Goal: Task Accomplishment & Management: Use online tool/utility

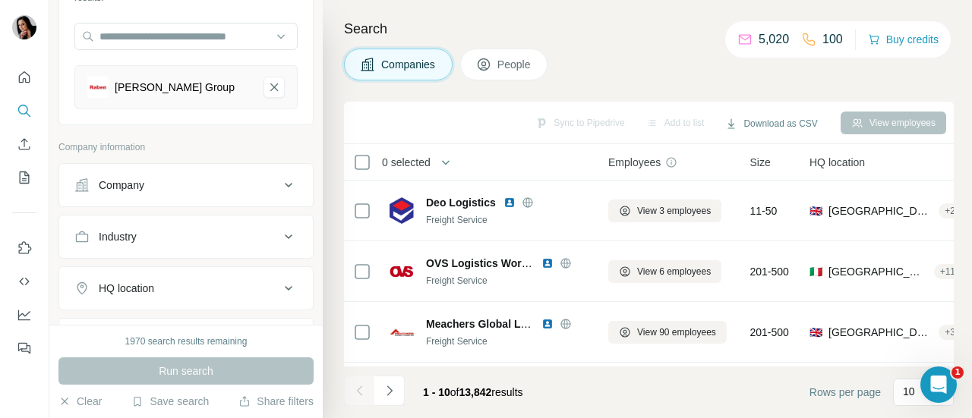
scroll to position [216, 0]
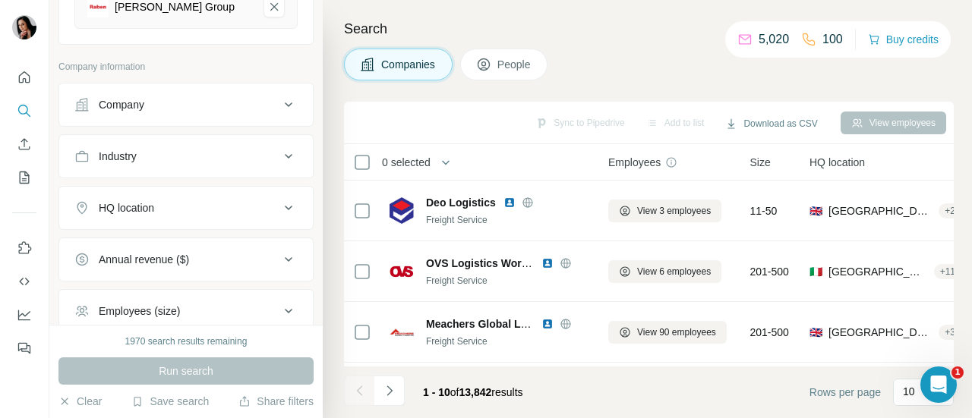
click at [220, 203] on div "HQ location" at bounding box center [176, 207] width 205 height 15
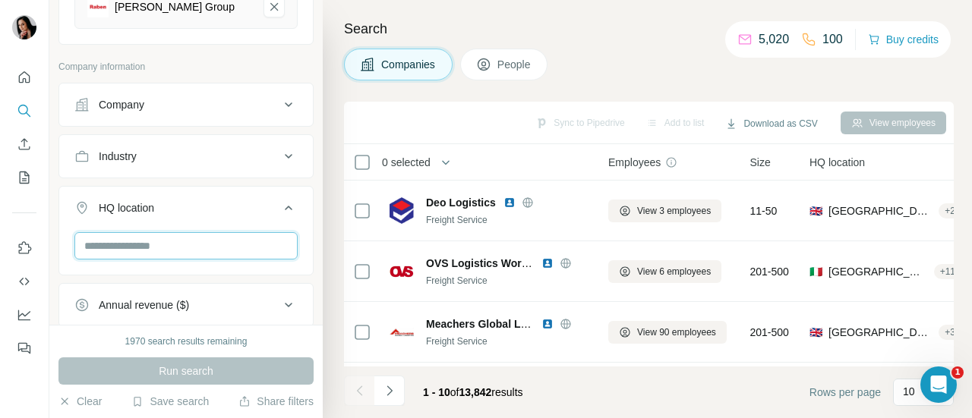
click at [199, 244] on input "text" at bounding box center [185, 245] width 223 height 27
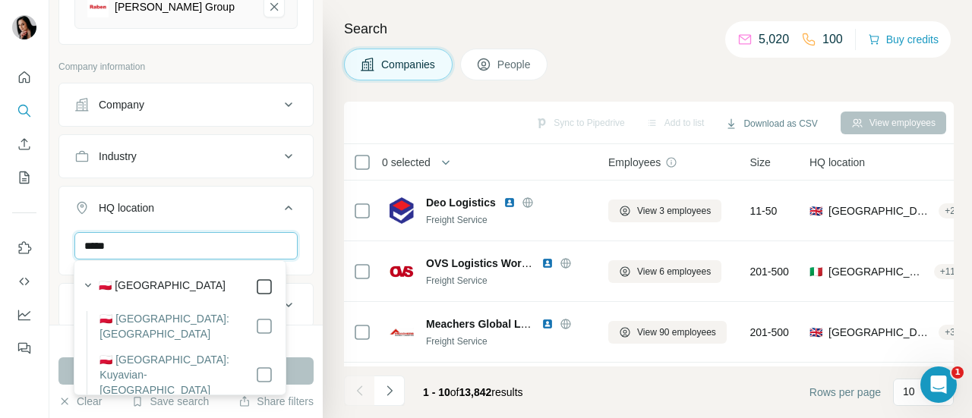
type input "*****"
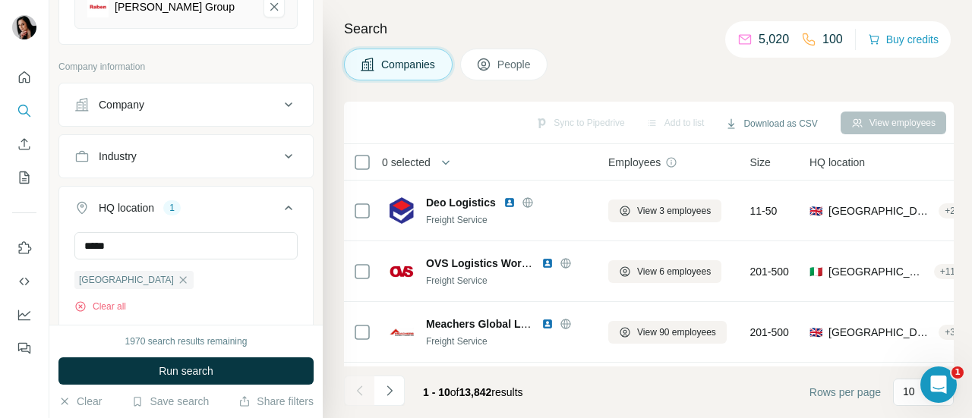
click at [303, 325] on div "1970 search results remaining Run search Clear Save search Share filters" at bounding box center [185, 371] width 273 height 93
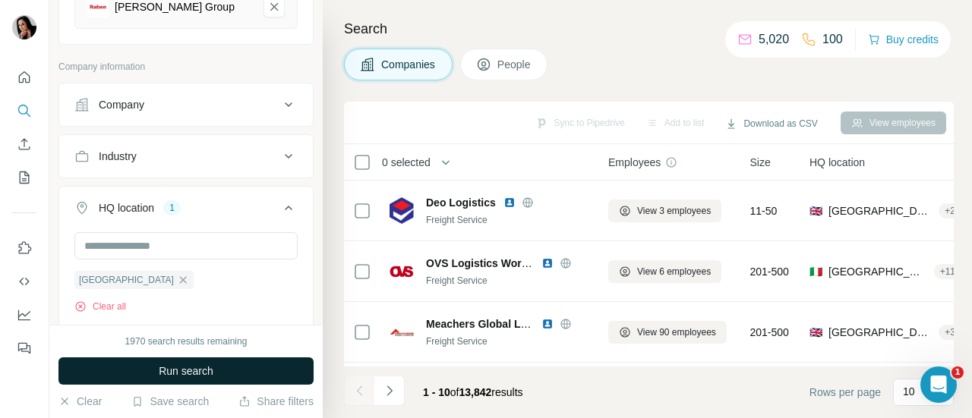
click at [249, 377] on button "Run search" at bounding box center [185, 371] width 255 height 27
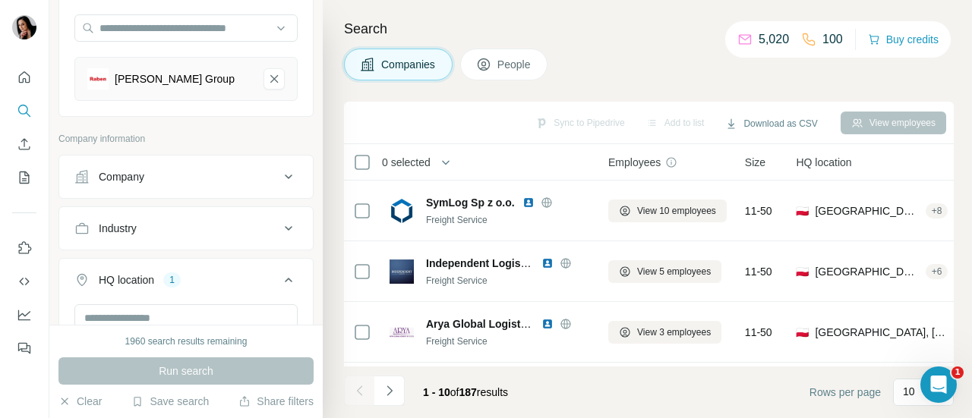
scroll to position [146, 0]
click at [254, 229] on div "Industry" at bounding box center [176, 226] width 205 height 15
click at [208, 252] on div at bounding box center [178, 265] width 188 height 26
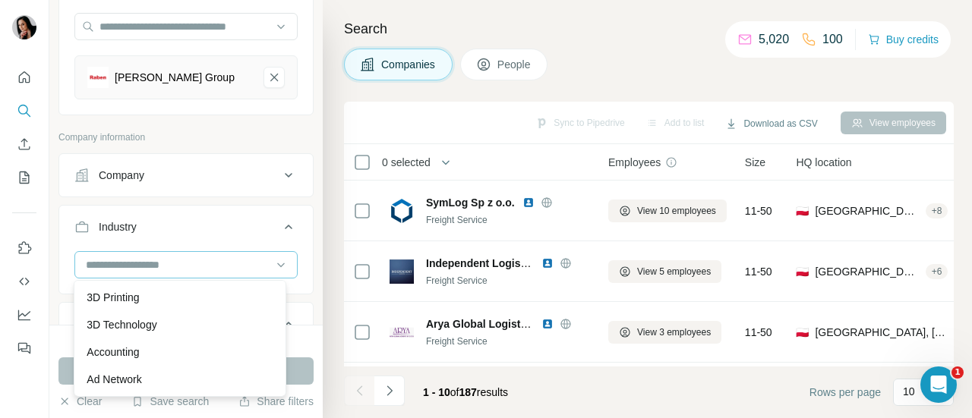
scroll to position [170, 0]
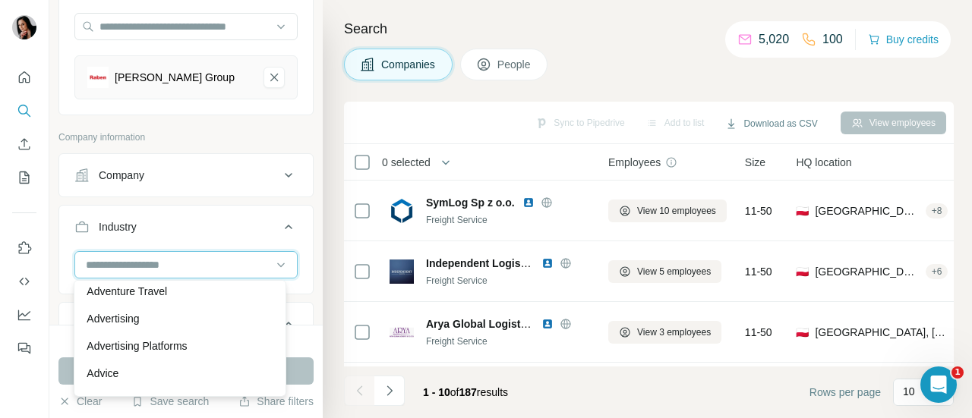
click at [200, 262] on input at bounding box center [178, 265] width 188 height 17
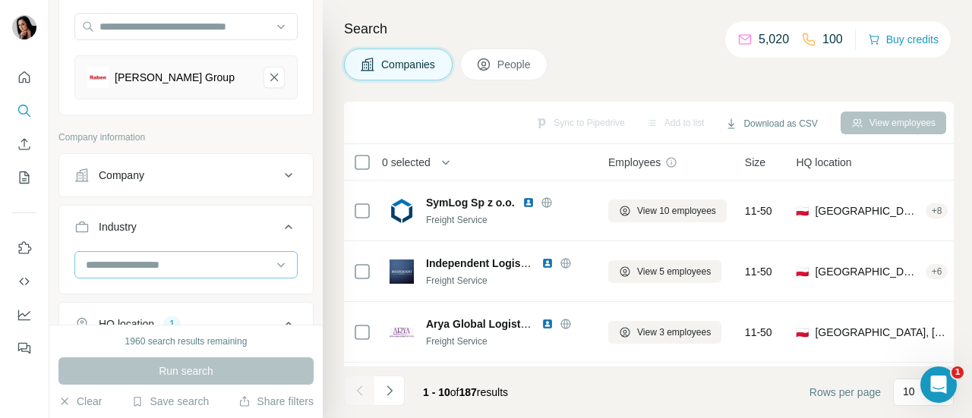
click at [146, 264] on input at bounding box center [178, 265] width 188 height 17
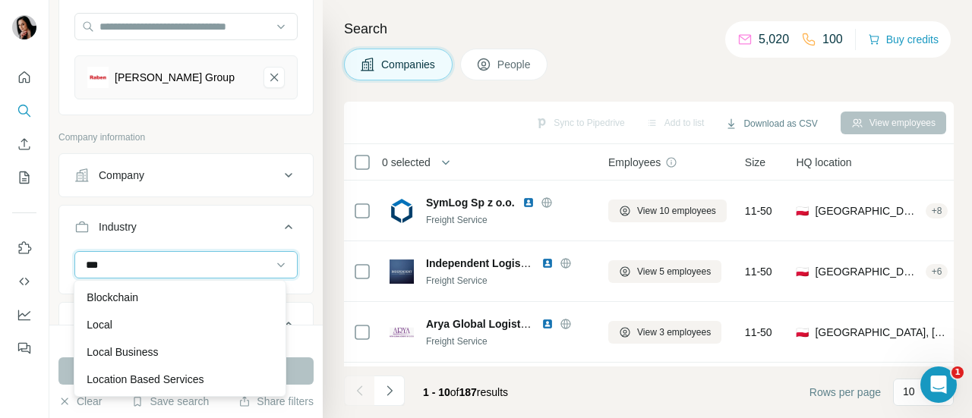
scroll to position [0, 0]
type input "*"
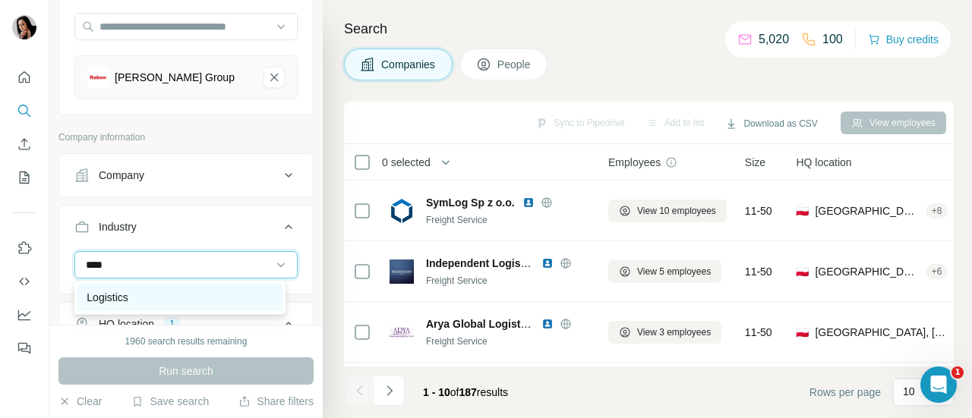
type input "****"
click at [175, 295] on div "Logistics" at bounding box center [180, 297] width 186 height 15
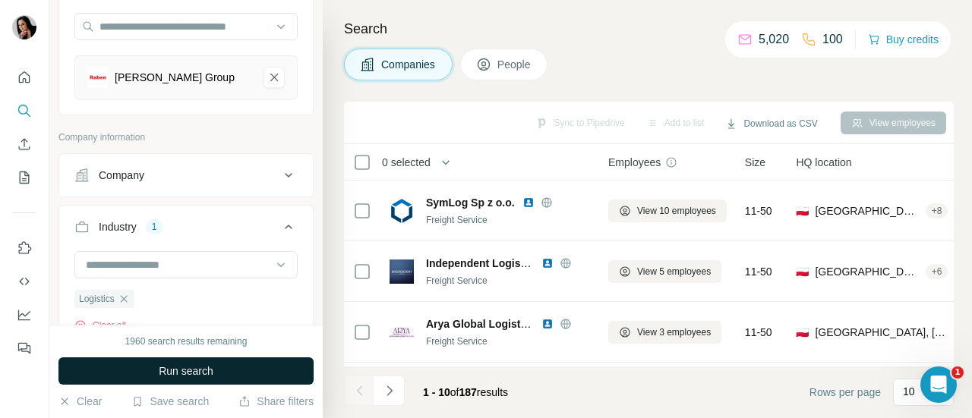
click at [231, 371] on button "Run search" at bounding box center [185, 371] width 255 height 27
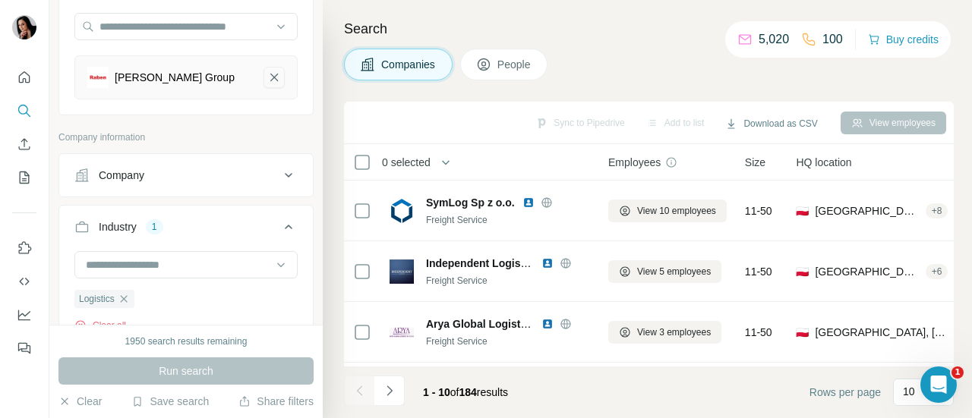
click at [270, 74] on icon "Raben Group-remove-button" at bounding box center [274, 78] width 8 height 8
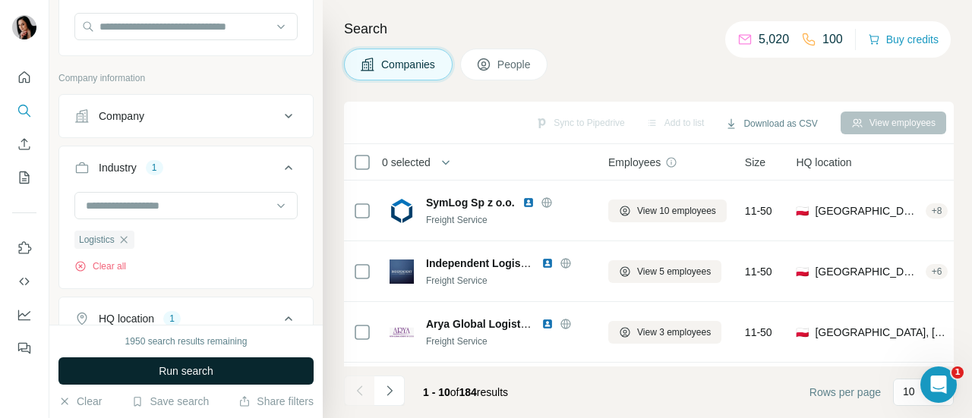
click at [202, 373] on span "Run search" at bounding box center [186, 371] width 55 height 15
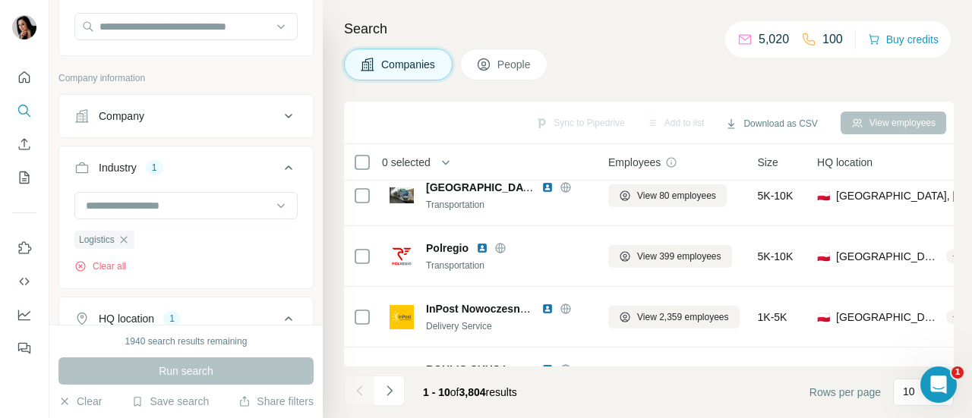
scroll to position [428, 0]
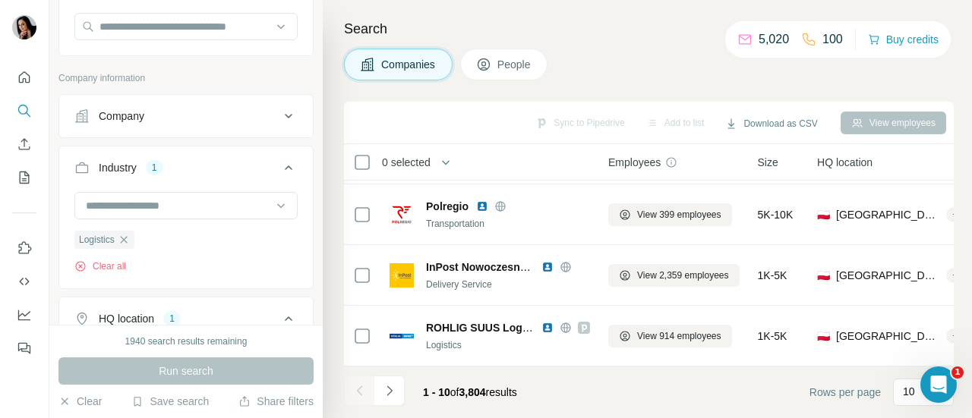
click at [208, 109] on div "Company" at bounding box center [176, 116] width 205 height 15
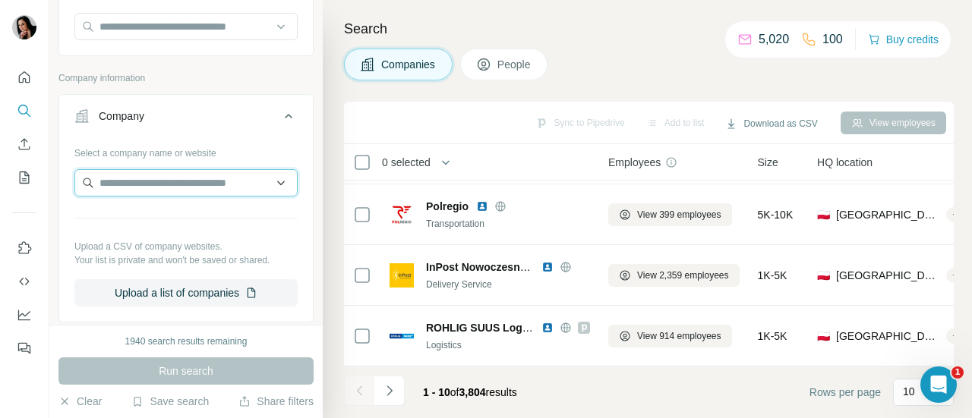
click at [169, 184] on input "text" at bounding box center [185, 182] width 223 height 27
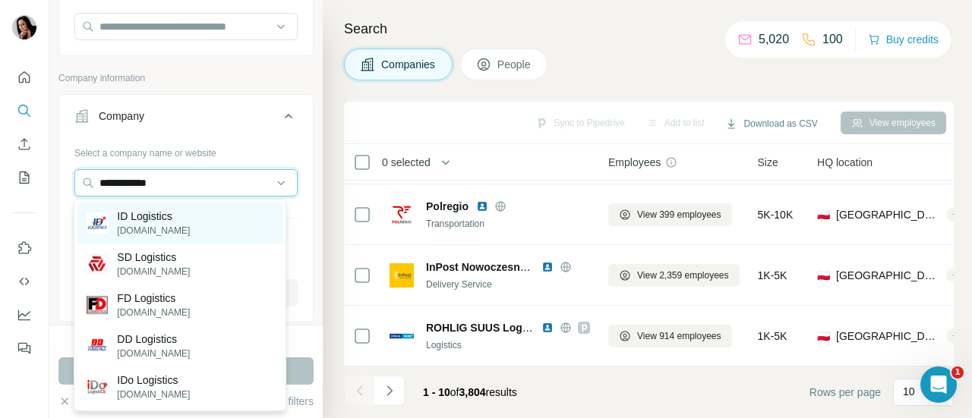
type input "**********"
click at [162, 219] on p "ID Logistics" at bounding box center [153, 216] width 73 height 15
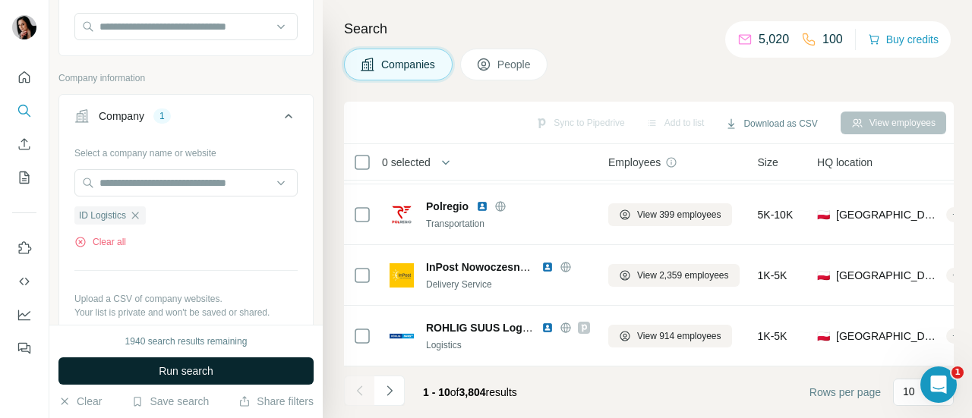
click at [226, 371] on button "Run search" at bounding box center [185, 371] width 255 height 27
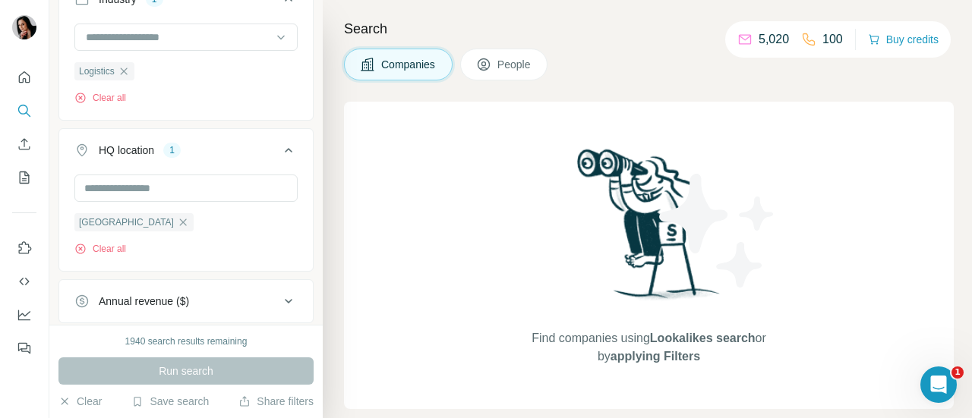
scroll to position [552, 0]
click at [127, 65] on icon "button" at bounding box center [124, 71] width 12 height 12
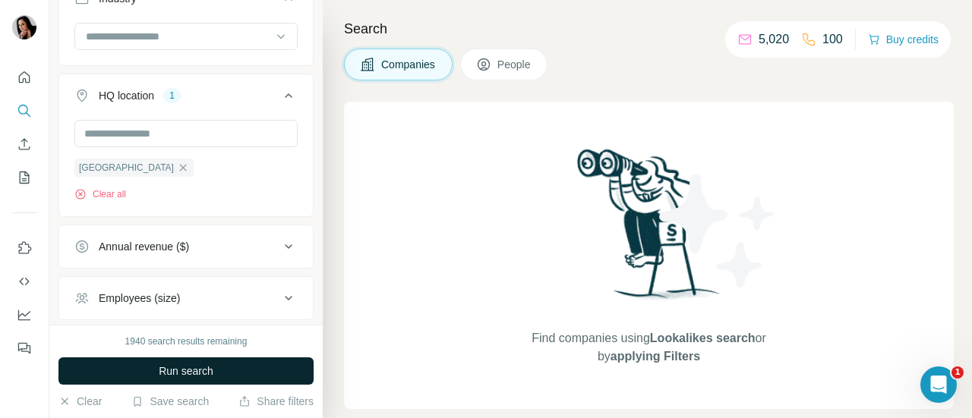
click at [139, 373] on button "Run search" at bounding box center [185, 371] width 255 height 27
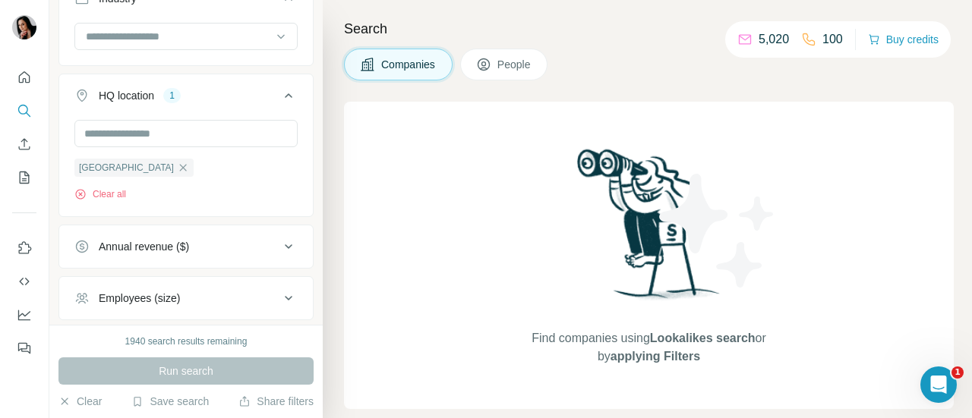
click at [504, 59] on span "People" at bounding box center [514, 64] width 35 height 15
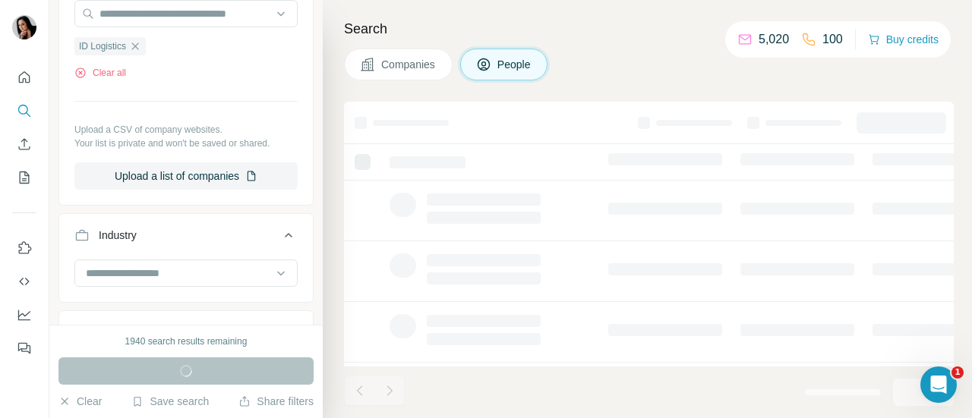
scroll to position [787, 0]
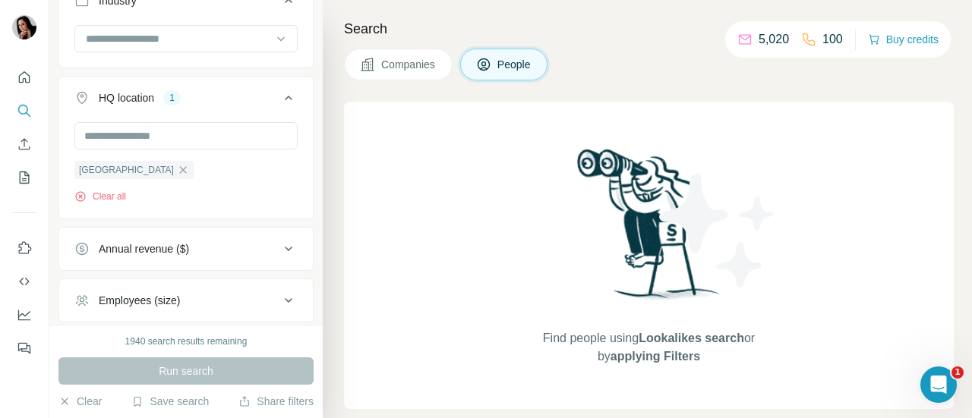
click at [431, 57] on span "Companies" at bounding box center [408, 64] width 55 height 15
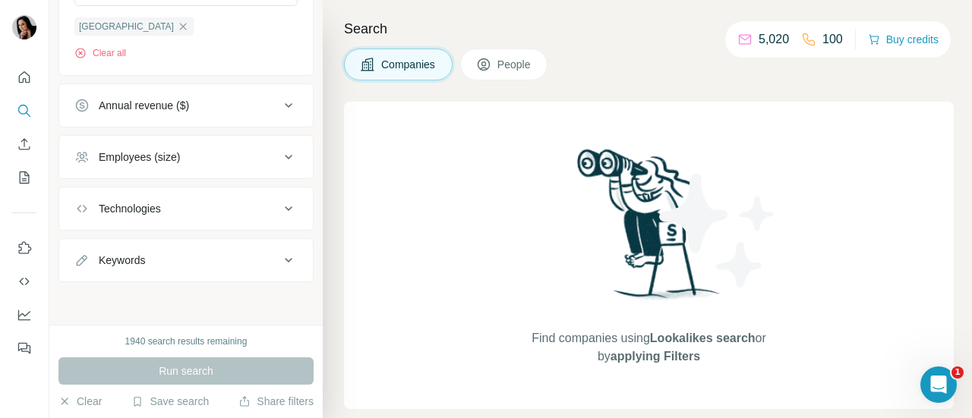
scroll to position [552, 0]
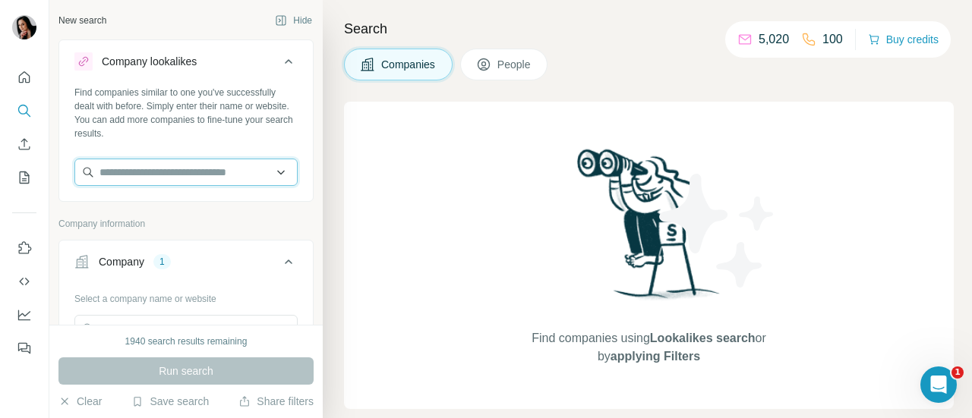
click at [167, 169] on input "text" at bounding box center [185, 172] width 223 height 27
type input "*"
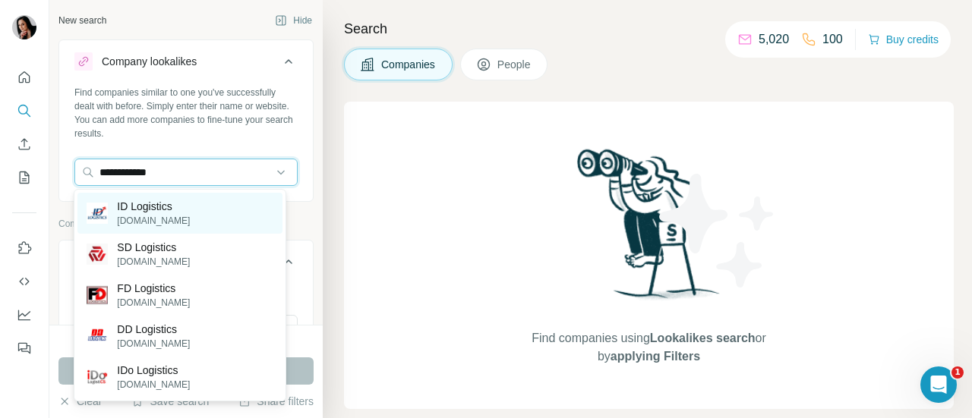
type input "**********"
click at [141, 203] on p "ID Logistics" at bounding box center [153, 206] width 73 height 15
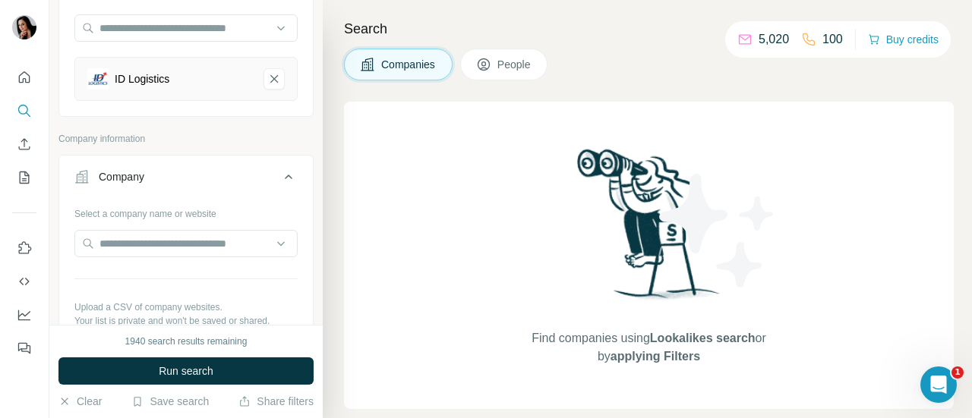
scroll to position [201, 0]
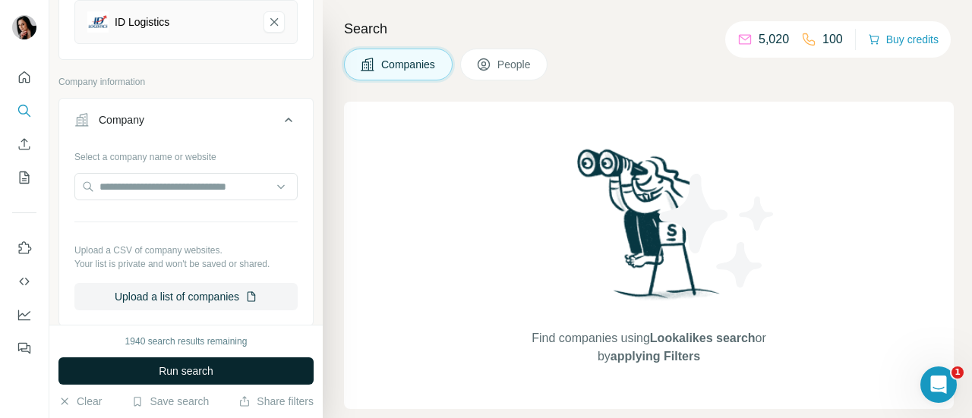
click at [193, 370] on span "Run search" at bounding box center [186, 371] width 55 height 15
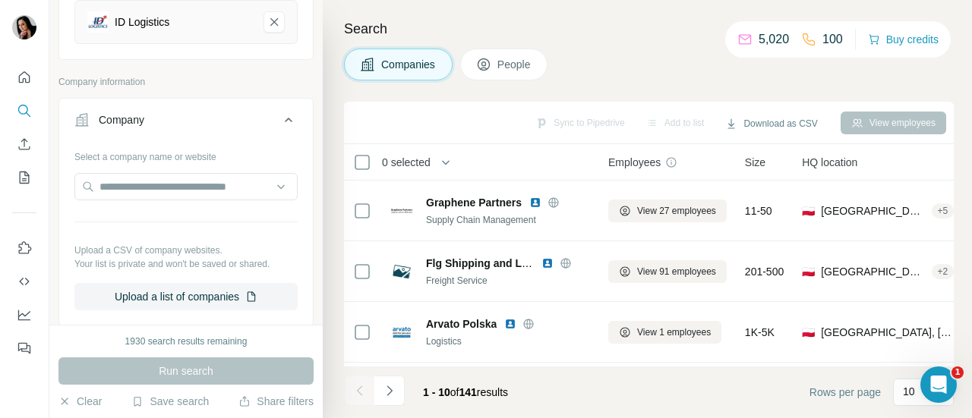
drag, startPoint x: 556, startPoint y: 116, endPoint x: 495, endPoint y: 116, distance: 61.5
click at [495, 116] on div "Sync to Pipedrive Add to list Download as CSV View employees" at bounding box center [649, 122] width 594 height 27
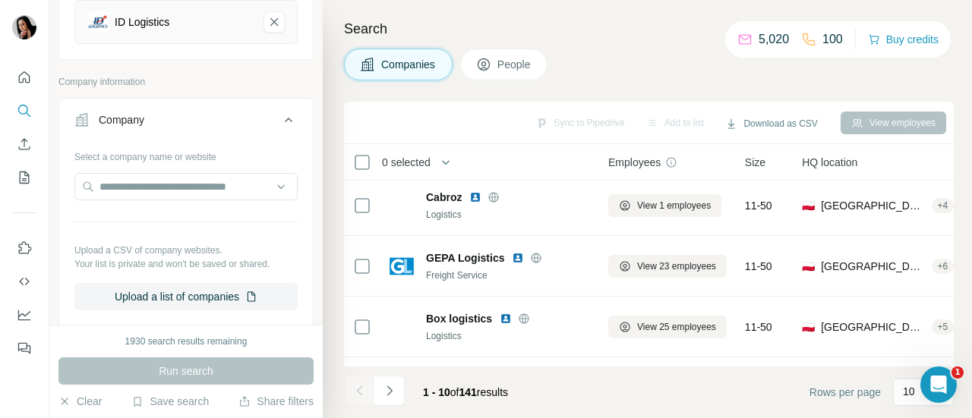
scroll to position [428, 0]
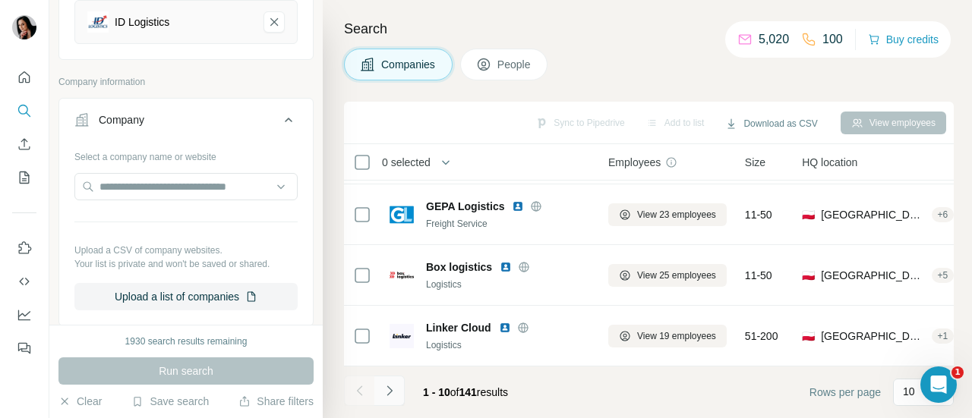
click at [389, 396] on icon "Navigate to next page" at bounding box center [389, 390] width 15 height 15
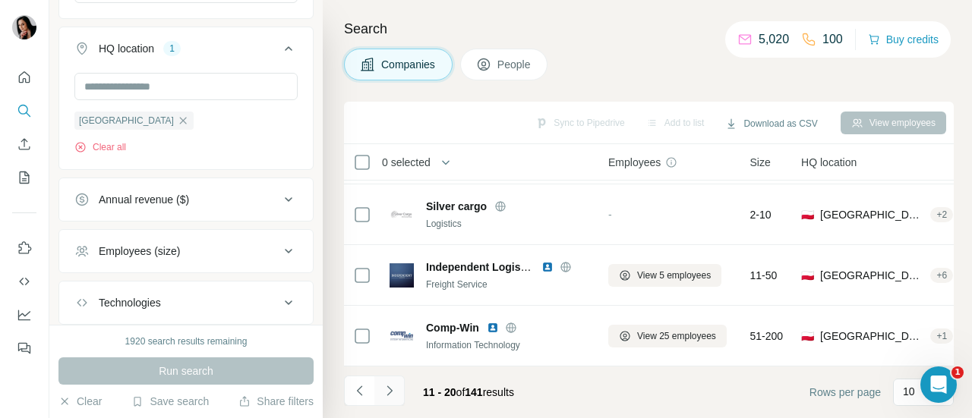
click at [390, 392] on icon "Navigate to next page" at bounding box center [388, 391] width 5 height 10
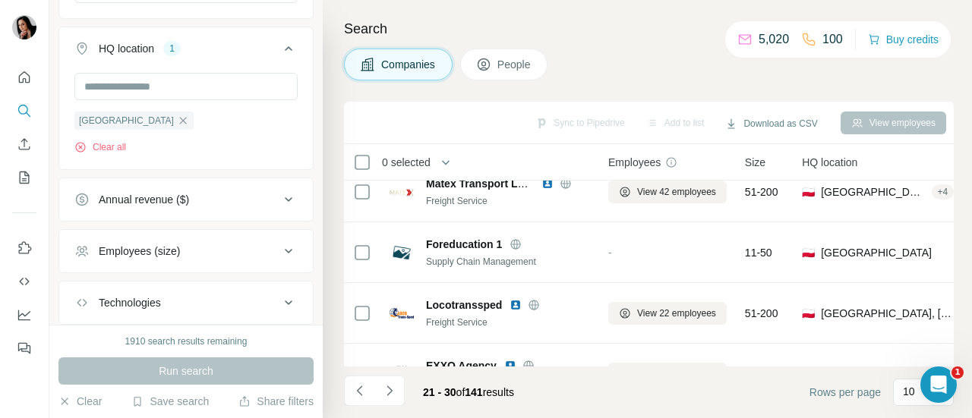
scroll to position [0, 0]
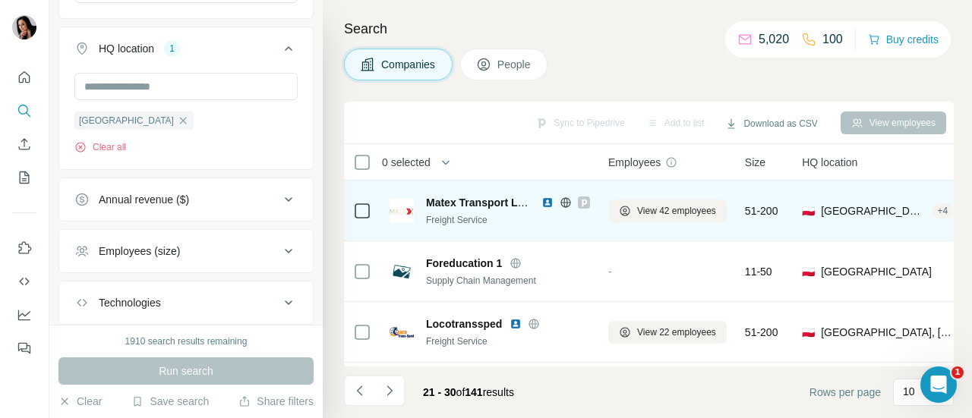
click at [486, 203] on span "Matex Transport Logistics" at bounding box center [491, 203] width 131 height 12
click at [405, 206] on img at bounding box center [401, 211] width 24 height 24
click at [391, 221] on img at bounding box center [401, 211] width 24 height 24
click at [680, 209] on span "View 42 employees" at bounding box center [676, 211] width 79 height 14
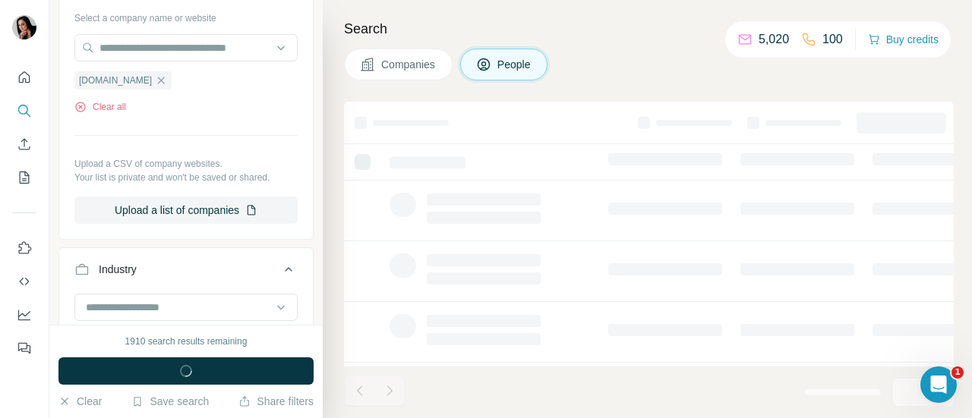
scroll to position [922, 0]
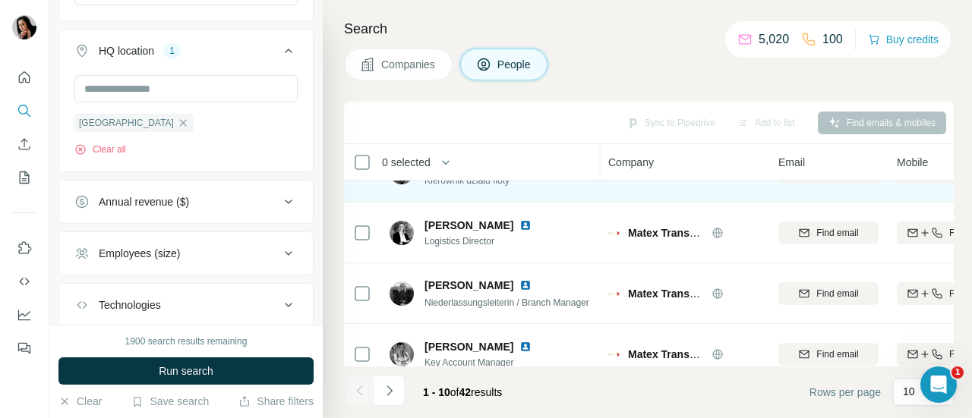
scroll to position [100, 0]
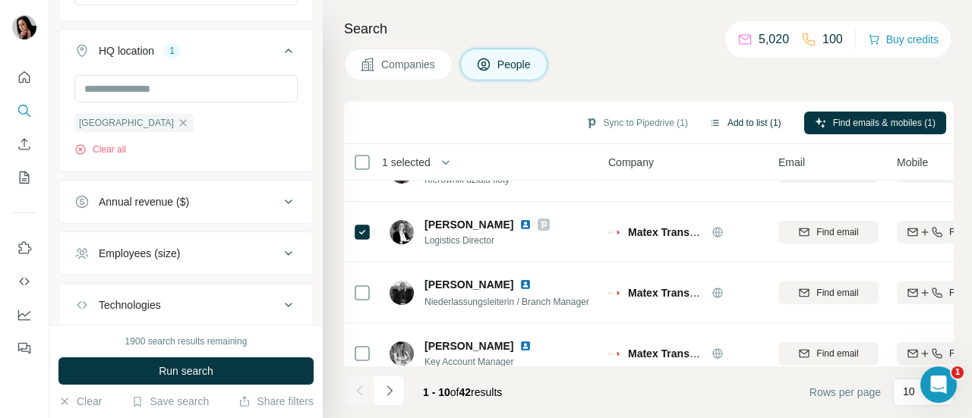
click at [759, 130] on button "Add to list (1)" at bounding box center [744, 123] width 93 height 23
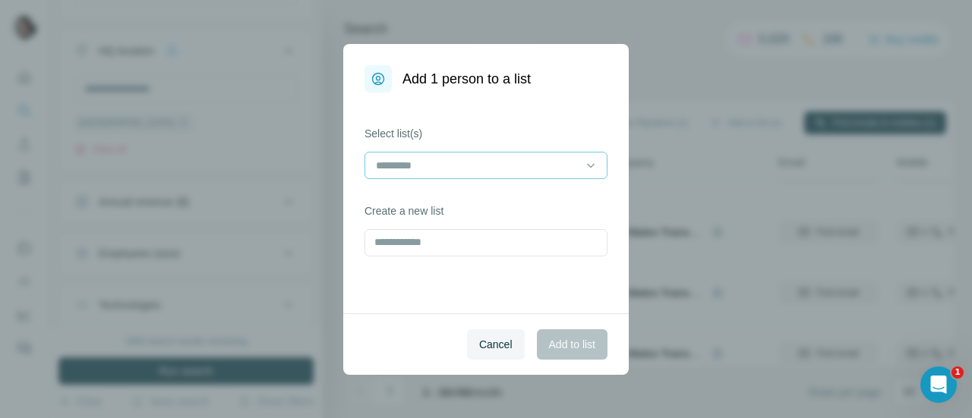
click at [480, 171] on input at bounding box center [476, 165] width 205 height 17
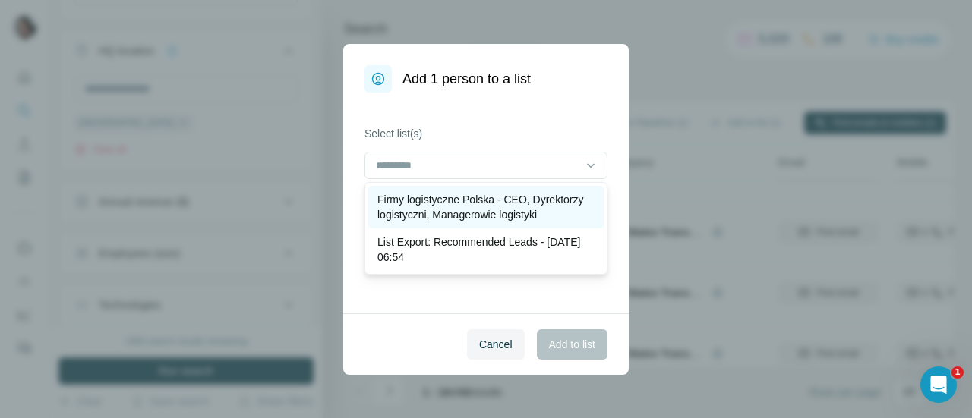
click at [452, 206] on p "Firmy logistyczne Polska - CEO, Dyrektorzy logistyczni, Managerowie logistyki" at bounding box center [485, 207] width 217 height 30
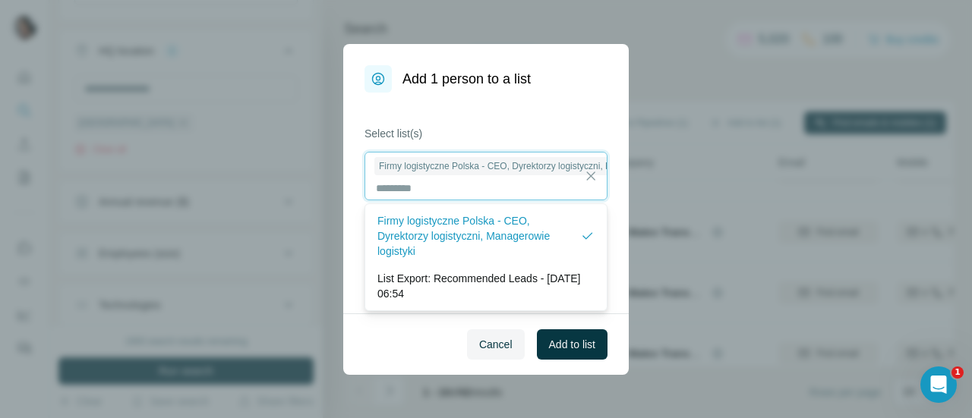
scroll to position [1, 0]
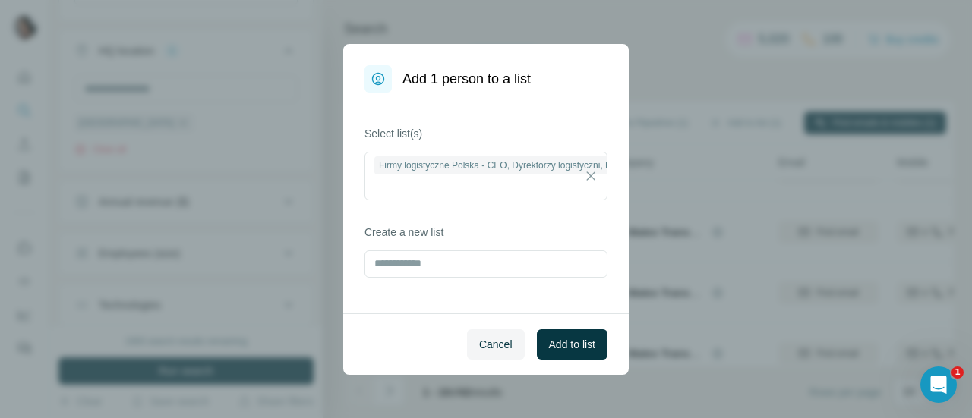
click at [351, 275] on div "Select list(s) Firmy logistyczne Polska - CEO, Dyrektorzy logistyczni, Managero…" at bounding box center [485, 203] width 285 height 221
click at [513, 275] on input "text" at bounding box center [485, 264] width 243 height 27
click at [582, 340] on span "Add to list" at bounding box center [572, 344] width 46 height 15
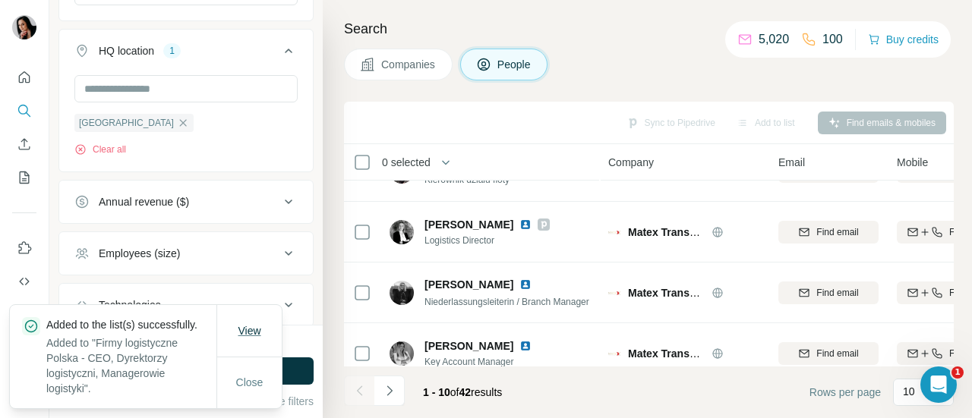
click at [238, 328] on button "View" at bounding box center [249, 330] width 44 height 27
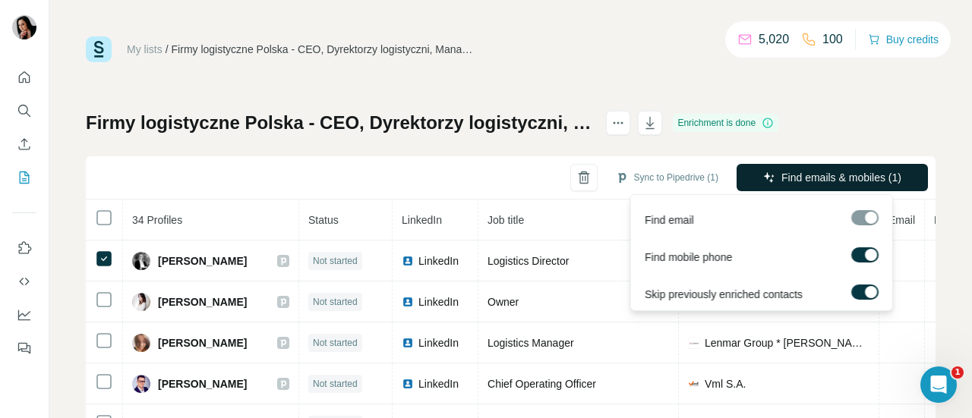
click at [787, 180] on span "Find emails & mobiles (1)" at bounding box center [841, 177] width 120 height 15
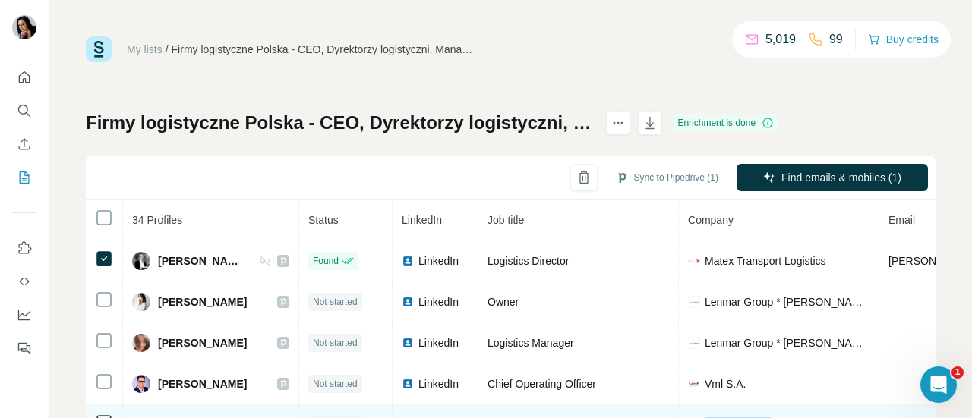
drag, startPoint x: 660, startPoint y: 409, endPoint x: 794, endPoint y: 406, distance: 133.7
click at [794, 406] on tr "[PERSON_NAME] Not started LinkedIn Dyrektor Log-way-solution Sp. Z O. O. [DOMAI…" at bounding box center [916, 425] width 1661 height 41
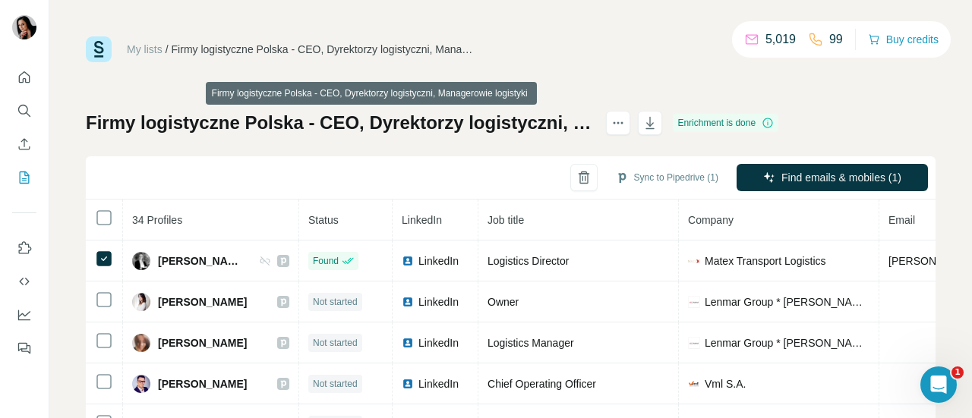
click at [92, 119] on h1 "Firmy logistyczne Polska - CEO, Dyrektorzy logistyczni, Managerowie logistyki" at bounding box center [339, 123] width 506 height 24
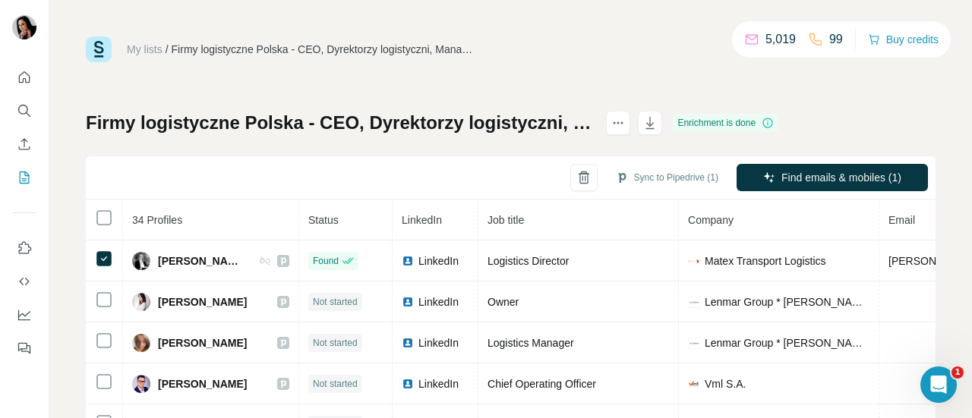
click at [8, 76] on div at bounding box center [24, 208] width 49 height 307
click at [33, 76] on button "Quick start" at bounding box center [24, 77] width 24 height 27
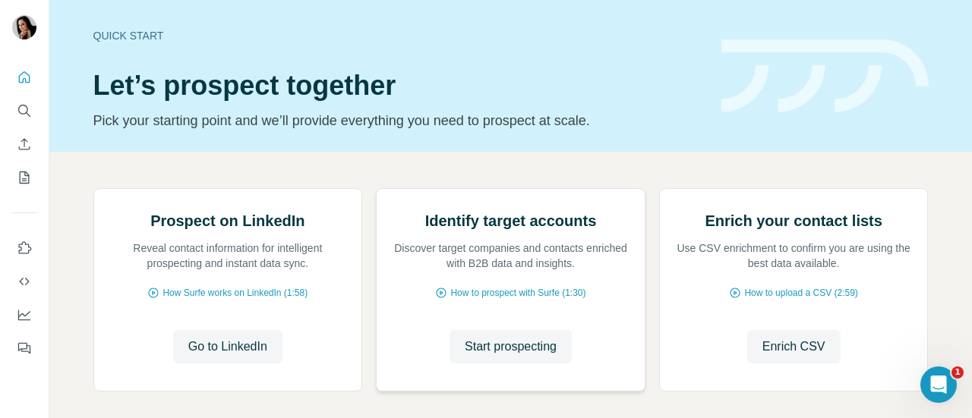
click at [454, 357] on div "Identify target accounts Discover target companies and contacts enriched with B…" at bounding box center [511, 290] width 268 height 202
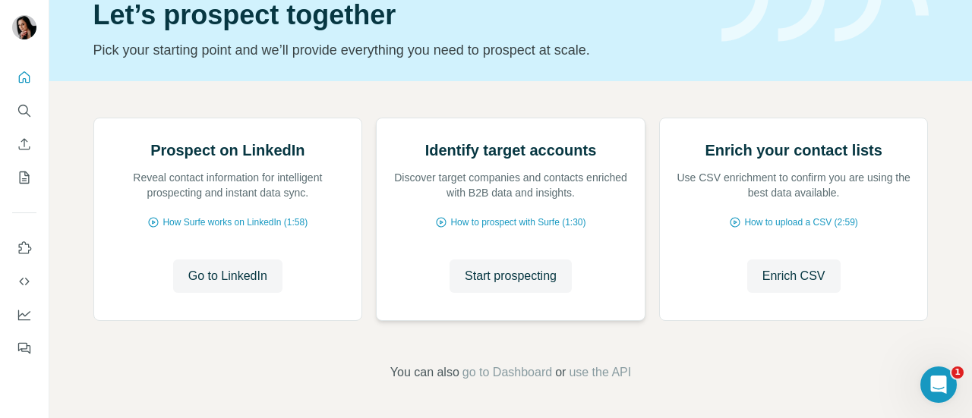
scroll to position [137, 0]
click at [498, 285] on span "Start prospecting" at bounding box center [511, 276] width 92 height 18
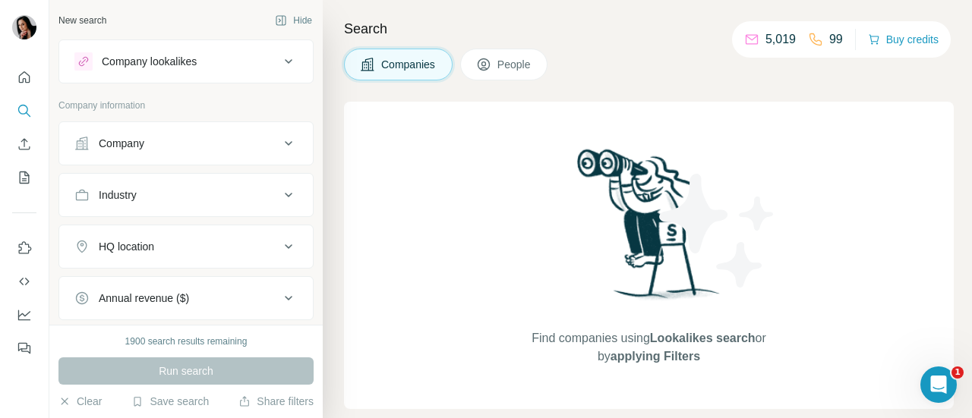
scroll to position [34, 0]
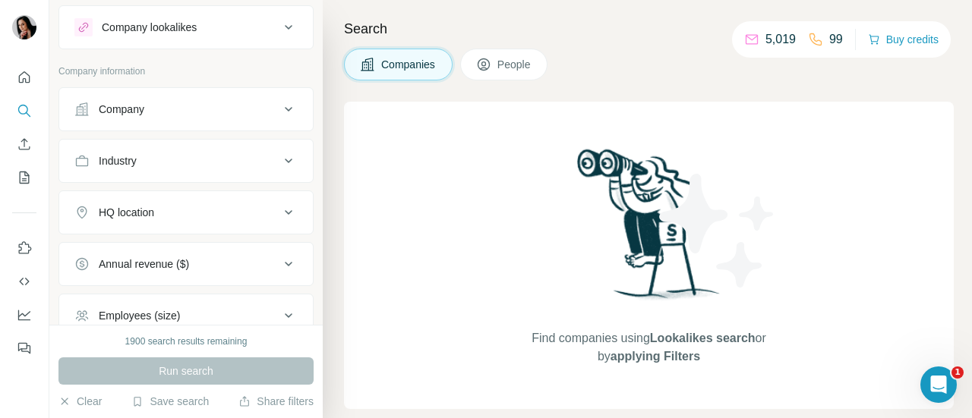
click at [257, 106] on div "Company" at bounding box center [176, 109] width 205 height 15
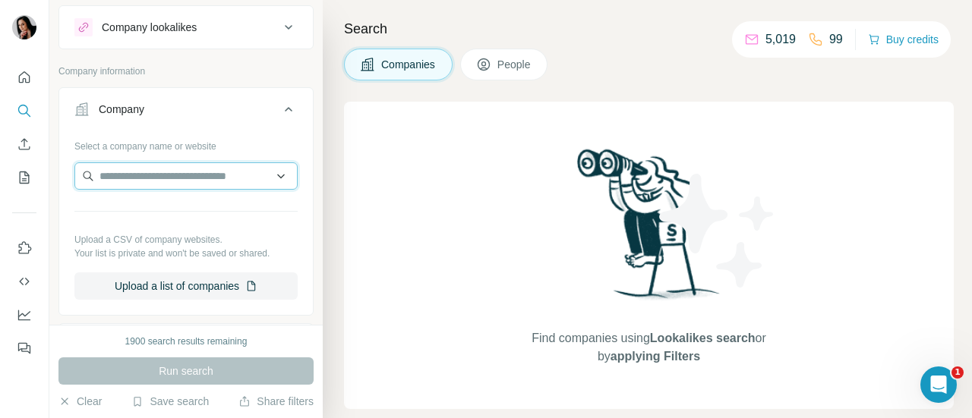
click at [197, 180] on input "text" at bounding box center [185, 175] width 223 height 27
type input "****"
click at [257, 140] on div "Select a company name or website" at bounding box center [185, 144] width 223 height 20
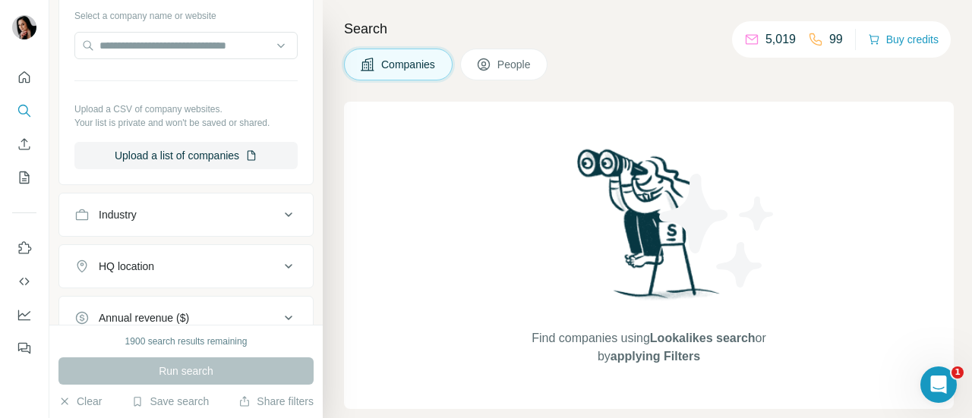
scroll to position [166, 0]
click at [171, 222] on button "Industry" at bounding box center [186, 214] width 254 height 36
click at [156, 241] on div at bounding box center [178, 252] width 188 height 26
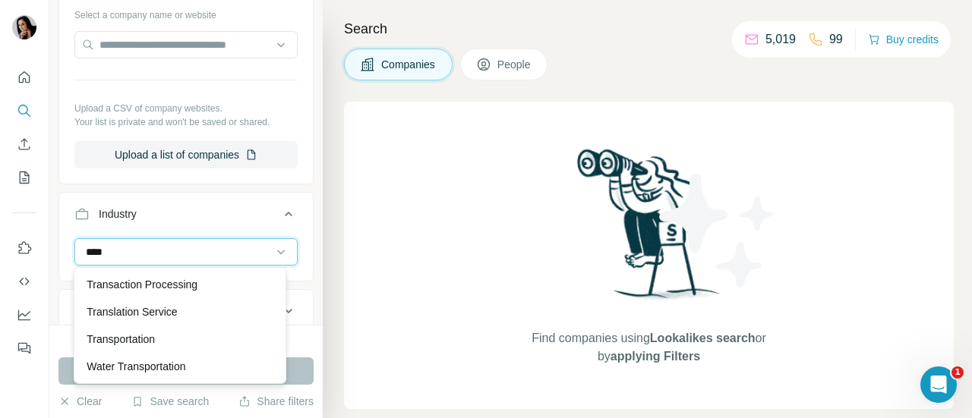
scroll to position [0, 0]
type input "*"
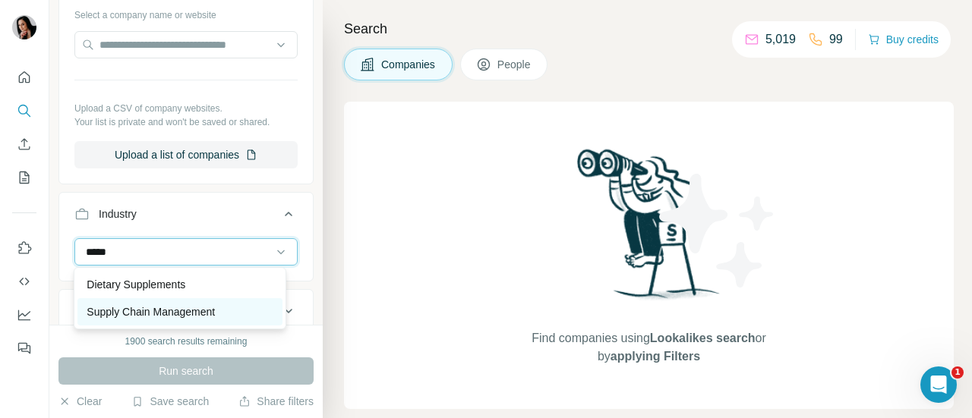
type input "*****"
click at [150, 308] on p "Supply Chain Management" at bounding box center [151, 311] width 128 height 15
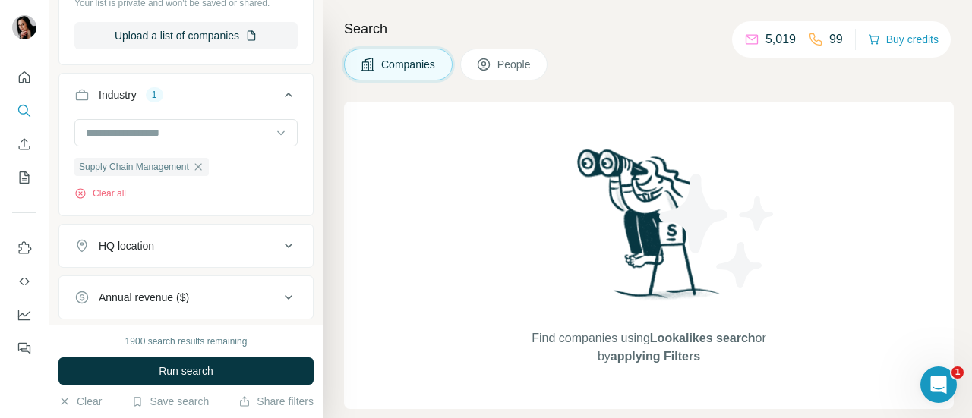
scroll to position [292, 0]
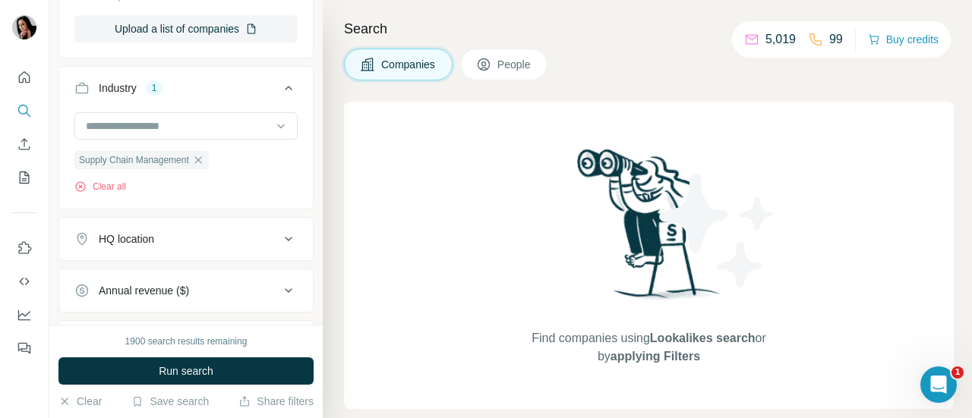
click at [229, 229] on button "HQ location" at bounding box center [186, 239] width 254 height 36
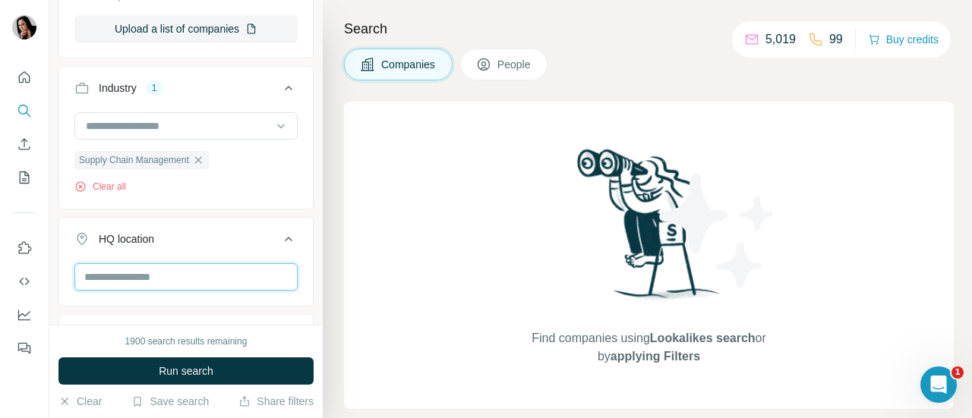
click at [162, 288] on input "text" at bounding box center [185, 276] width 223 height 27
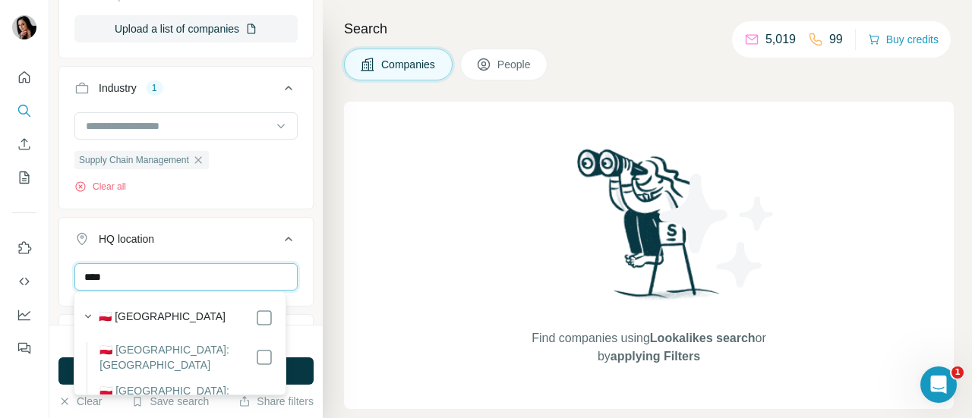
type input "****"
click at [191, 315] on div "🇵🇱 [GEOGRAPHIC_DATA]" at bounding box center [186, 318] width 174 height 18
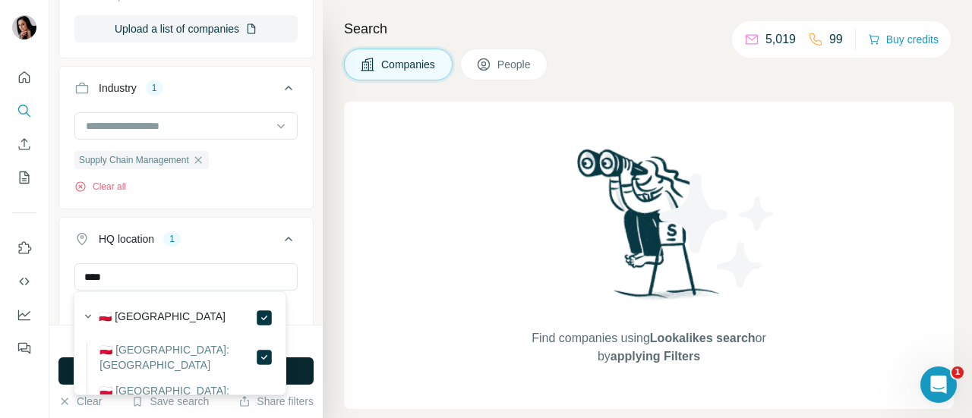
click at [302, 362] on button "Run search" at bounding box center [185, 371] width 255 height 27
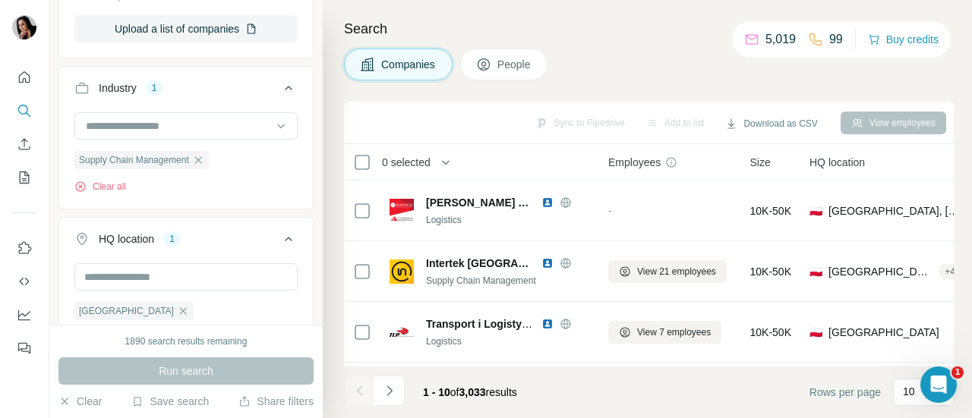
scroll to position [88, 0]
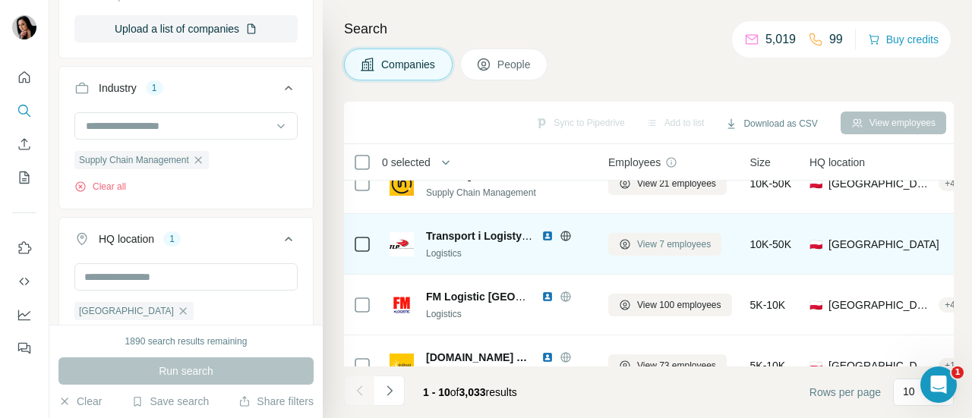
click at [652, 246] on span "View 7 employees" at bounding box center [674, 245] width 74 height 14
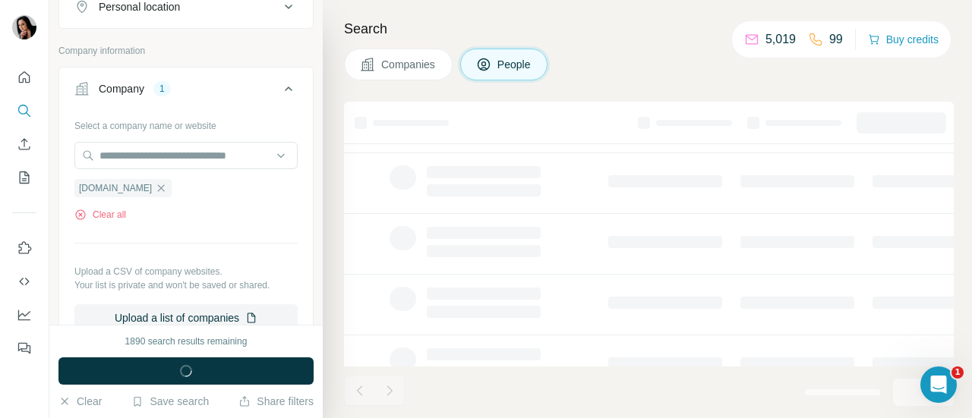
scroll to position [578, 0]
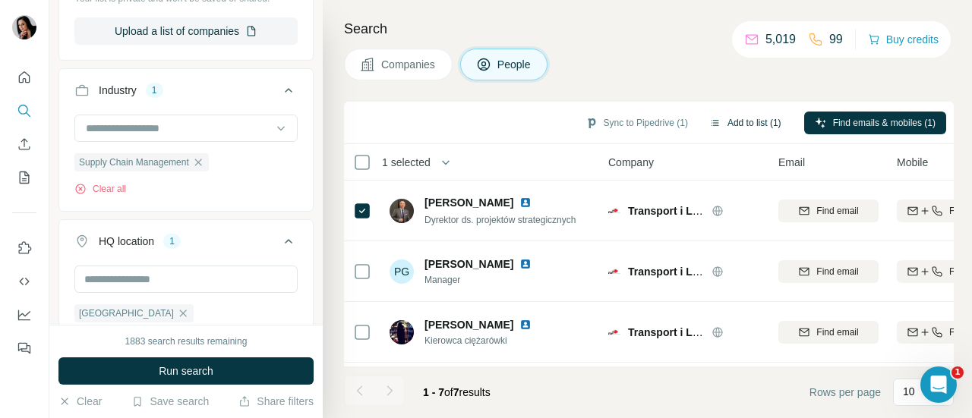
click at [742, 117] on button "Add to list (1)" at bounding box center [744, 123] width 93 height 23
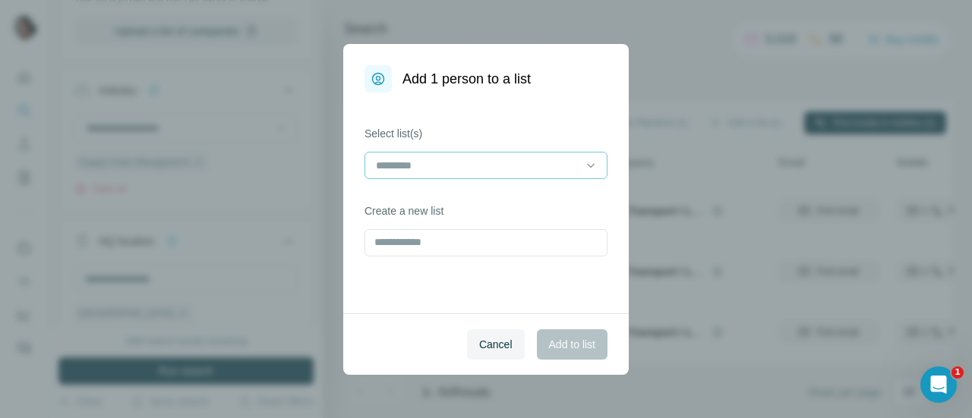
click at [528, 164] on input at bounding box center [476, 165] width 205 height 17
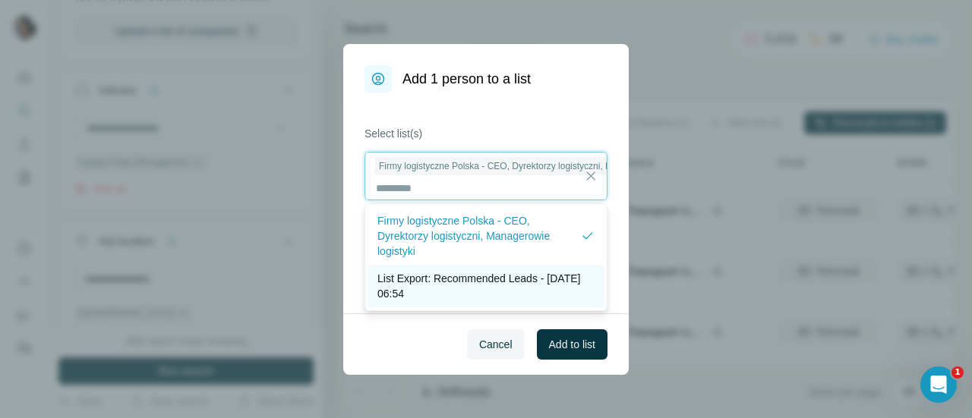
scroll to position [1, 0]
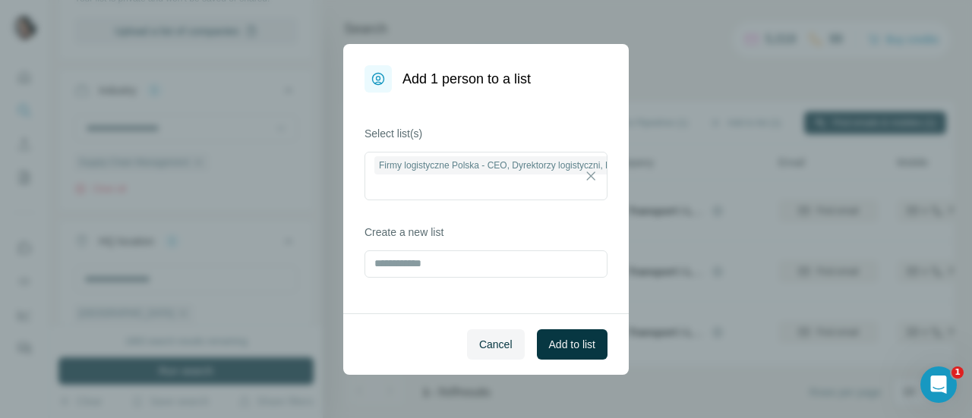
click at [574, 329] on button "Add to list" at bounding box center [572, 344] width 71 height 30
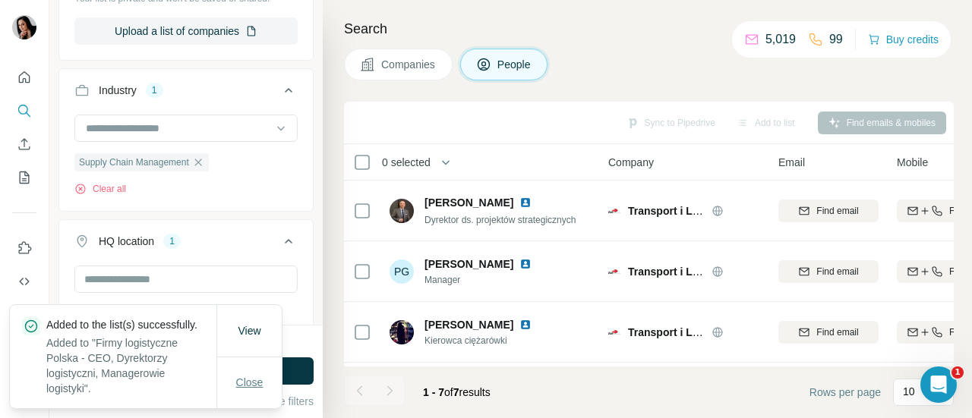
click at [253, 380] on span "Close" at bounding box center [249, 382] width 27 height 15
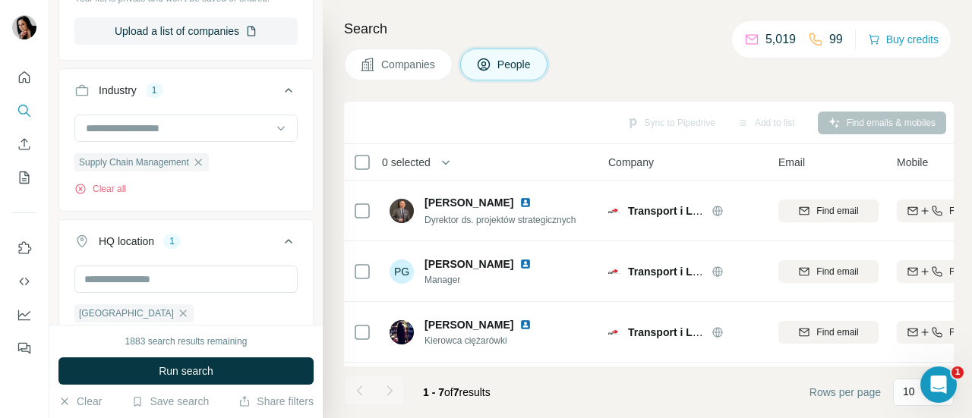
click at [421, 63] on span "Companies" at bounding box center [408, 64] width 55 height 15
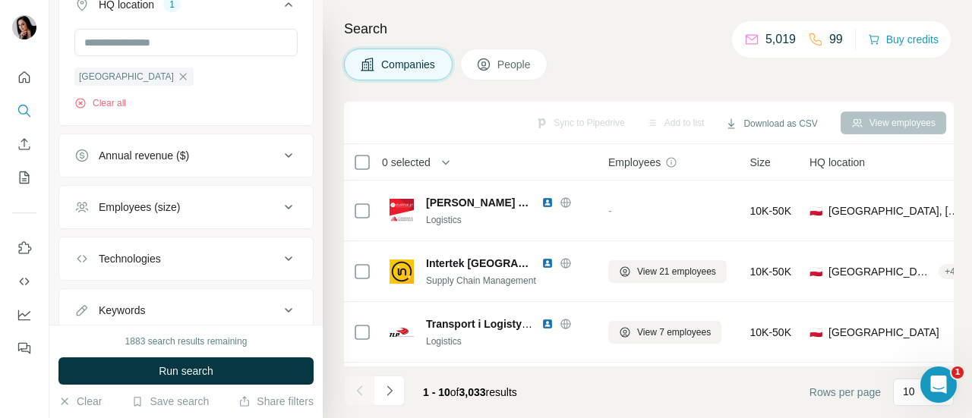
scroll to position [344, 0]
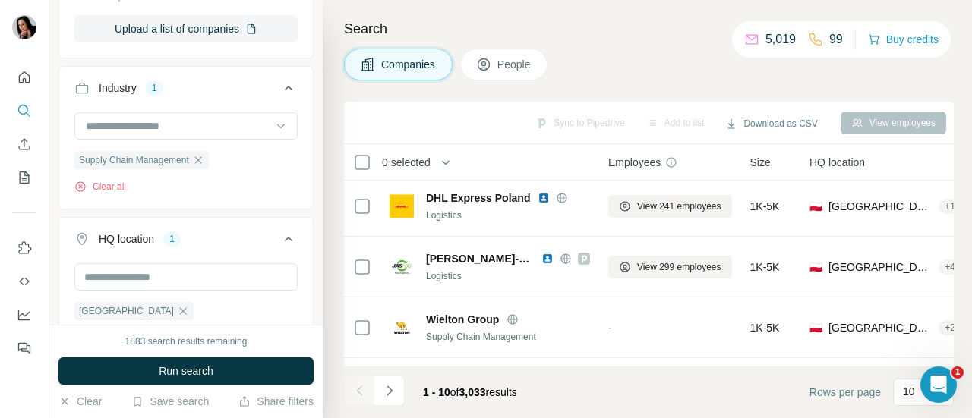
scroll to position [370, 0]
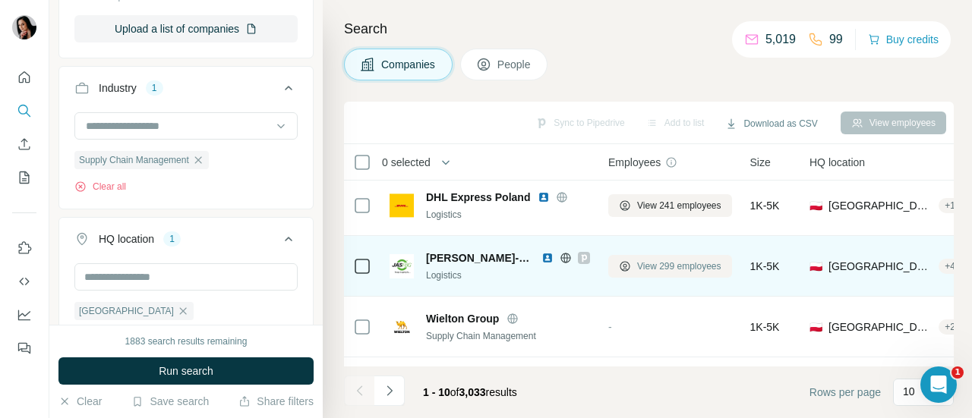
click at [650, 263] on span "View 299 employees" at bounding box center [679, 267] width 84 height 14
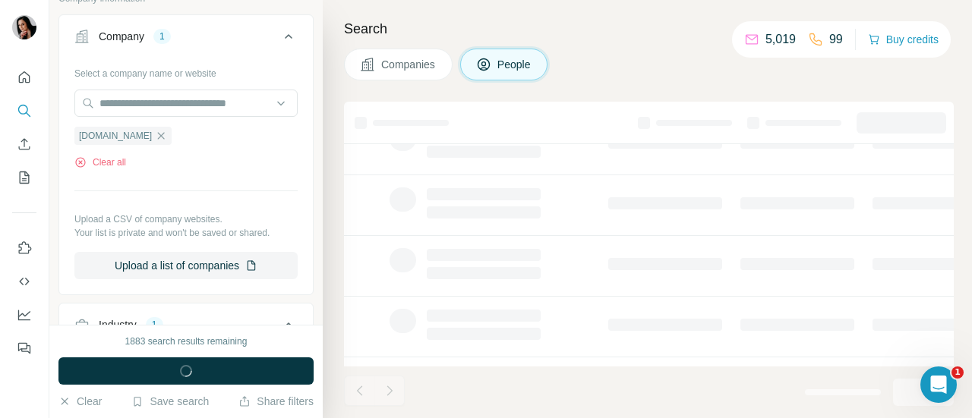
scroll to position [578, 0]
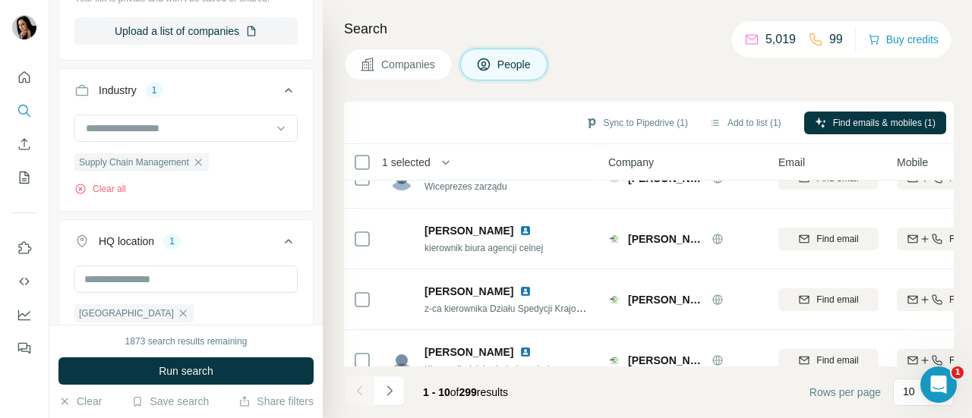
scroll to position [428, 0]
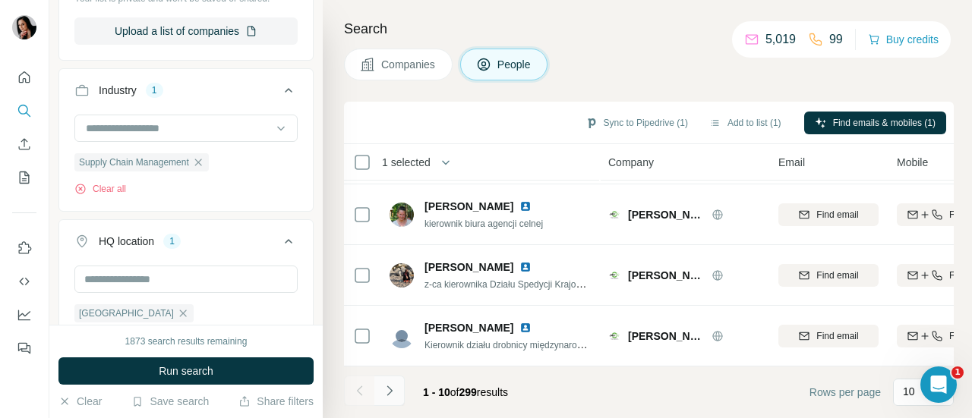
click at [389, 392] on icon "Navigate to next page" at bounding box center [388, 391] width 5 height 10
click at [395, 400] on button "Navigate to next page" at bounding box center [389, 391] width 30 height 30
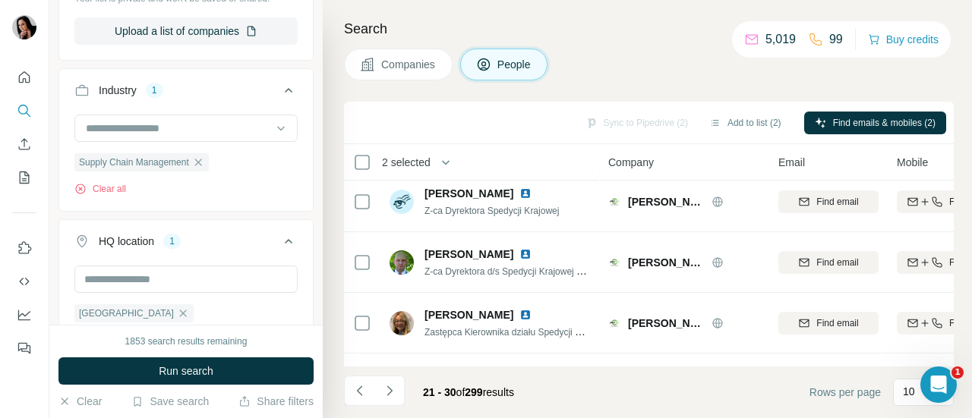
scroll to position [131, 0]
click at [730, 118] on button "Add to list (3)" at bounding box center [744, 123] width 93 height 23
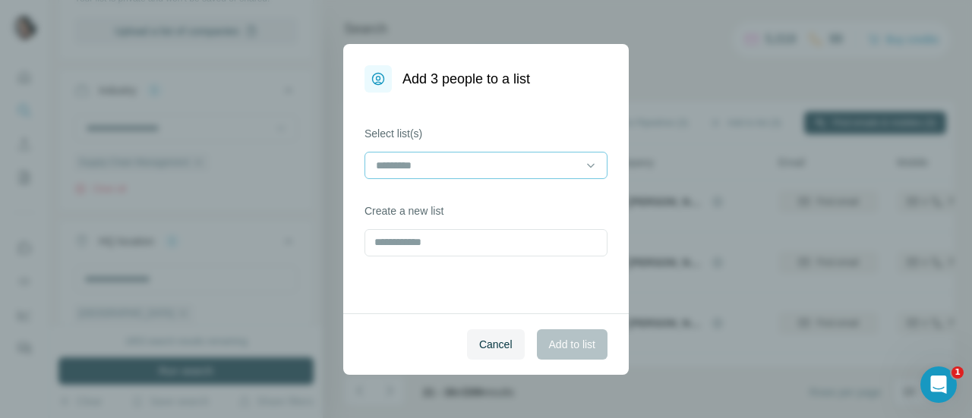
click at [506, 168] on input at bounding box center [476, 165] width 205 height 17
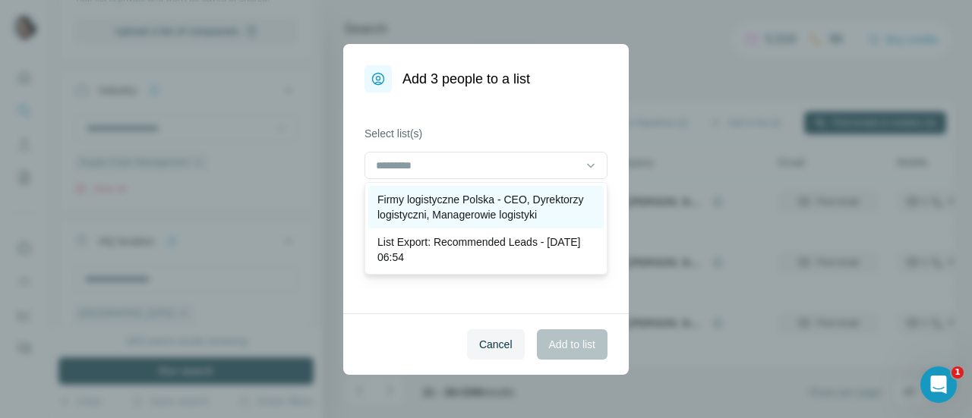
click at [480, 209] on p "Firmy logistyczne Polska - CEO, Dyrektorzy logistyczni, Managerowie logistyki" at bounding box center [485, 207] width 217 height 30
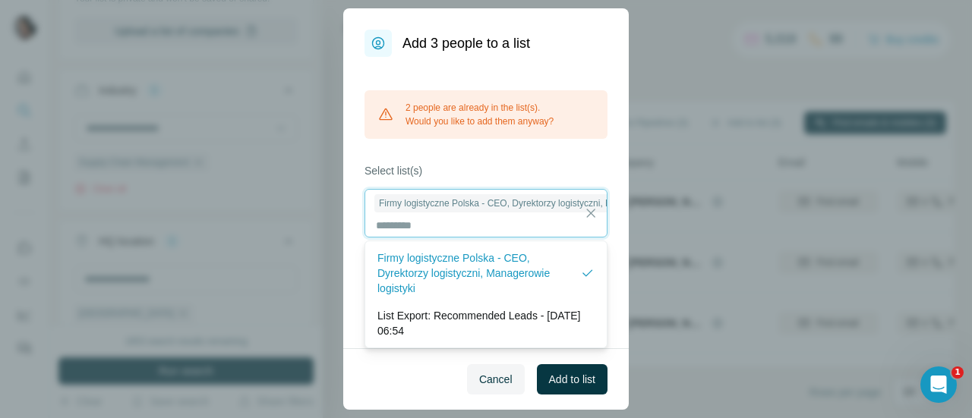
scroll to position [1, 0]
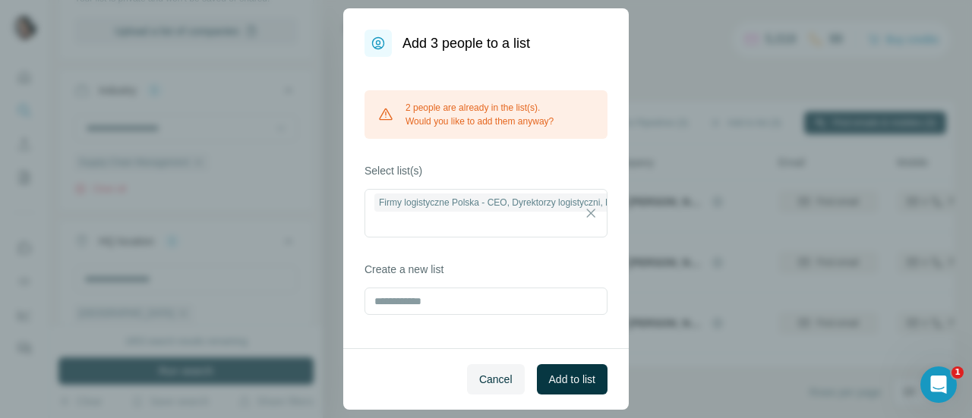
click at [620, 321] on div "2 people are already in the list(s). Would you like to add them anyway? Select …" at bounding box center [485, 203] width 285 height 292
click at [479, 116] on div "2 people are already in the list(s). Would you like to add them anyway?" at bounding box center [485, 114] width 243 height 49
click at [541, 210] on div "Firmy logistyczne Polska - CEO, Dyrektorzy logistyczni, Managerowie logistyki" at bounding box center [547, 203] width 346 height 18
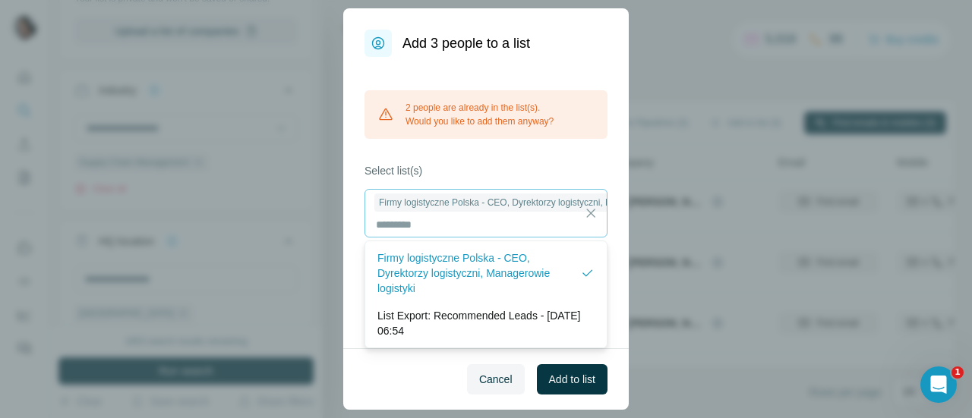
click at [471, 195] on div "Firmy logistyczne Polska - CEO, Dyrektorzy logistyczni, Managerowie logistyki" at bounding box center [547, 203] width 346 height 18
click at [544, 143] on div "2 people are already in the list(s). Would you like to add them anyway? Select …" at bounding box center [485, 203] width 285 height 292
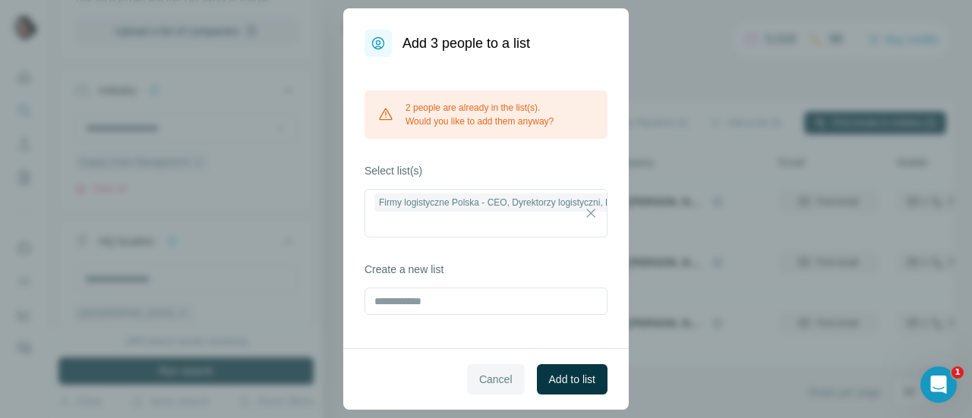
click at [486, 385] on span "Cancel" at bounding box center [495, 379] width 33 height 15
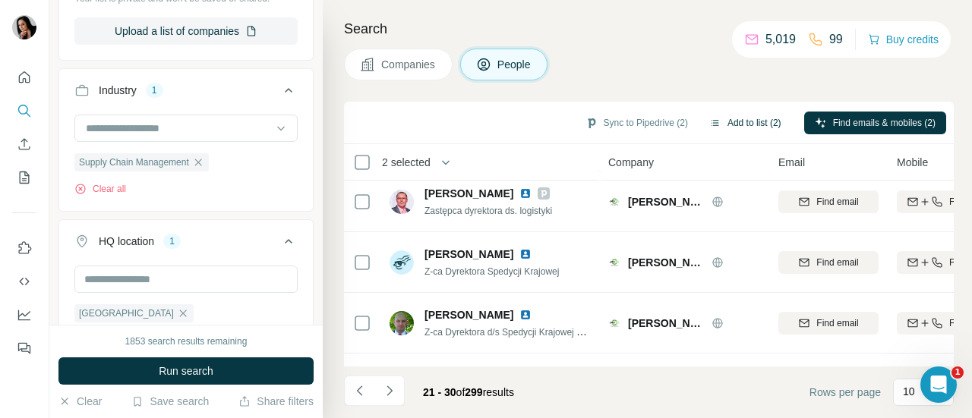
click at [720, 128] on button "Add to list (2)" at bounding box center [744, 123] width 93 height 23
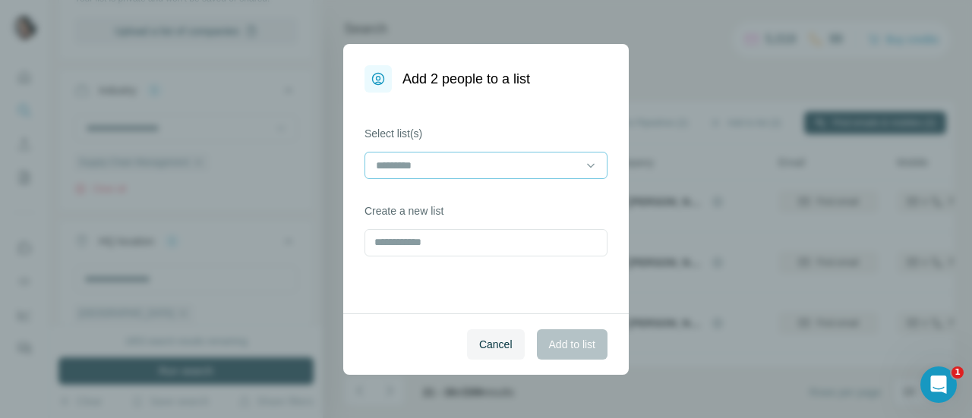
click at [569, 168] on input at bounding box center [476, 165] width 205 height 17
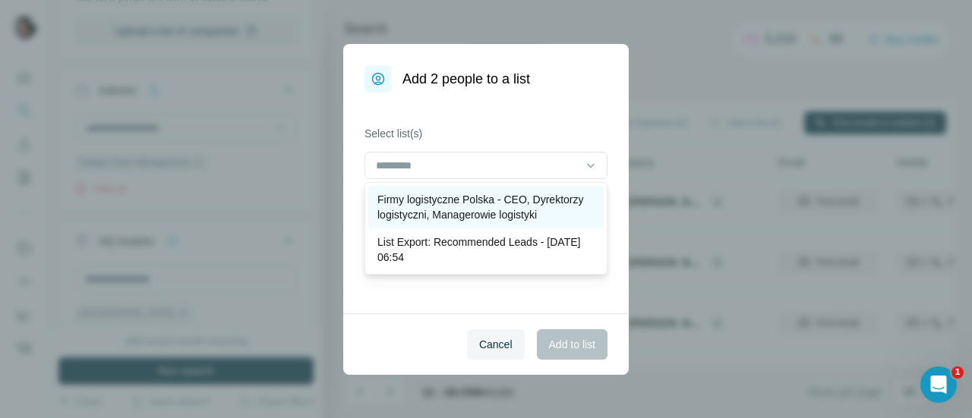
click at [456, 200] on p "Firmy logistyczne Polska - CEO, Dyrektorzy logistyczni, Managerowie logistyki" at bounding box center [485, 207] width 217 height 30
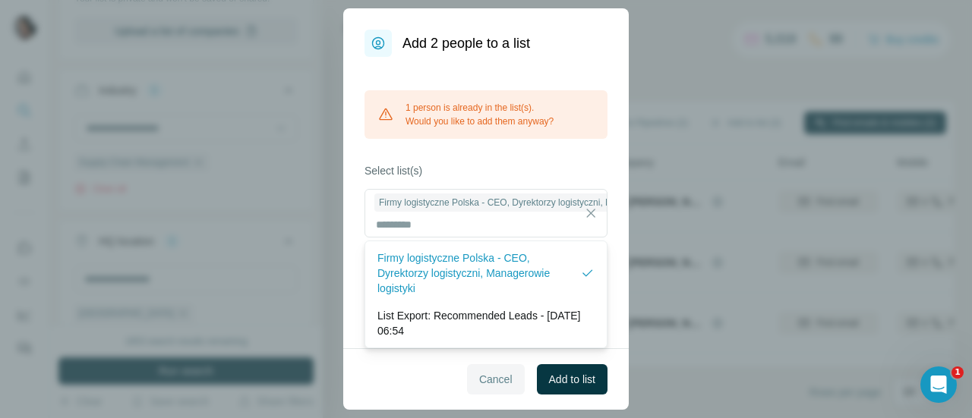
click at [484, 386] on span "Cancel" at bounding box center [495, 379] width 33 height 15
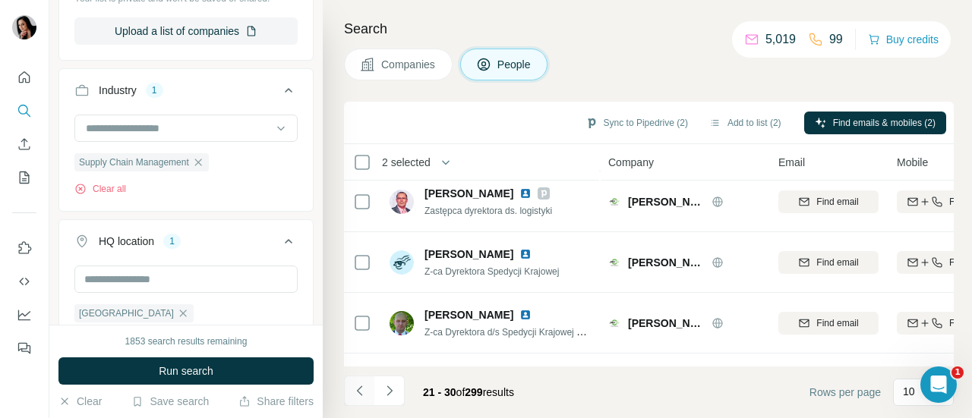
click at [352, 402] on button "Navigate to previous page" at bounding box center [359, 391] width 30 height 30
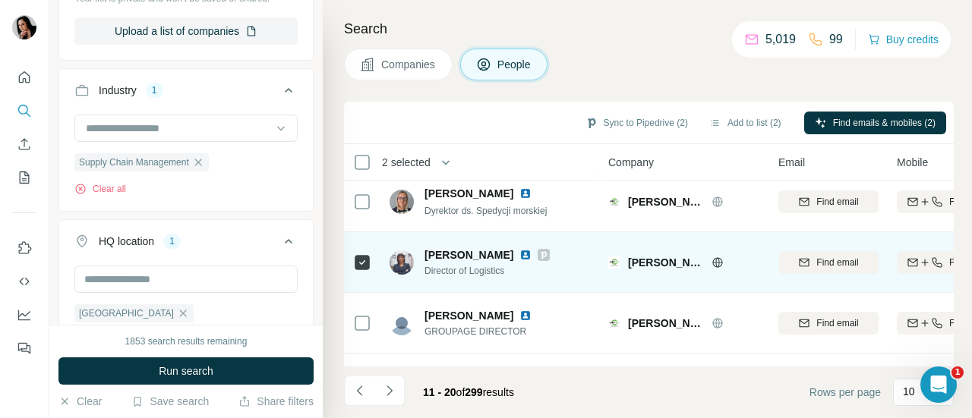
scroll to position [131, 26]
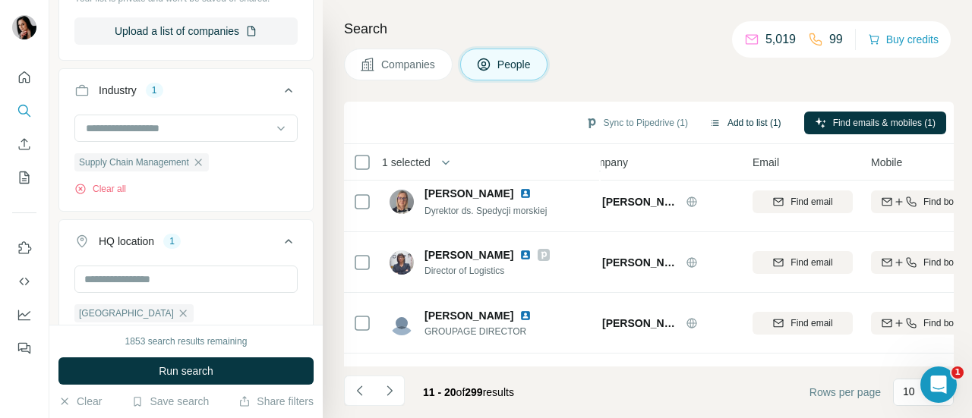
click at [722, 123] on button "Add to list (1)" at bounding box center [744, 123] width 93 height 23
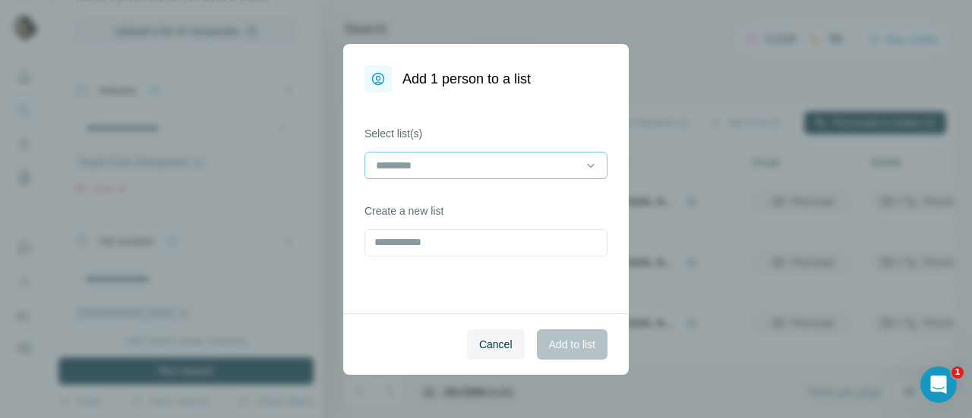
click at [465, 172] on input at bounding box center [476, 165] width 205 height 17
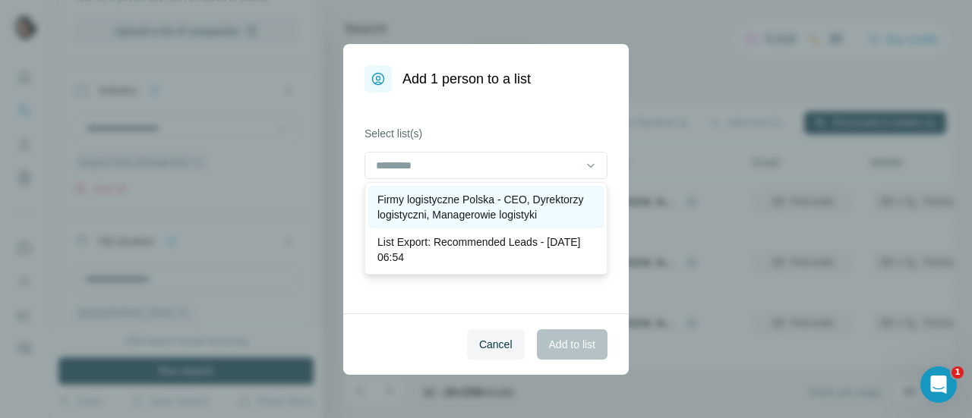
click at [456, 200] on p "Firmy logistyczne Polska - CEO, Dyrektorzy logistyczni, Managerowie logistyki" at bounding box center [485, 207] width 217 height 30
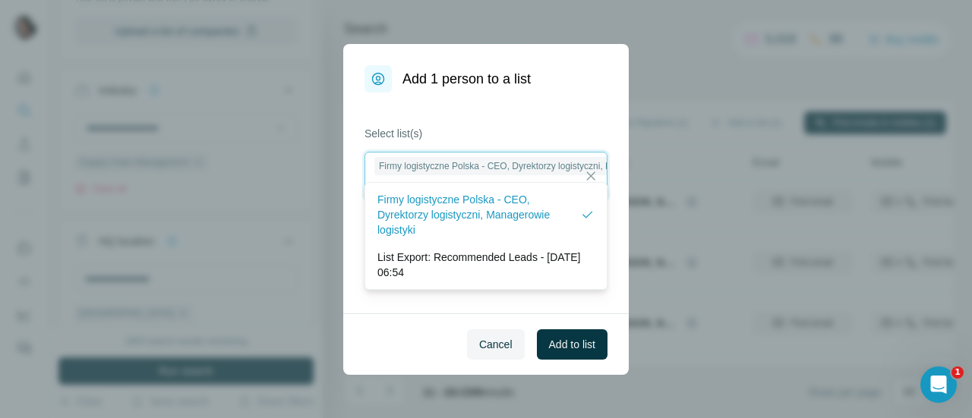
scroll to position [1, 0]
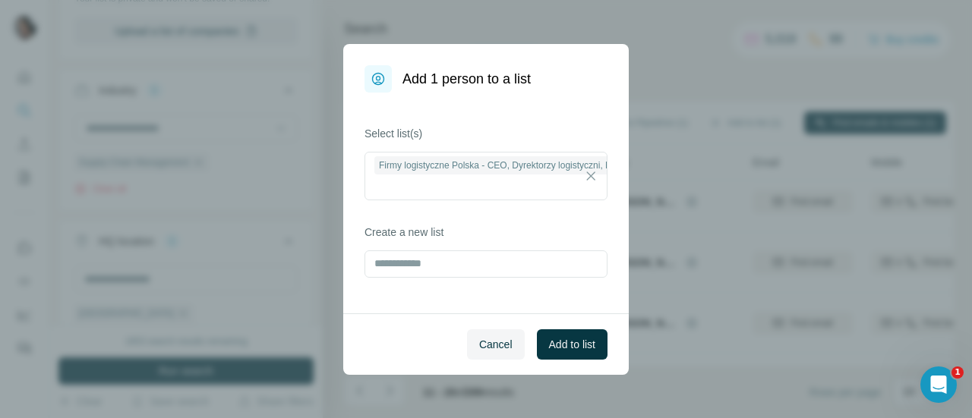
click at [397, 333] on div "Cancel Add to list" at bounding box center [485, 344] width 285 height 61
click at [574, 341] on span "Add to list" at bounding box center [572, 344] width 46 height 15
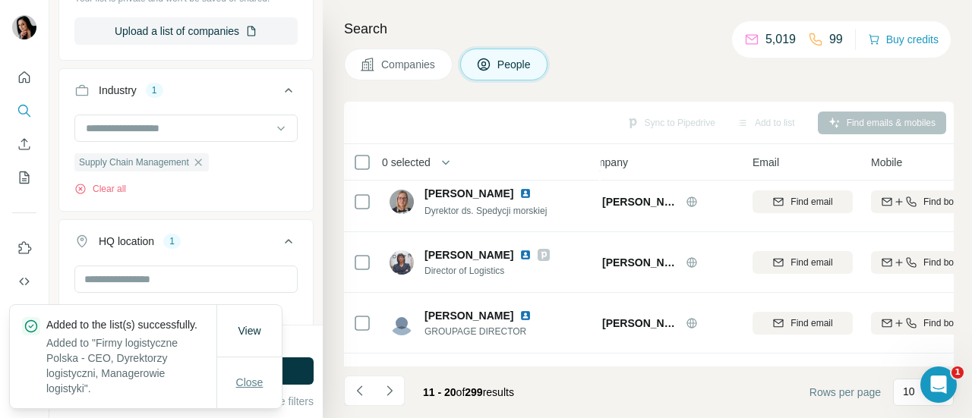
click at [253, 380] on span "Close" at bounding box center [249, 382] width 27 height 15
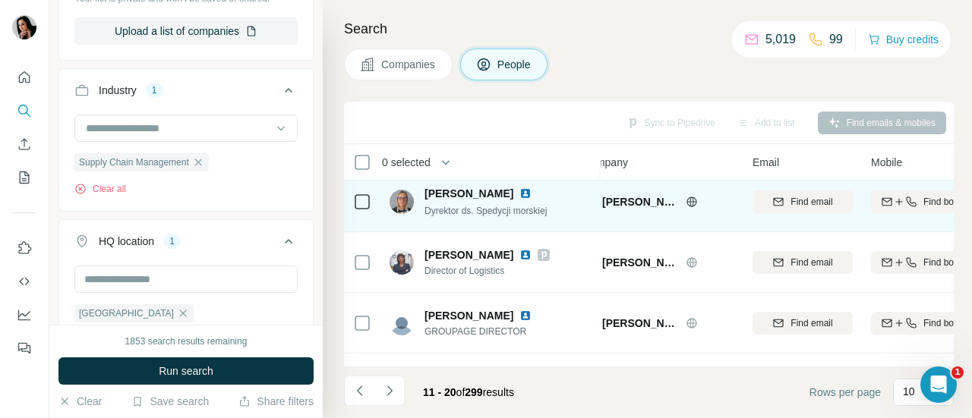
scroll to position [0, 26]
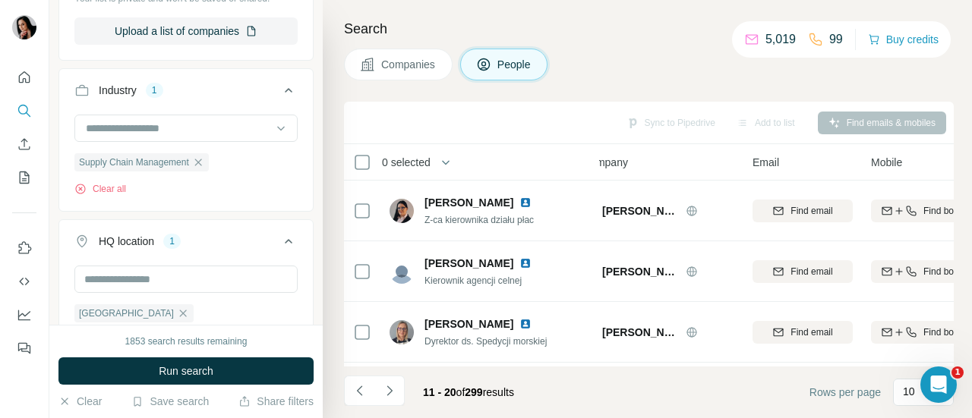
click at [378, 55] on button "Companies" at bounding box center [398, 65] width 109 height 32
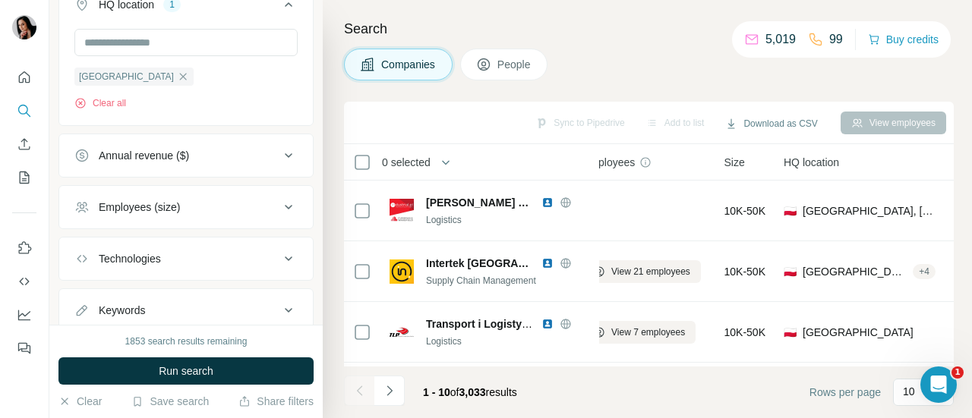
scroll to position [344, 0]
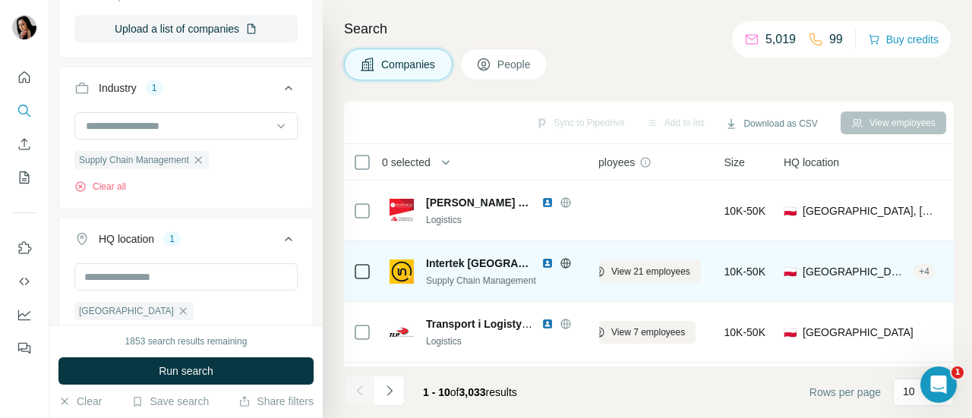
scroll to position [428, 26]
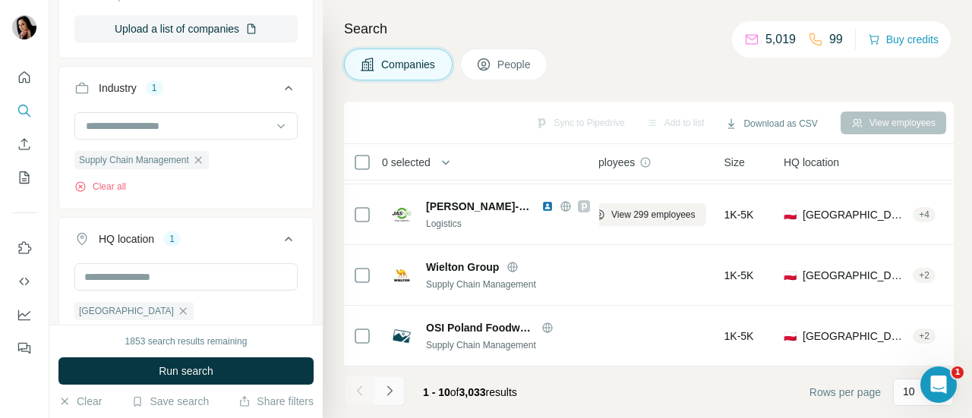
click at [392, 386] on icon "Navigate to next page" at bounding box center [389, 390] width 15 height 15
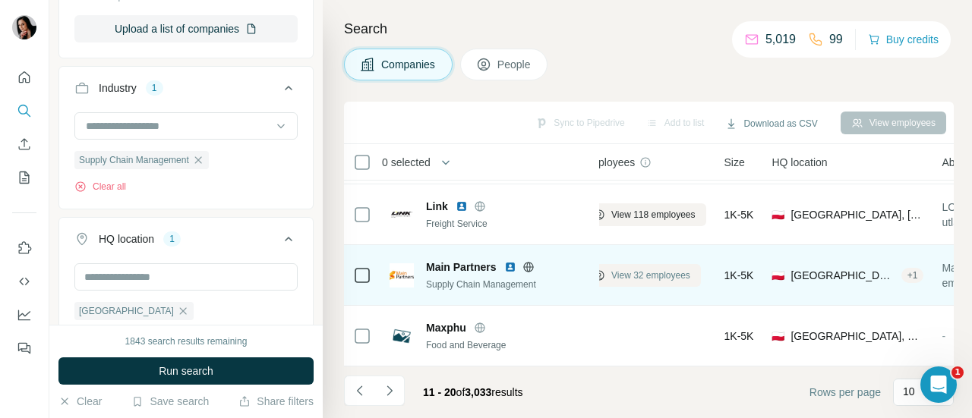
scroll to position [428, 0]
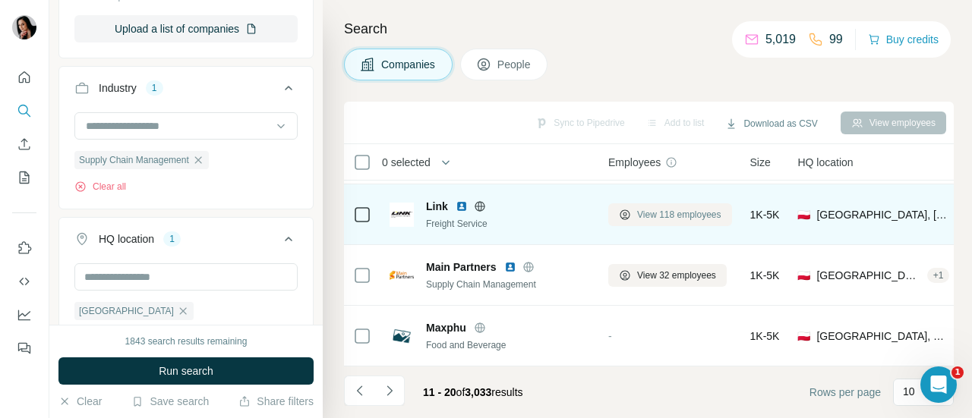
click at [671, 208] on span "View 118 employees" at bounding box center [679, 215] width 84 height 14
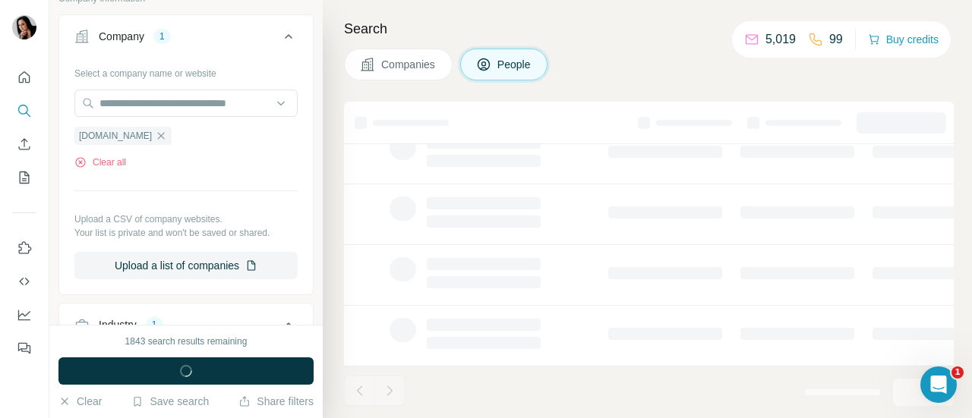
scroll to position [578, 0]
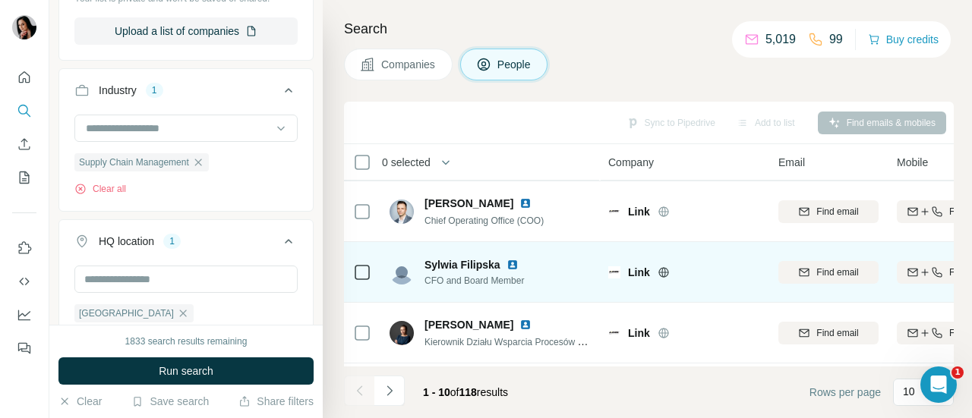
scroll to position [125, 0]
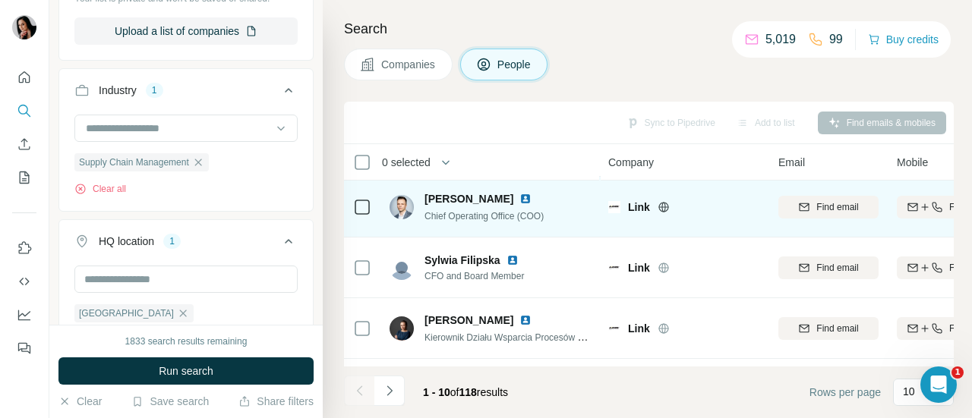
click at [363, 213] on icon at bounding box center [362, 207] width 18 height 18
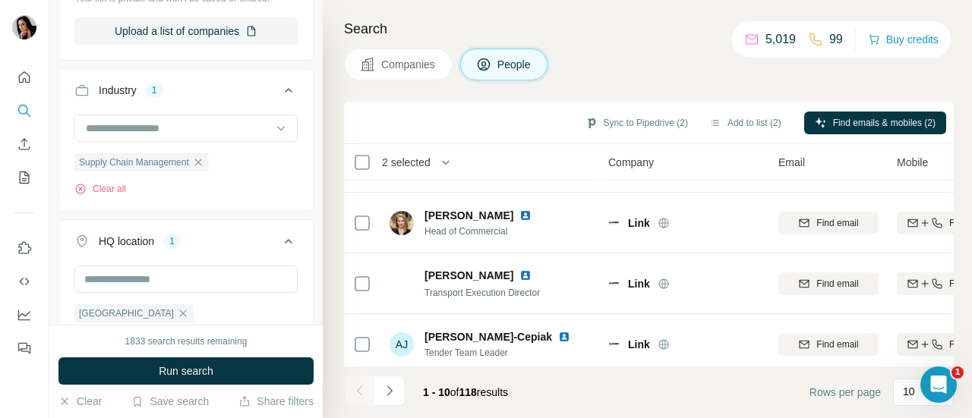
scroll to position [428, 0]
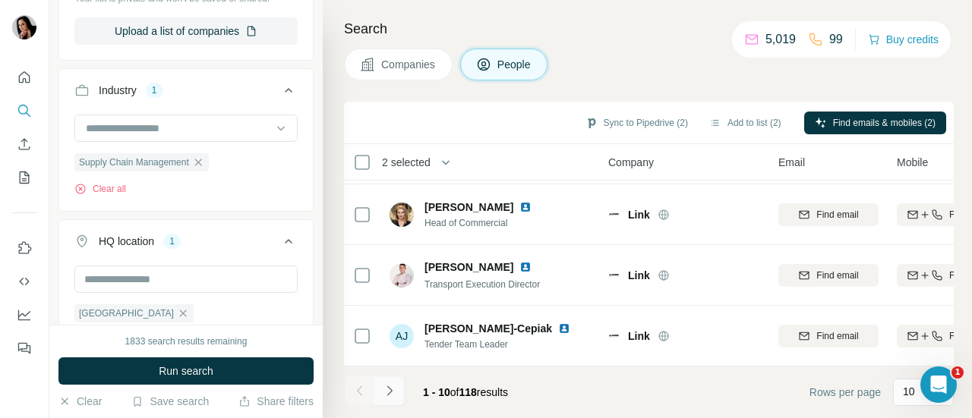
click at [391, 394] on icon "Navigate to next page" at bounding box center [389, 390] width 15 height 15
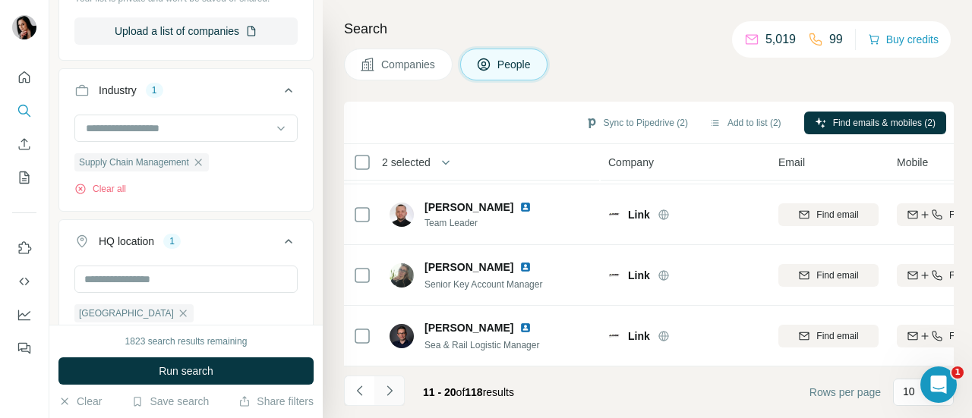
click at [392, 392] on icon "Navigate to next page" at bounding box center [389, 390] width 15 height 15
click at [732, 114] on button "Add to list (2)" at bounding box center [744, 123] width 93 height 23
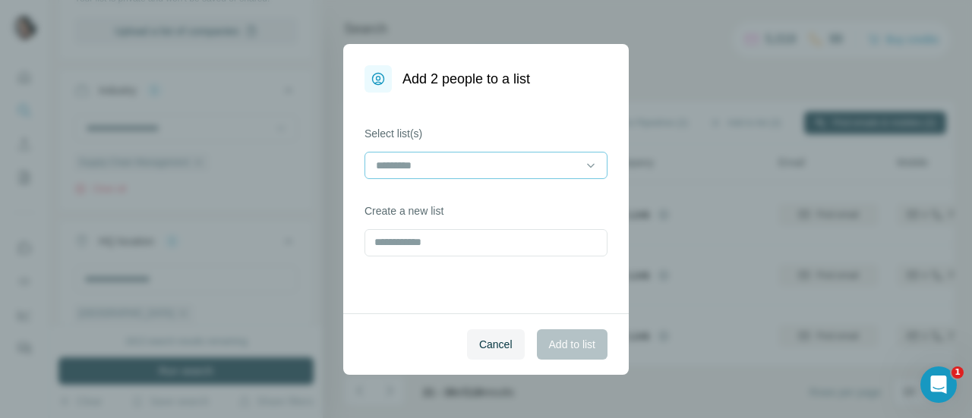
click at [518, 165] on input at bounding box center [476, 165] width 205 height 17
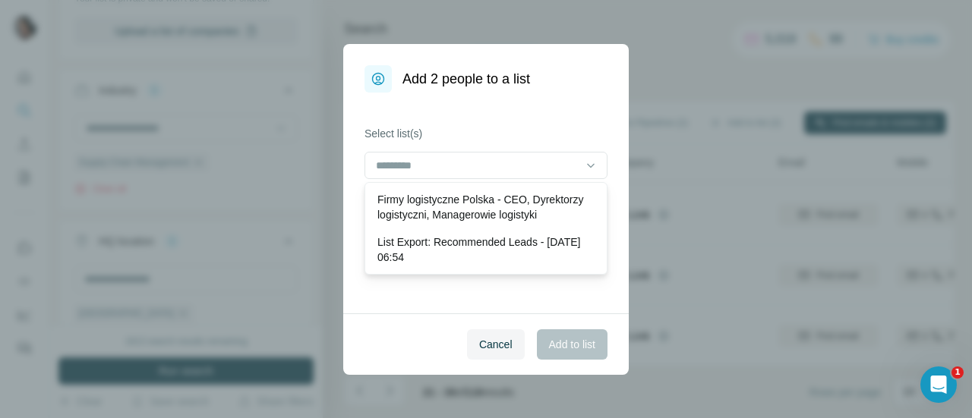
click at [480, 201] on p "Firmy logistyczne Polska - CEO, Dyrektorzy logistyczni, Managerowie logistyki" at bounding box center [485, 207] width 217 height 30
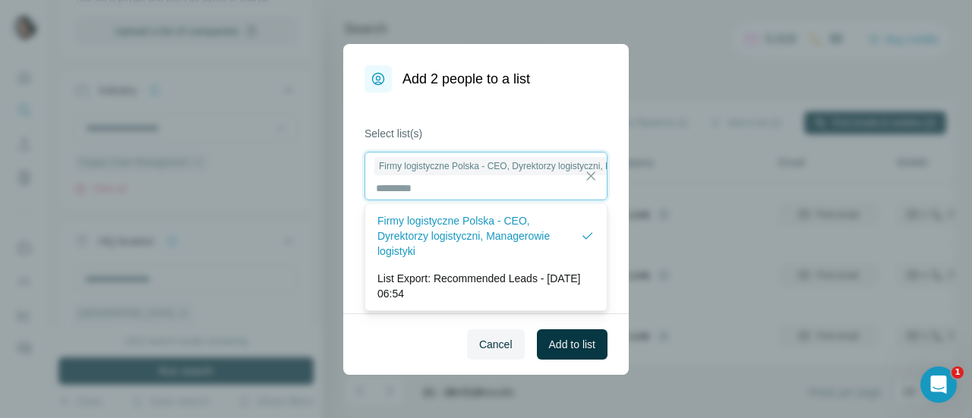
scroll to position [1, 0]
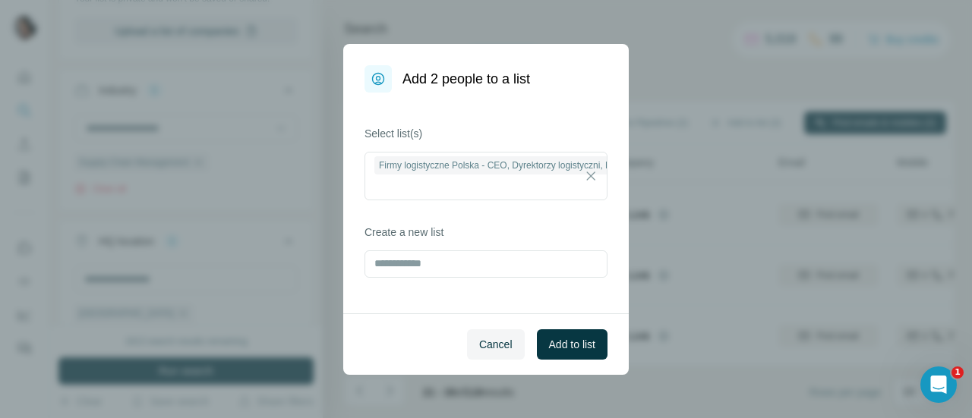
click at [405, 336] on div "Cancel Add to list" at bounding box center [485, 344] width 285 height 61
click at [578, 340] on span "Add to list" at bounding box center [572, 344] width 46 height 15
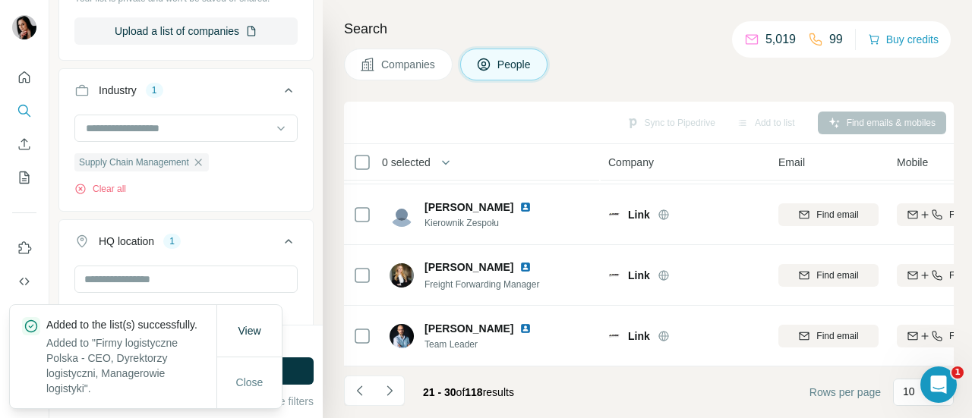
click at [411, 52] on button "Companies" at bounding box center [398, 65] width 109 height 32
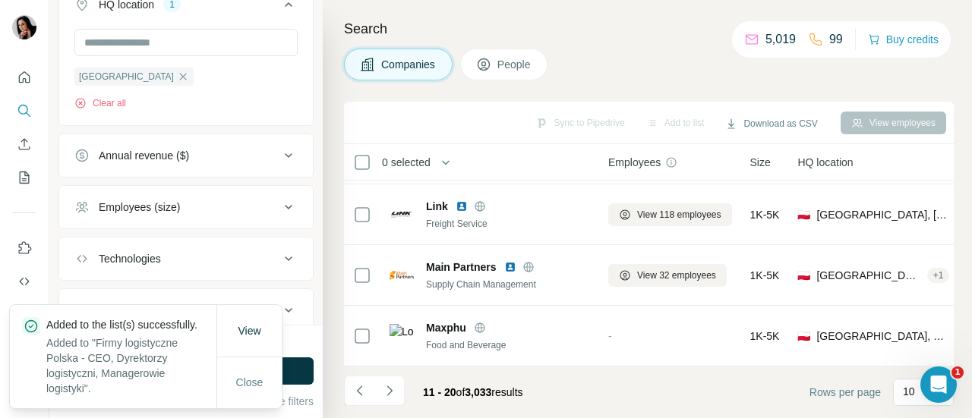
scroll to position [344, 0]
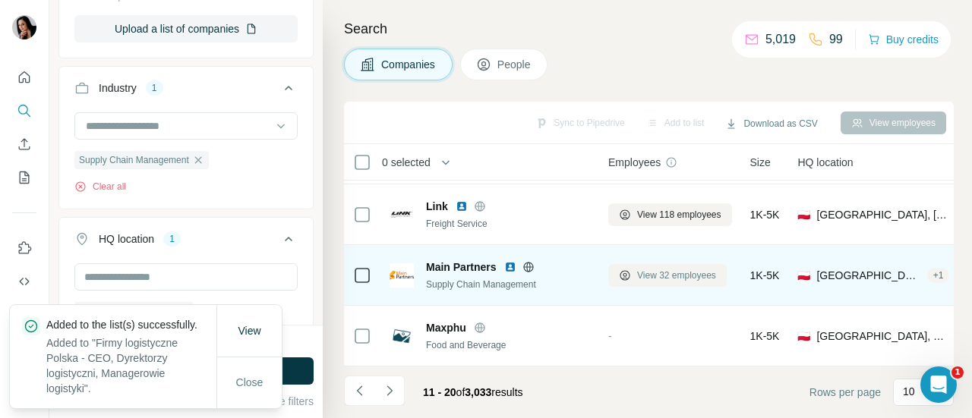
click at [650, 273] on span "View 32 employees" at bounding box center [676, 276] width 79 height 14
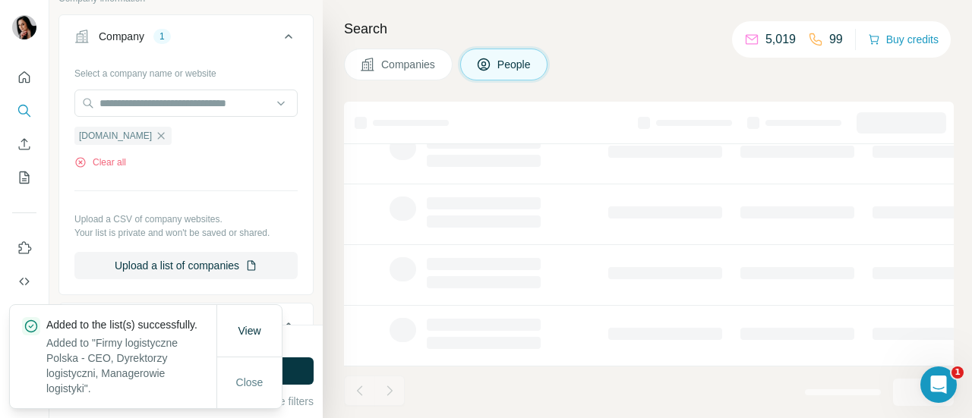
scroll to position [578, 0]
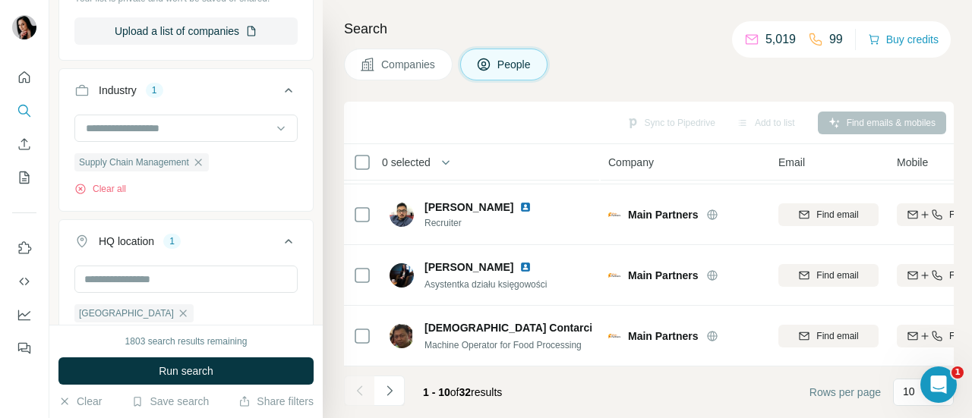
click at [402, 65] on span "Companies" at bounding box center [408, 64] width 55 height 15
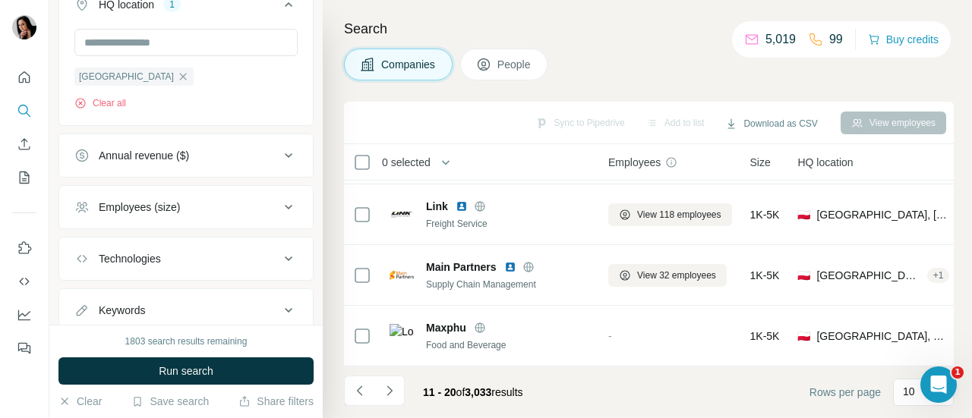
scroll to position [344, 0]
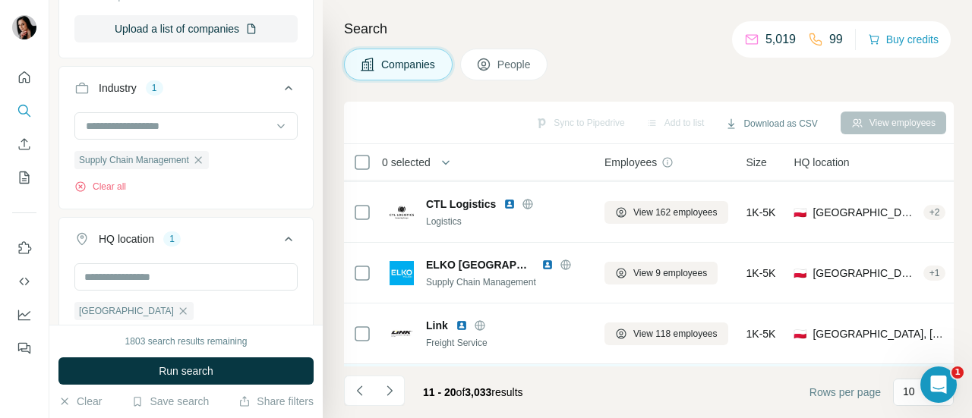
scroll to position [252, 4]
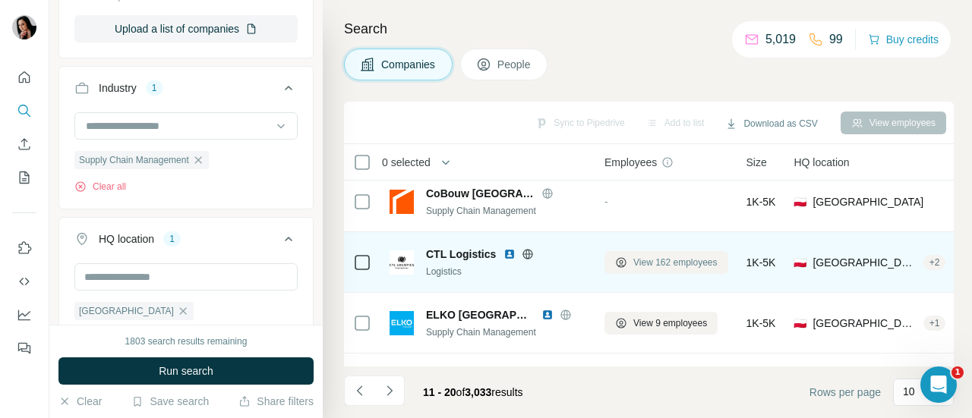
click at [657, 260] on span "View 162 employees" at bounding box center [675, 263] width 84 height 14
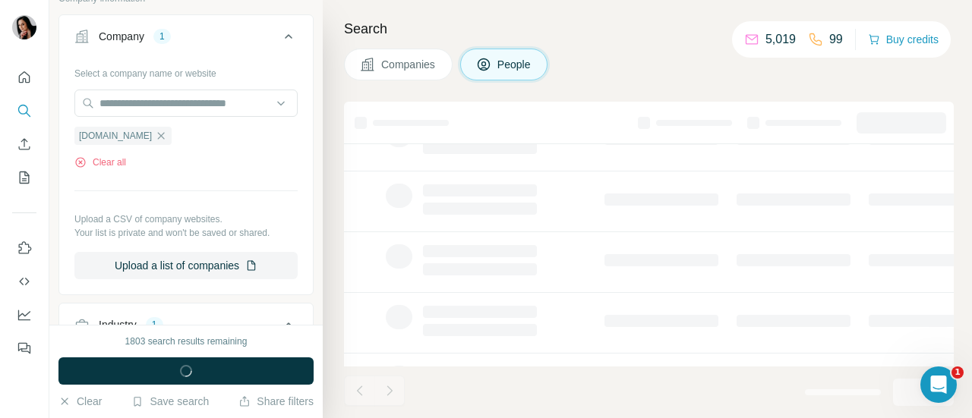
scroll to position [578, 0]
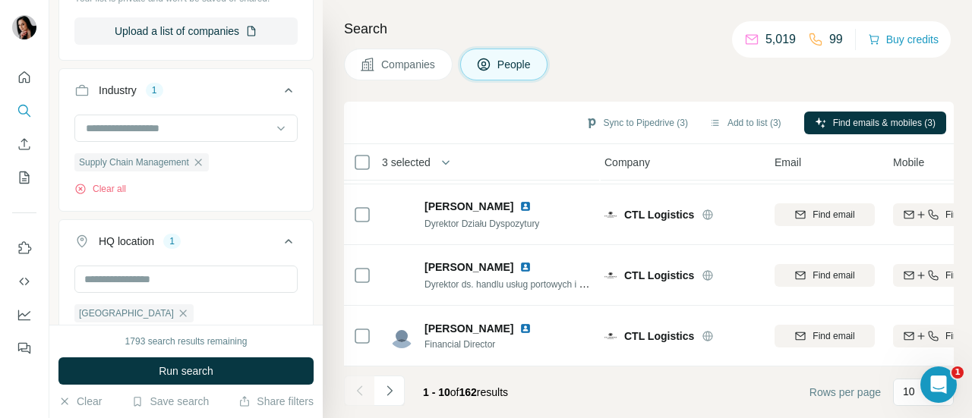
scroll to position [428, 4]
click at [395, 394] on icon "Navigate to next page" at bounding box center [389, 390] width 15 height 15
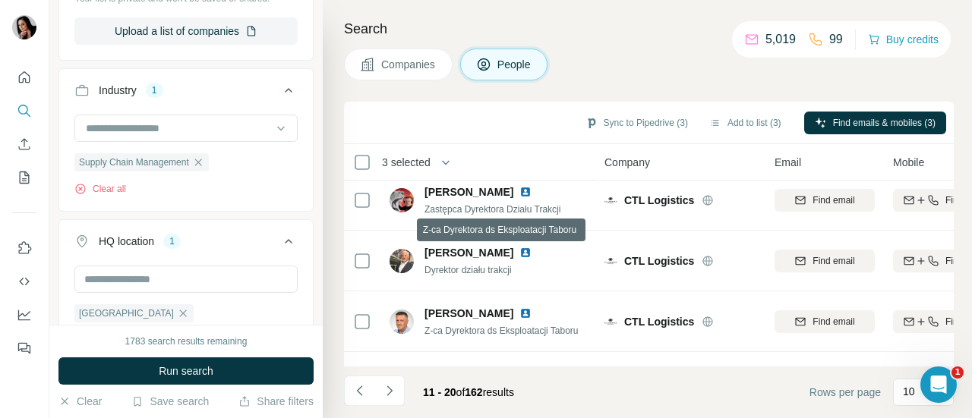
scroll to position [0, 4]
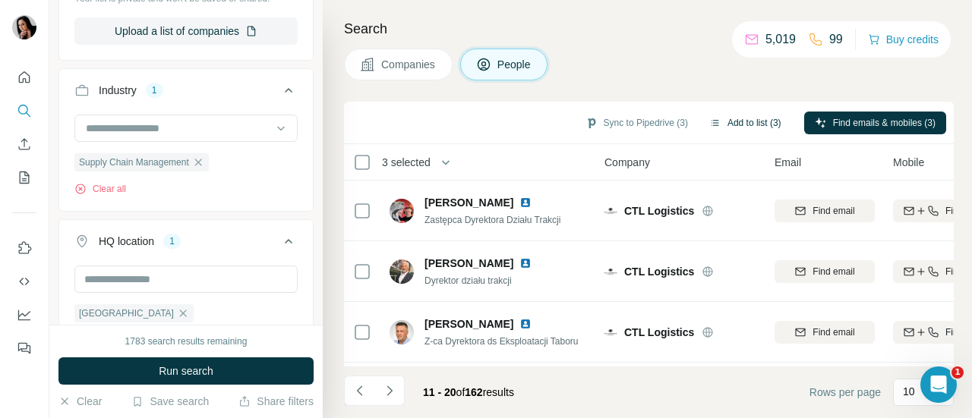
click at [730, 121] on button "Add to list (3)" at bounding box center [744, 123] width 93 height 23
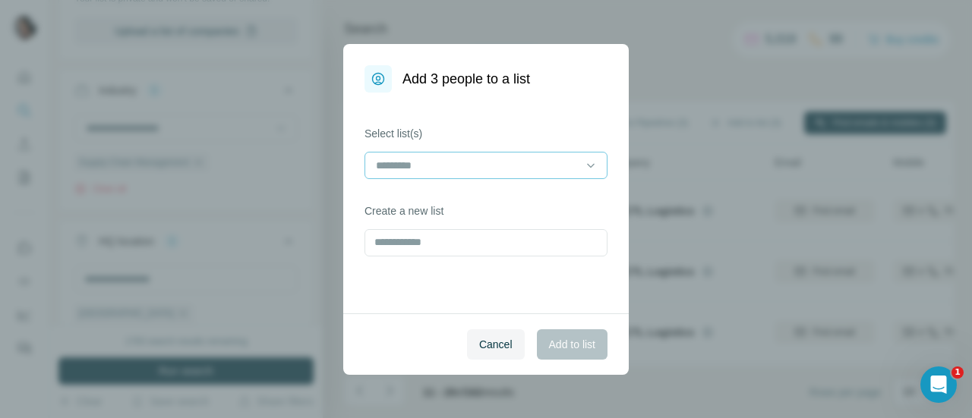
click at [510, 163] on input at bounding box center [476, 165] width 205 height 17
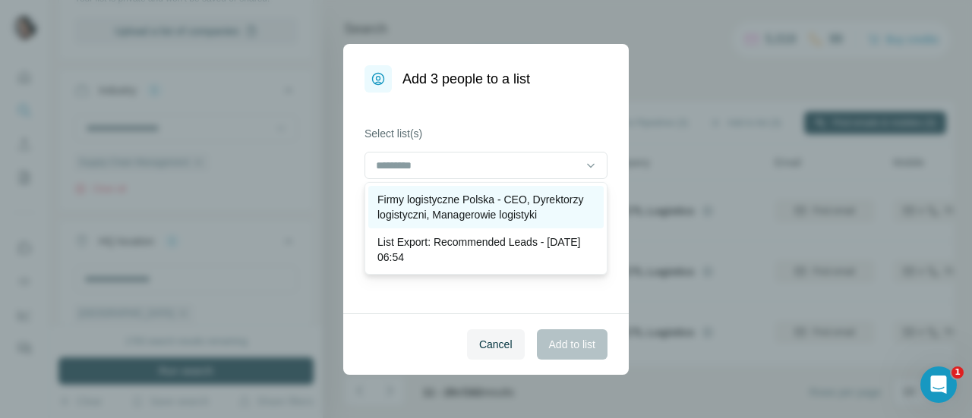
click at [467, 200] on p "Firmy logistyczne Polska - CEO, Dyrektorzy logistyczni, Managerowie logistyki" at bounding box center [485, 207] width 217 height 30
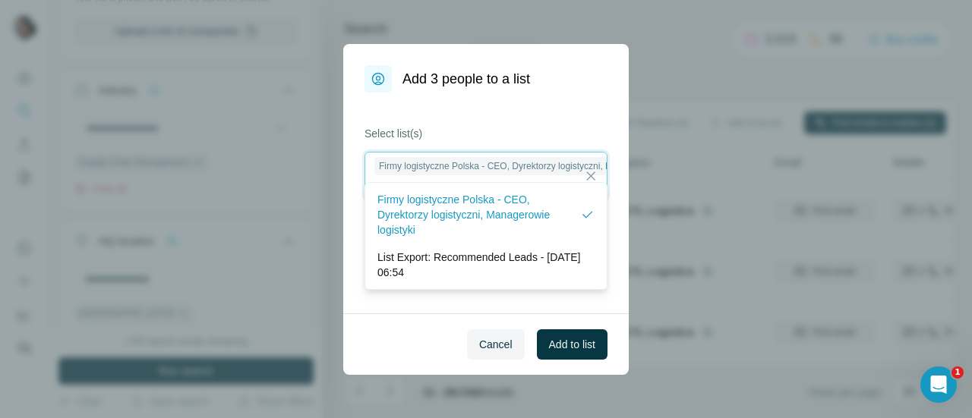
scroll to position [1, 0]
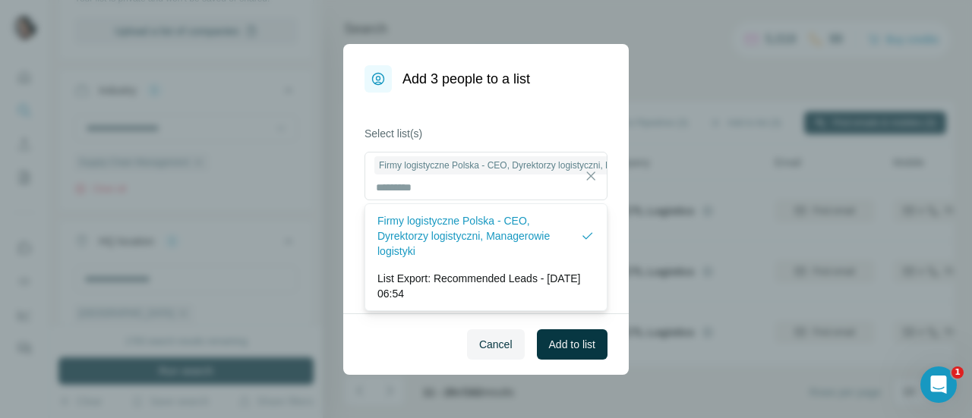
click at [402, 337] on div "Cancel Add to list" at bounding box center [485, 344] width 285 height 61
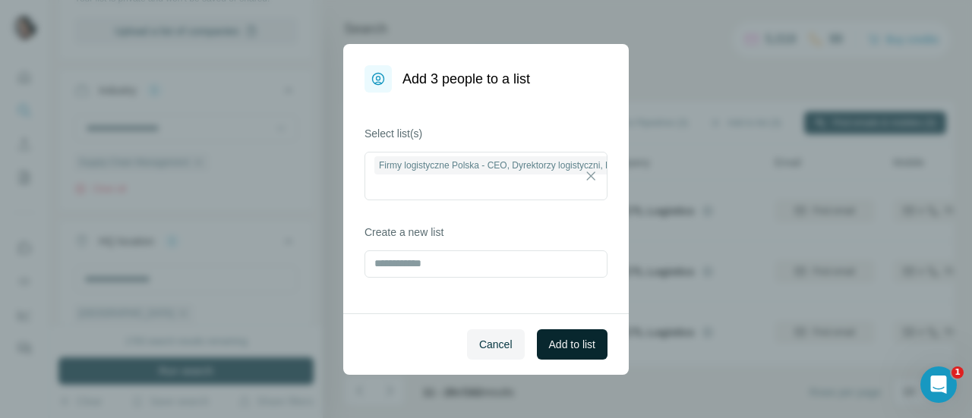
click at [569, 345] on span "Add to list" at bounding box center [572, 344] width 46 height 15
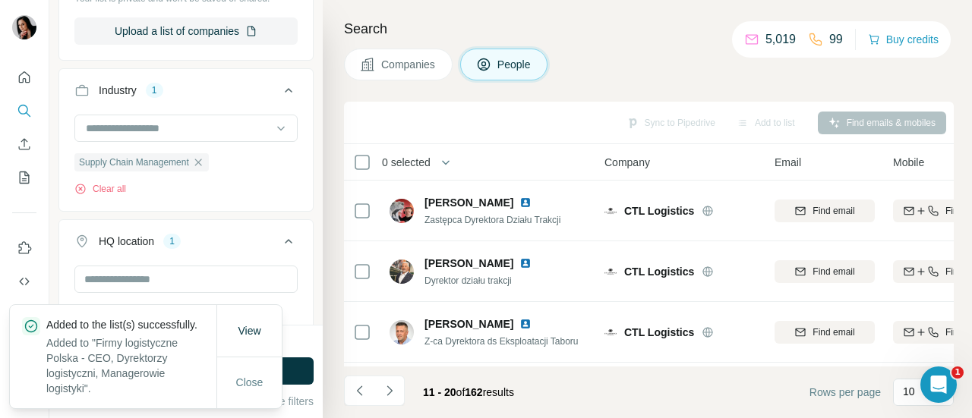
click at [408, 63] on span "Companies" at bounding box center [408, 64] width 55 height 15
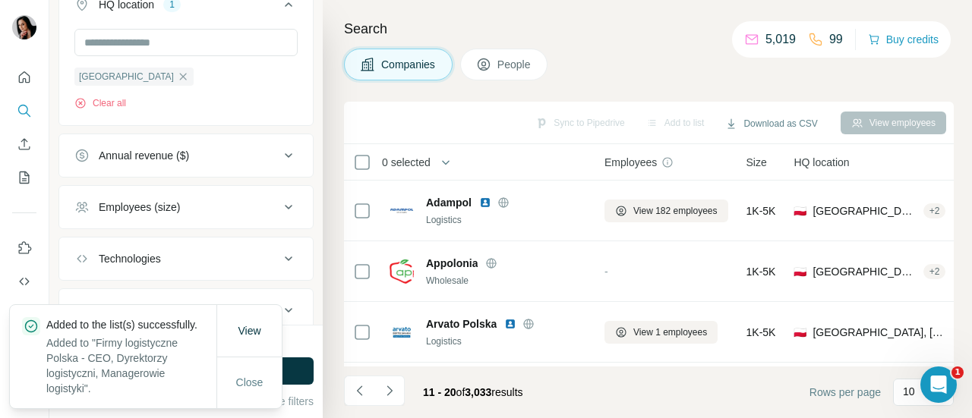
scroll to position [344, 0]
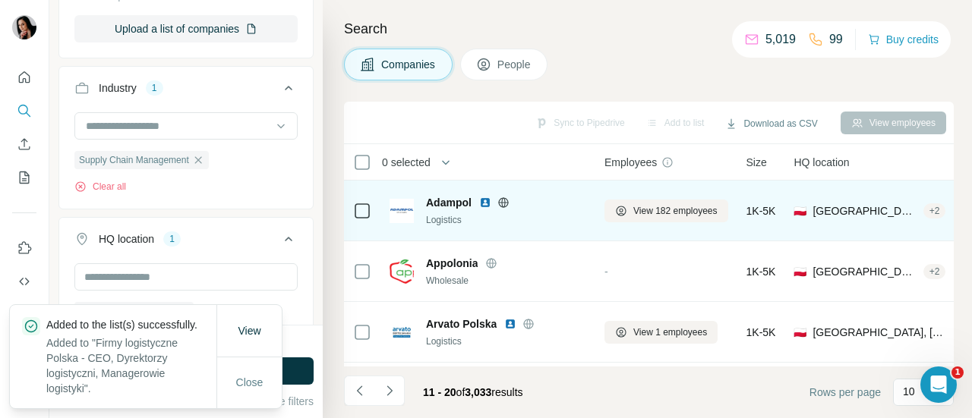
click at [503, 201] on icon at bounding box center [503, 203] width 12 height 12
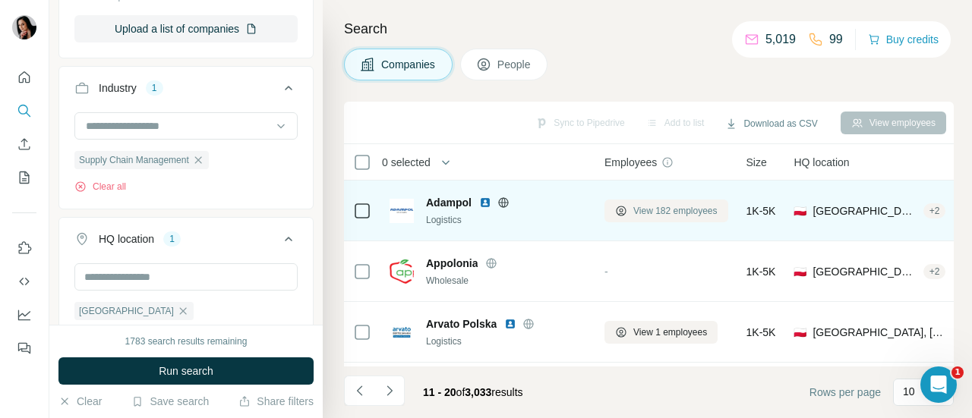
click at [647, 212] on span "View 182 employees" at bounding box center [675, 211] width 84 height 14
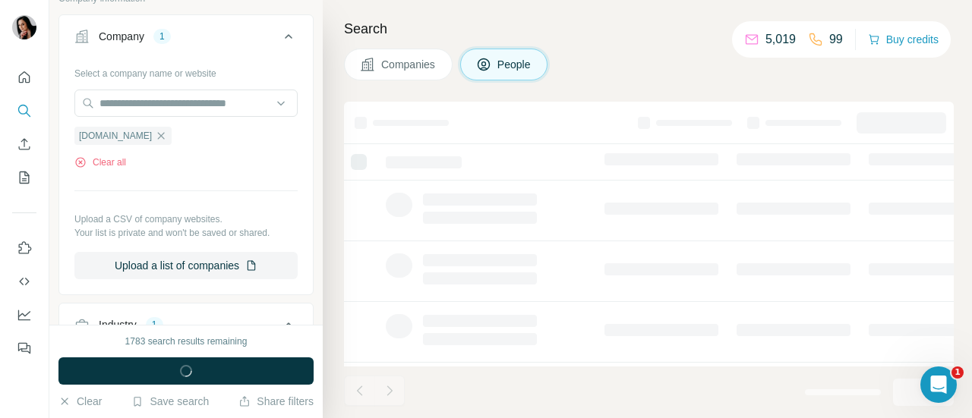
scroll to position [578, 0]
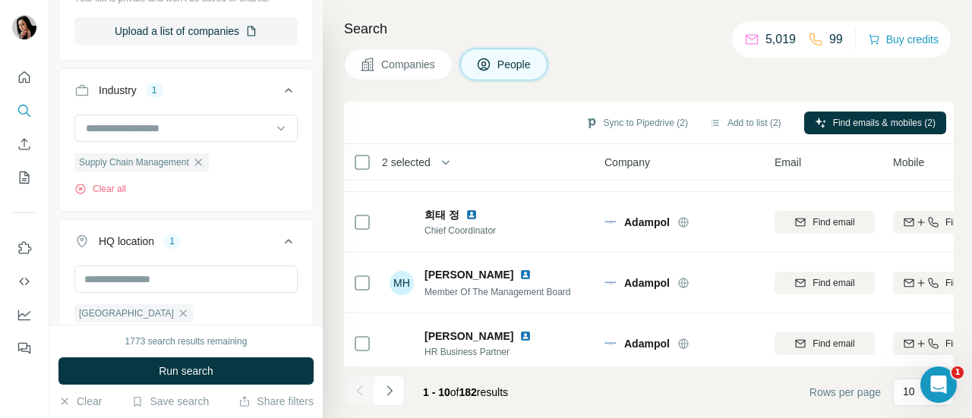
scroll to position [428, 4]
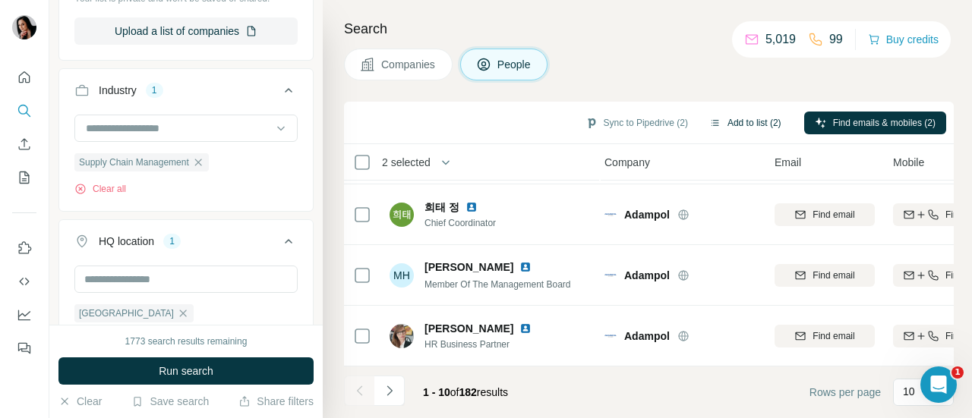
click at [758, 116] on button "Add to list (2)" at bounding box center [744, 123] width 93 height 23
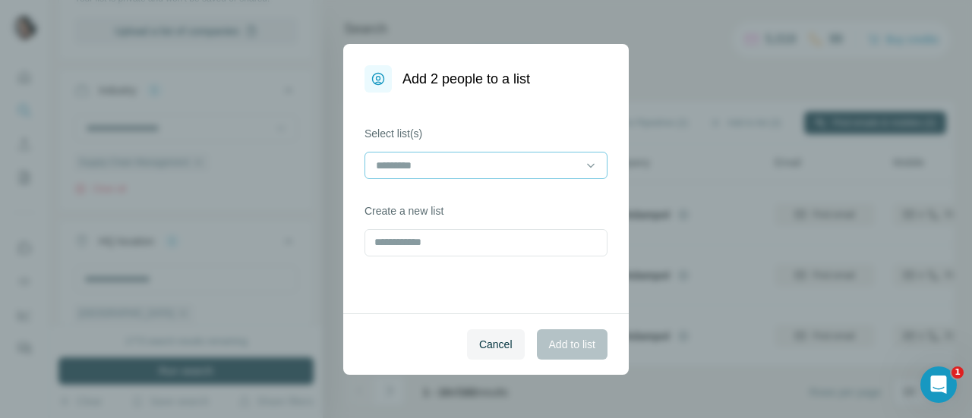
click at [551, 174] on div at bounding box center [476, 166] width 205 height 26
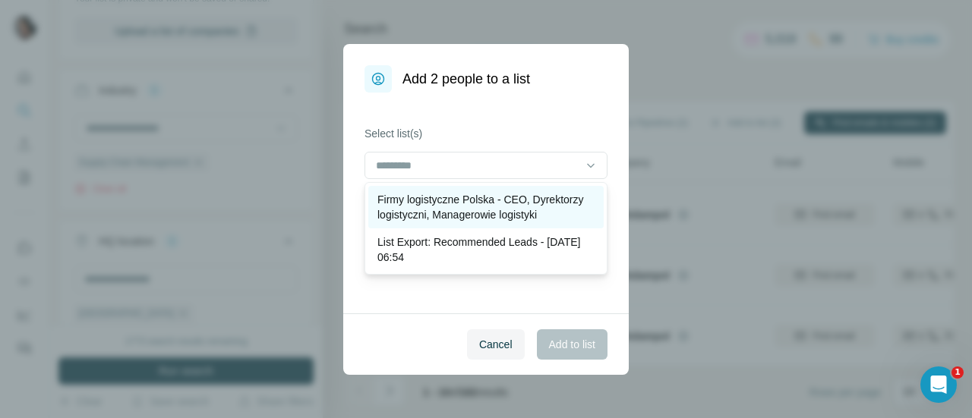
click at [513, 205] on p "Firmy logistyczne Polska - CEO, Dyrektorzy logistyczni, Managerowie logistyki" at bounding box center [485, 207] width 217 height 30
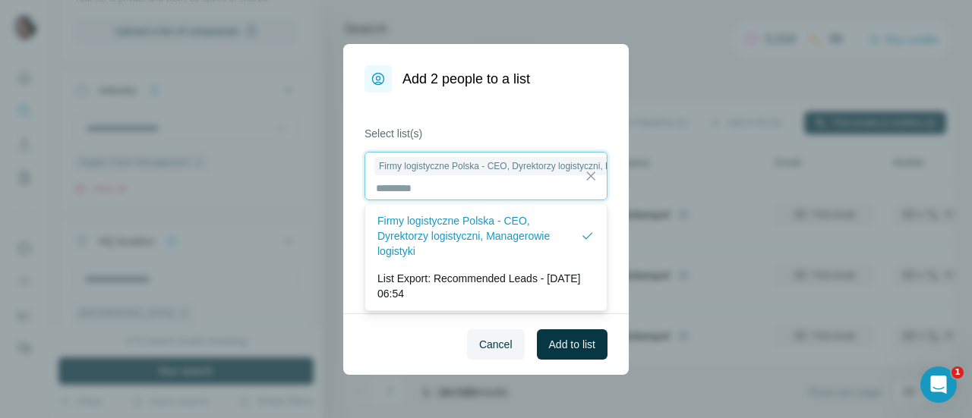
scroll to position [1, 0]
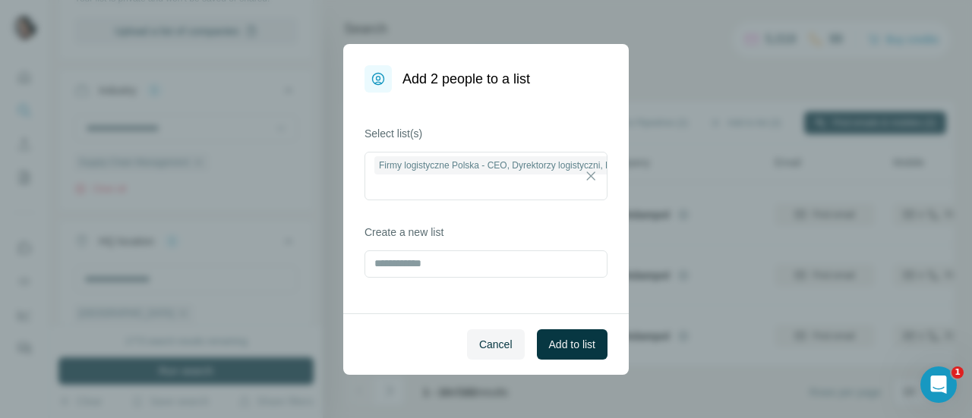
click at [395, 345] on div "Cancel Add to list" at bounding box center [485, 344] width 285 height 61
click at [584, 340] on span "Add to list" at bounding box center [572, 344] width 46 height 15
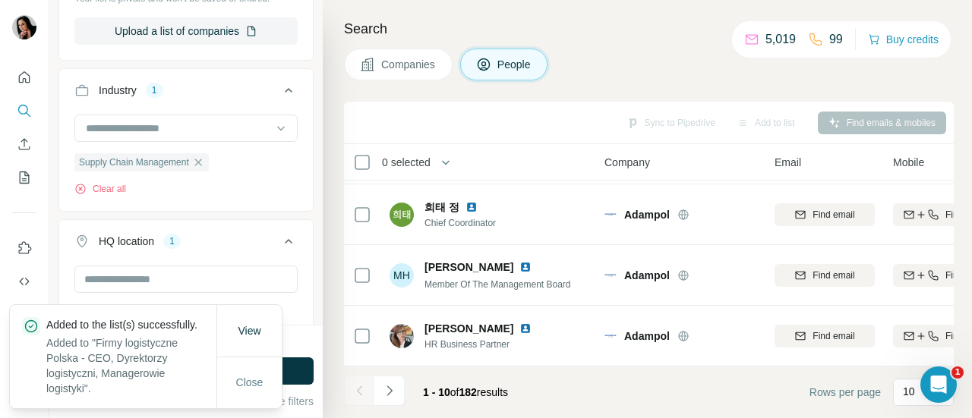
click at [387, 68] on span "Companies" at bounding box center [408, 64] width 55 height 15
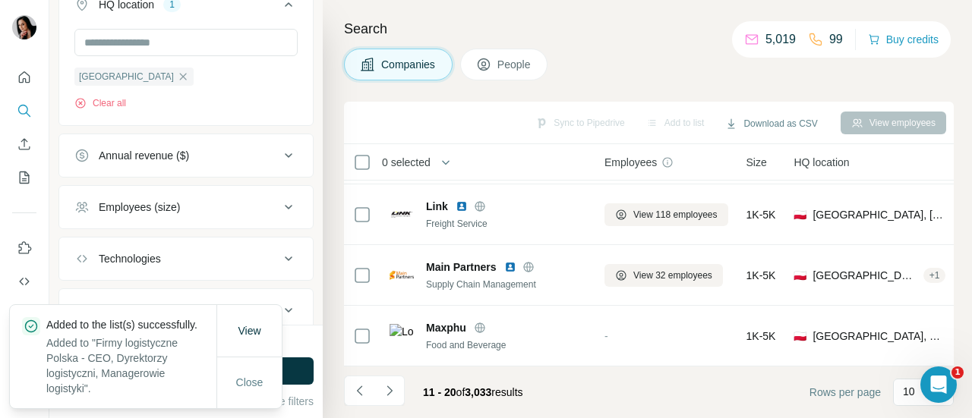
scroll to position [344, 0]
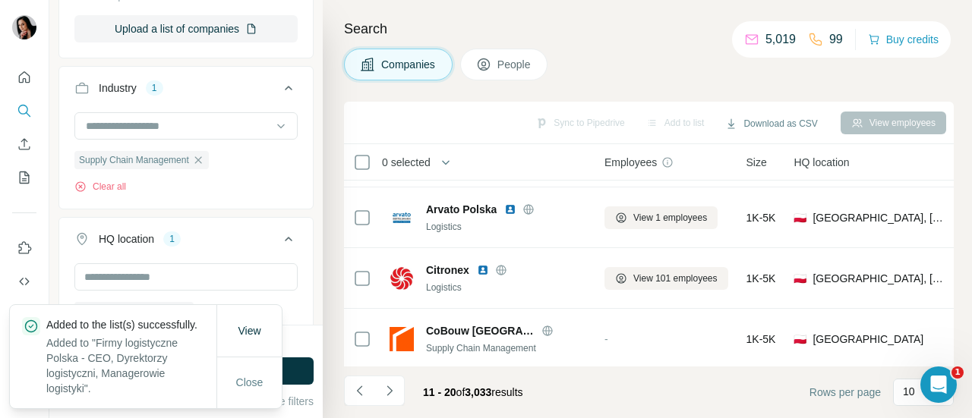
scroll to position [134, 4]
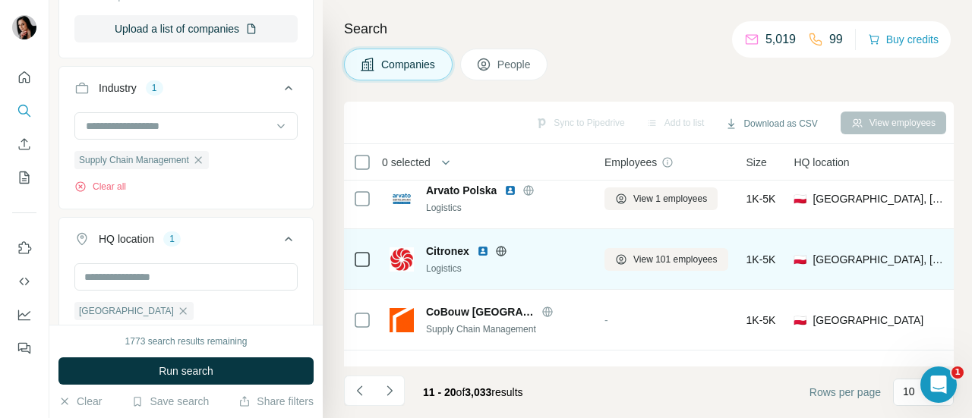
click at [503, 249] on icon at bounding box center [501, 251] width 4 height 10
click at [632, 254] on button "View 101 employees" at bounding box center [666, 259] width 124 height 23
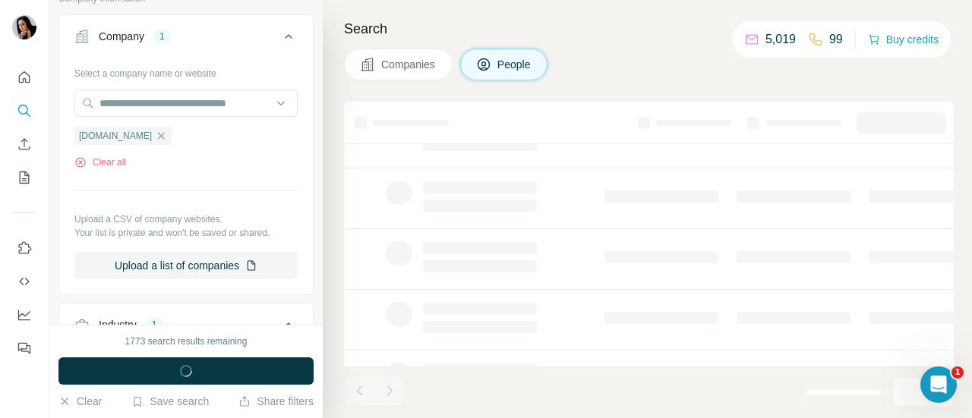
scroll to position [578, 0]
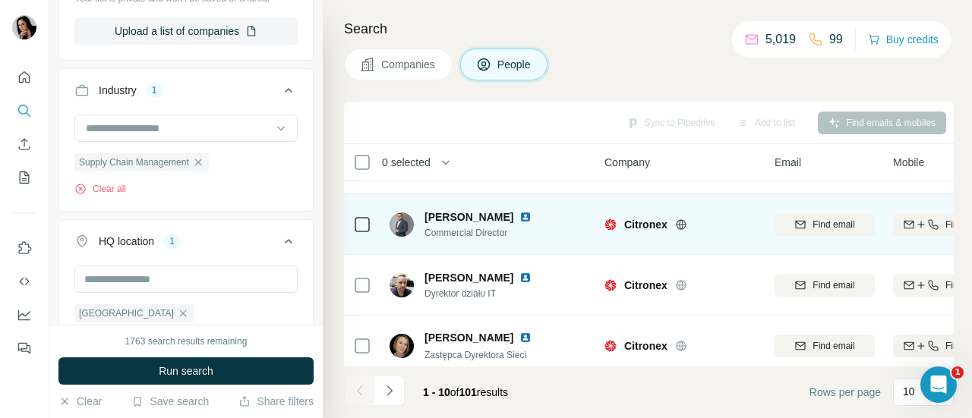
scroll to position [428, 4]
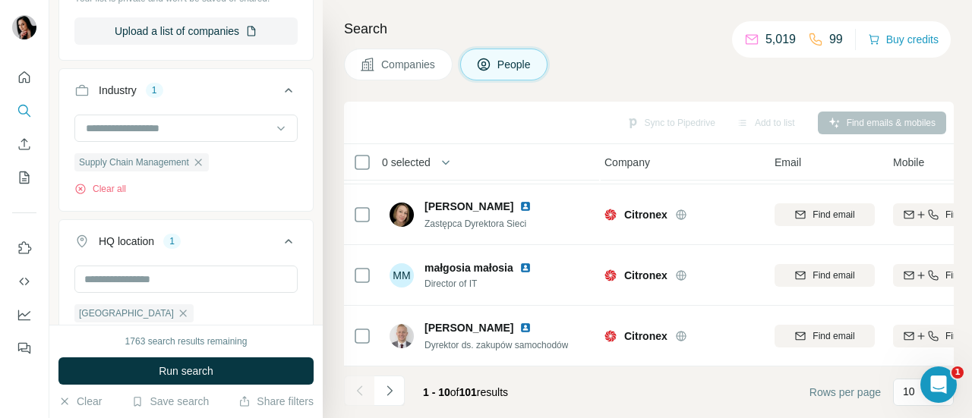
click at [410, 59] on span "Companies" at bounding box center [408, 64] width 55 height 15
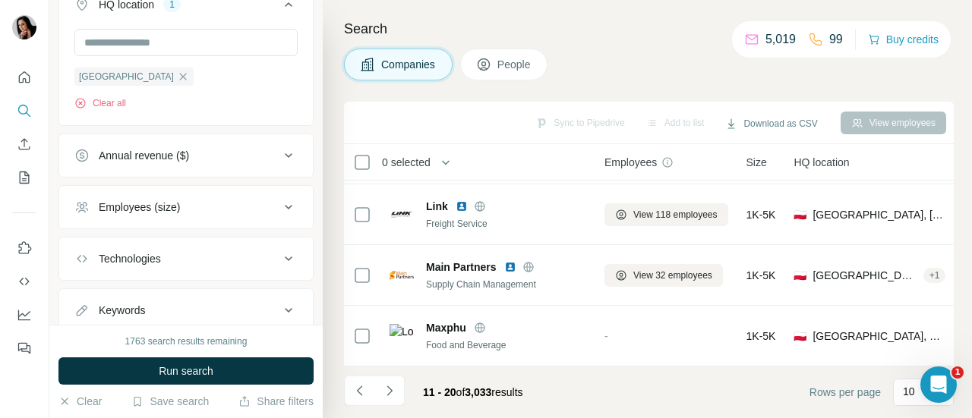
scroll to position [344, 0]
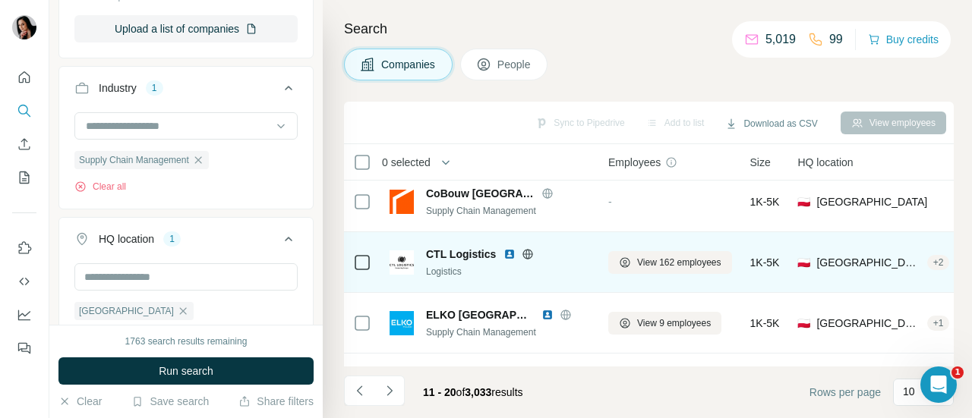
scroll to position [175, 0]
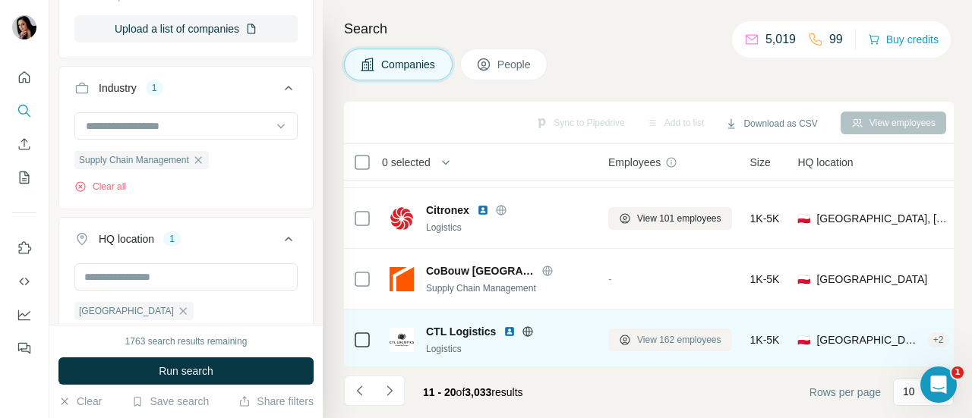
click at [664, 339] on span "View 162 employees" at bounding box center [679, 340] width 84 height 14
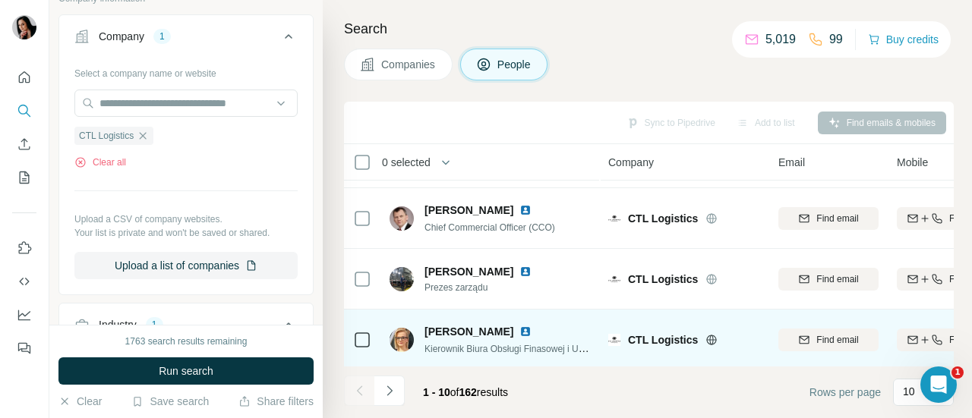
scroll to position [578, 0]
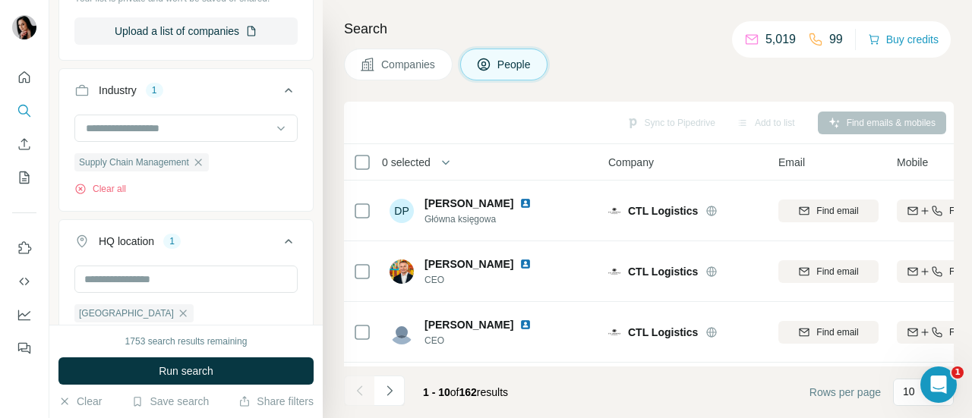
click at [419, 75] on button "Companies" at bounding box center [398, 65] width 109 height 32
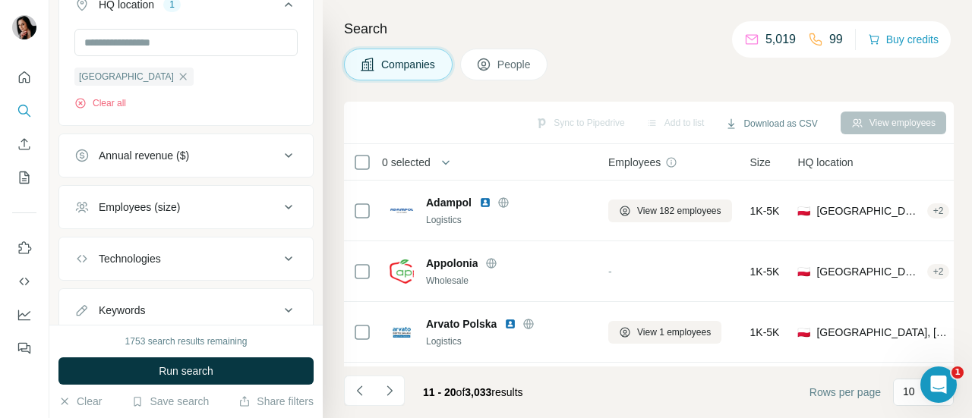
scroll to position [344, 0]
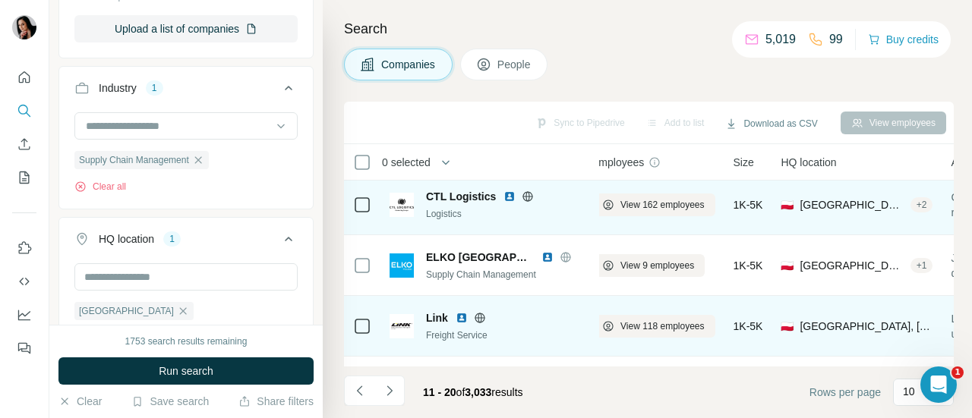
scroll to position [307, 17]
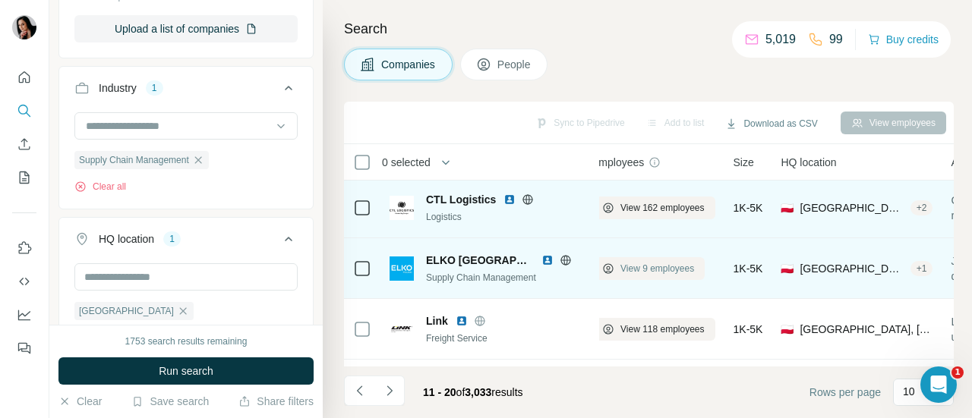
click at [651, 269] on span "View 9 employees" at bounding box center [657, 269] width 74 height 14
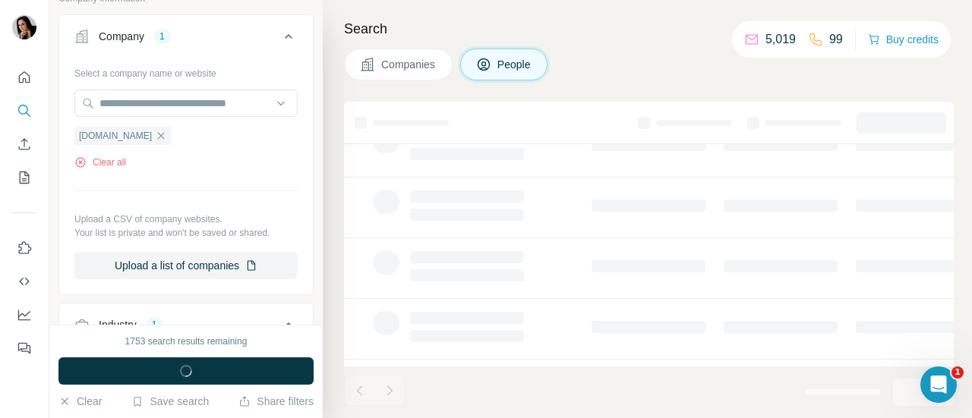
scroll to position [578, 0]
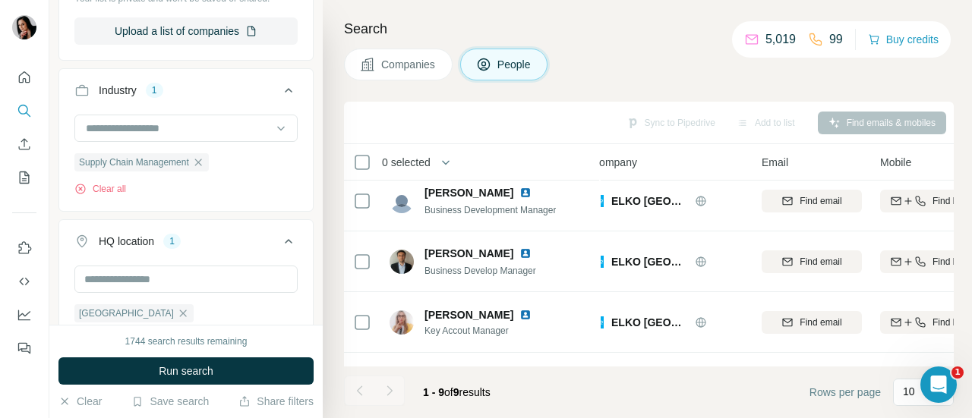
scroll to position [0, 17]
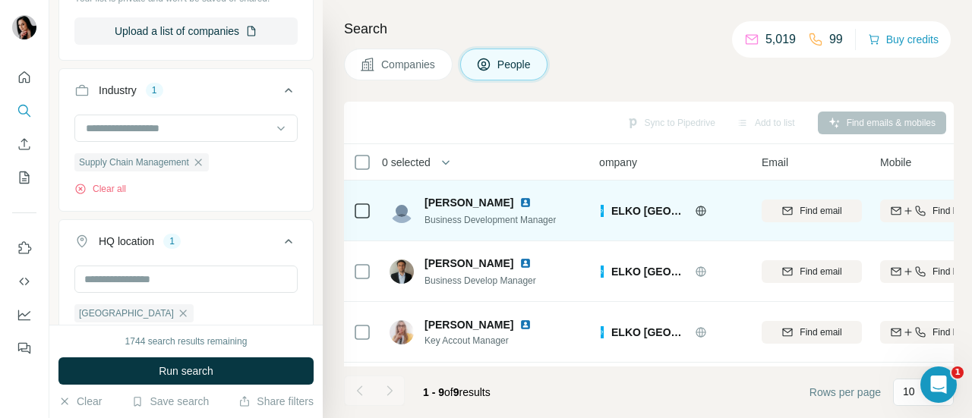
click at [695, 213] on icon at bounding box center [701, 211] width 12 height 12
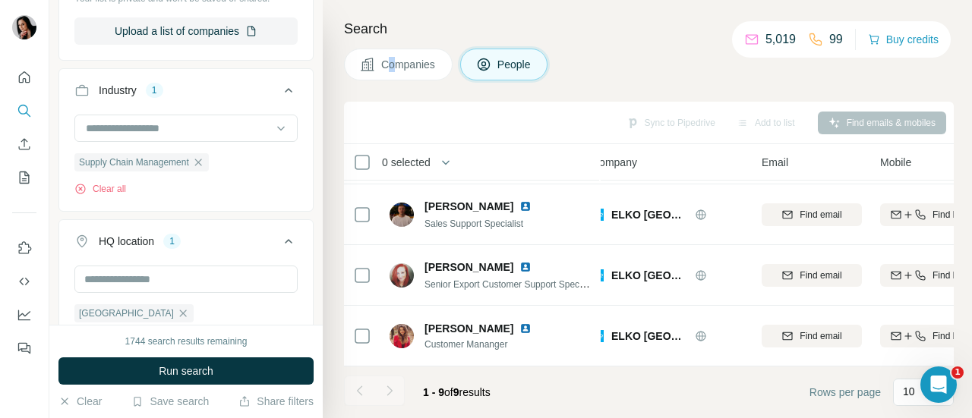
drag, startPoint x: 392, startPoint y: 47, endPoint x: 383, endPoint y: 72, distance: 26.4
click at [383, 72] on div "Search Companies People Sync to Pipedrive Add to list Find emails & mobiles 0 s…" at bounding box center [647, 209] width 649 height 418
click at [383, 72] on button "Companies" at bounding box center [398, 65] width 109 height 32
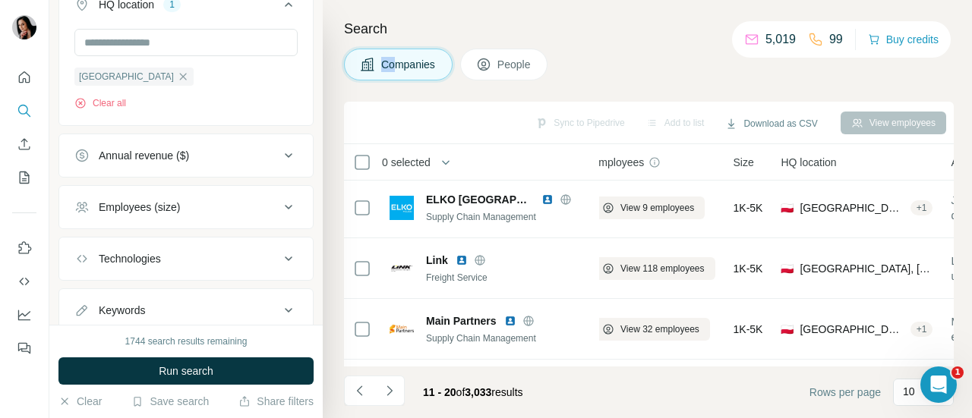
scroll to position [344, 0]
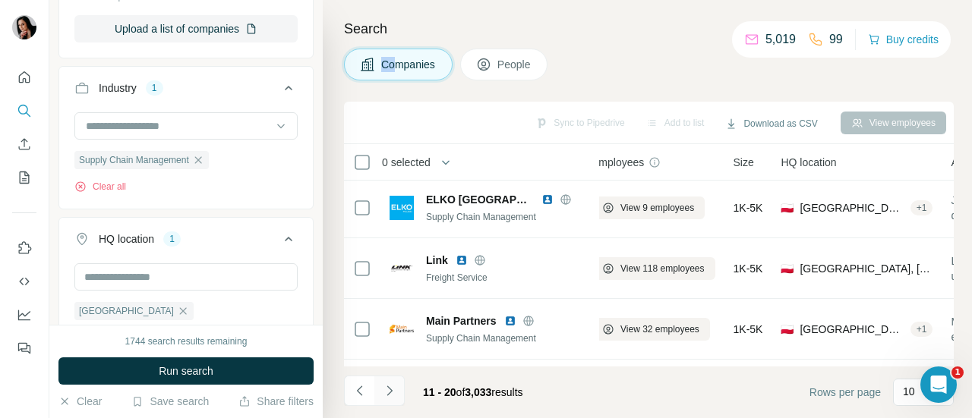
click at [392, 380] on button "Navigate to next page" at bounding box center [389, 391] width 30 height 30
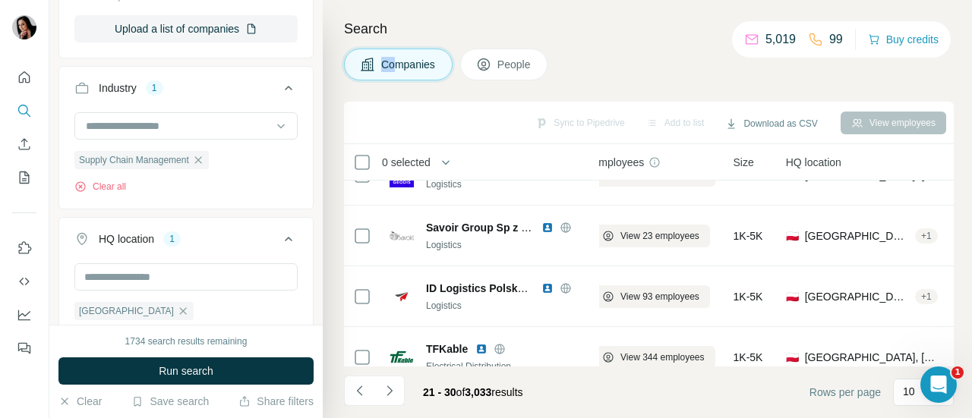
scroll to position [0, 17]
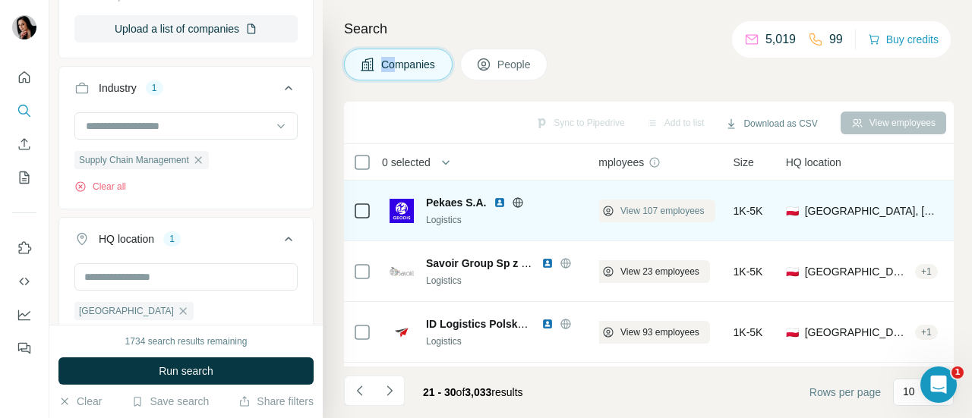
drag, startPoint x: 643, startPoint y: 207, endPoint x: 626, endPoint y: 209, distance: 16.8
click at [626, 209] on span "View 107 employees" at bounding box center [662, 211] width 84 height 14
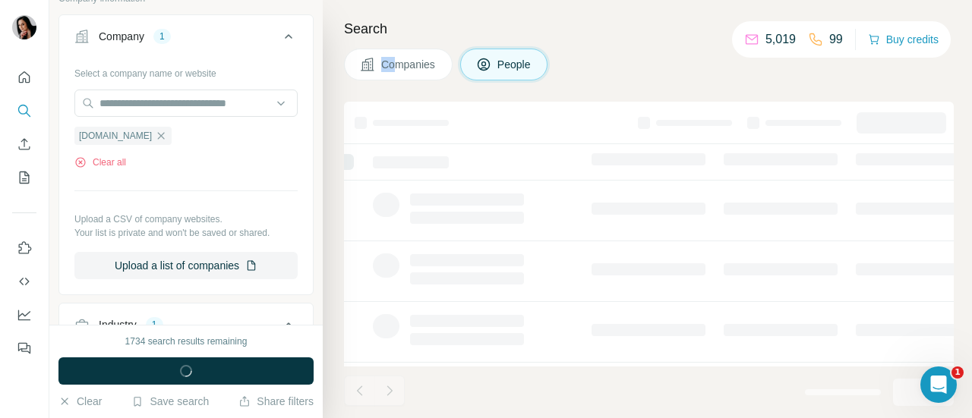
scroll to position [578, 0]
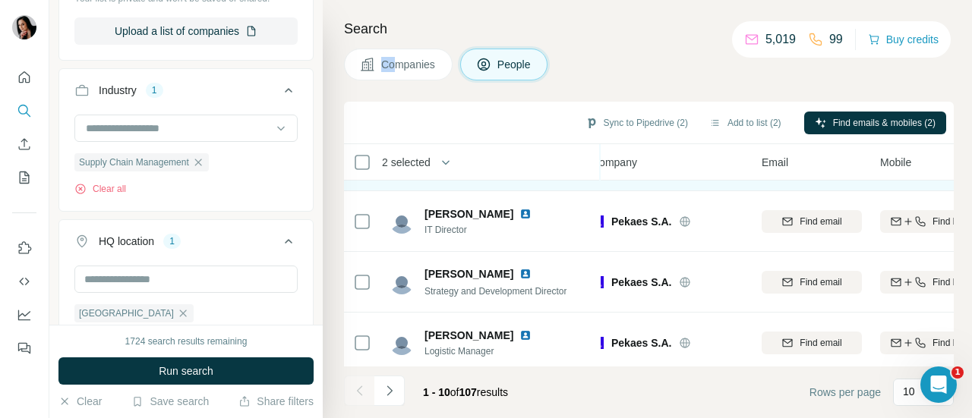
scroll to position [428, 17]
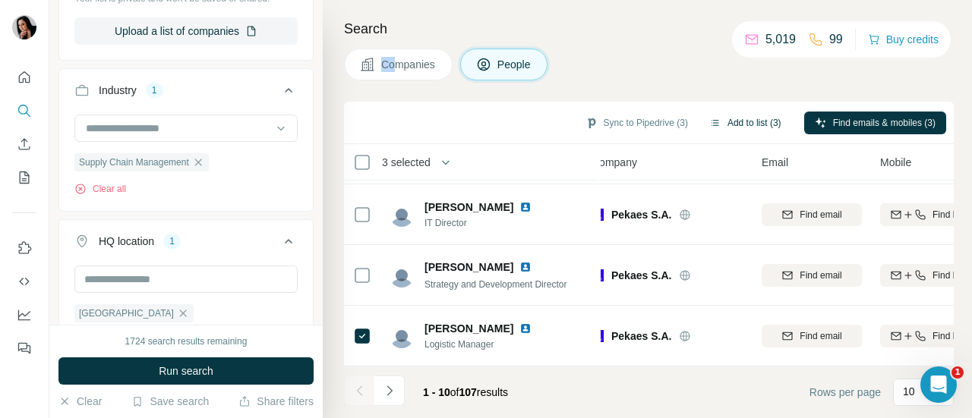
click at [737, 123] on button "Add to list (3)" at bounding box center [744, 123] width 93 height 23
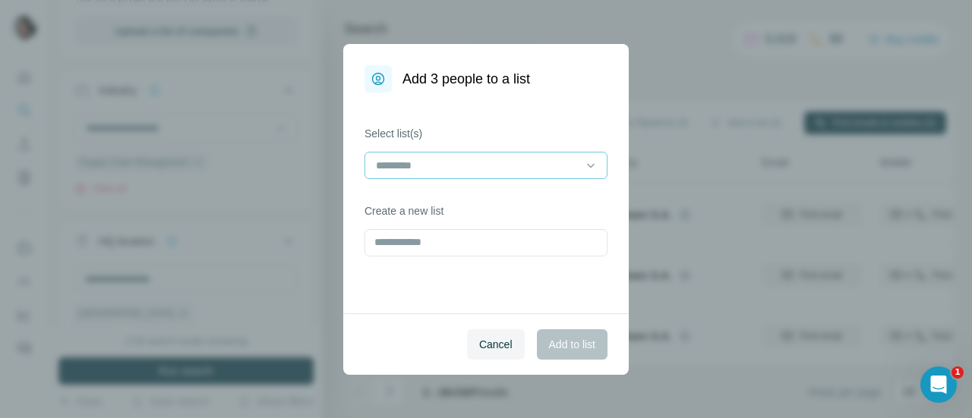
click at [551, 157] on input at bounding box center [476, 165] width 205 height 17
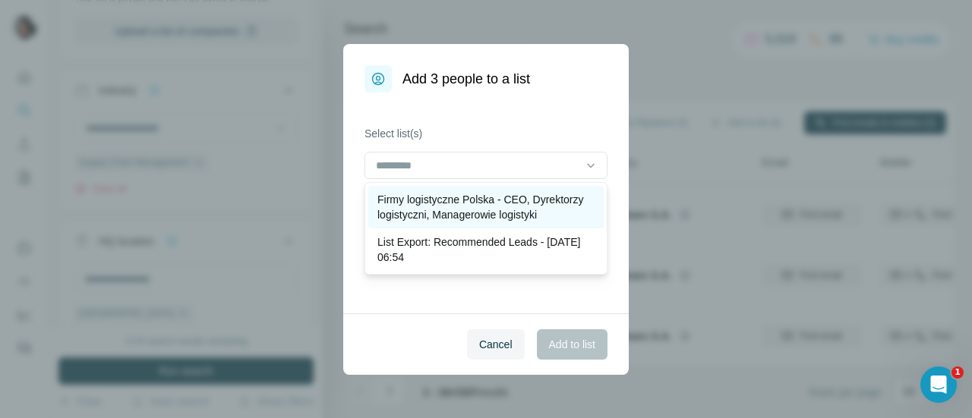
click at [470, 216] on p "Firmy logistyczne Polska - CEO, Dyrektorzy logistyczni, Managerowie logistyki" at bounding box center [485, 207] width 217 height 30
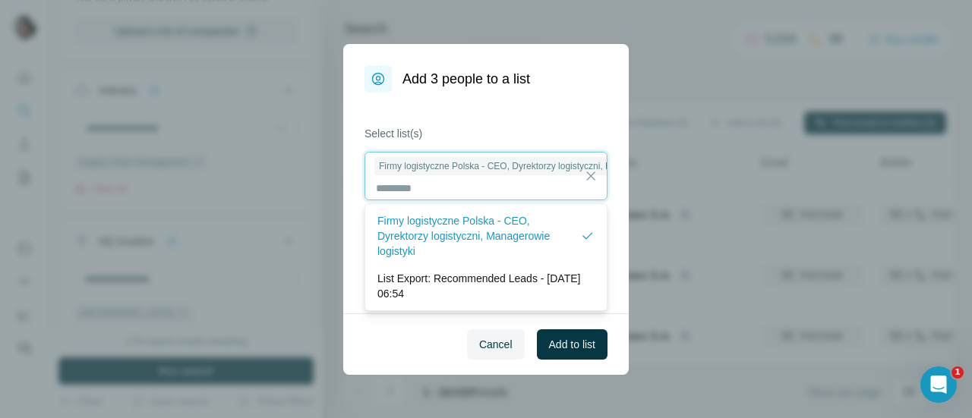
scroll to position [1, 0]
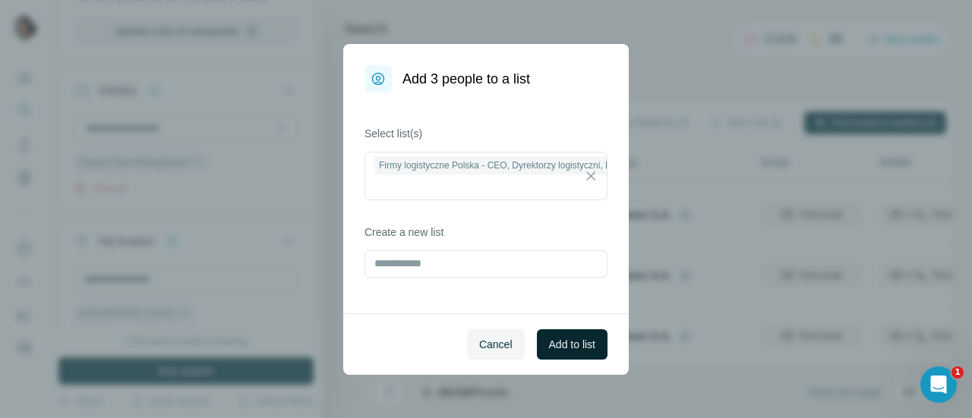
click at [580, 352] on button "Add to list" at bounding box center [572, 344] width 71 height 30
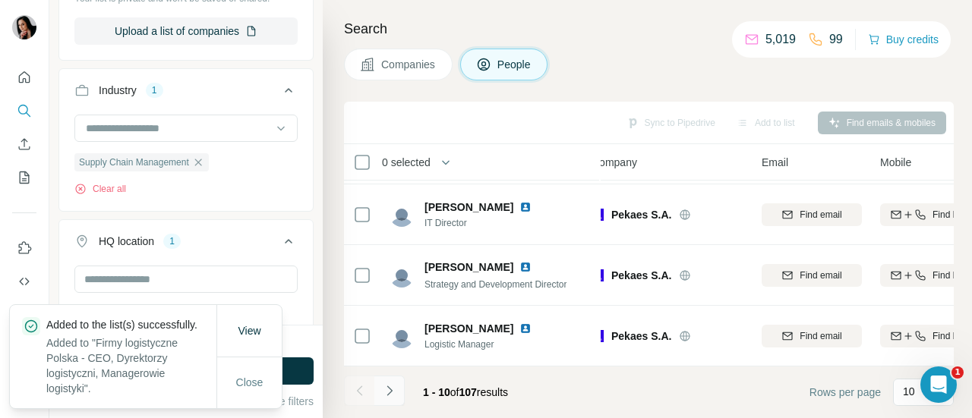
click at [393, 384] on icon "Navigate to next page" at bounding box center [389, 390] width 15 height 15
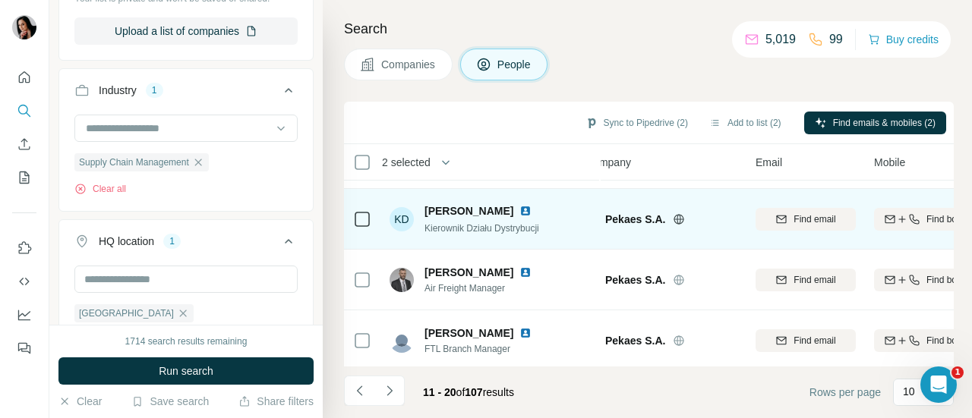
scroll to position [428, 23]
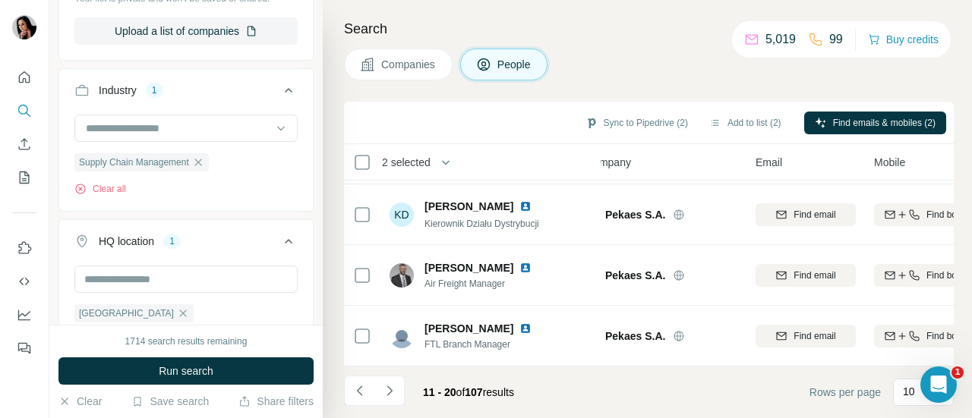
click at [744, 109] on div "Sync to Pipedrive (2) Add to list (2) Find emails & mobiles (2)" at bounding box center [649, 122] width 594 height 27
click at [723, 126] on button "Add to list (2)" at bounding box center [744, 123] width 93 height 23
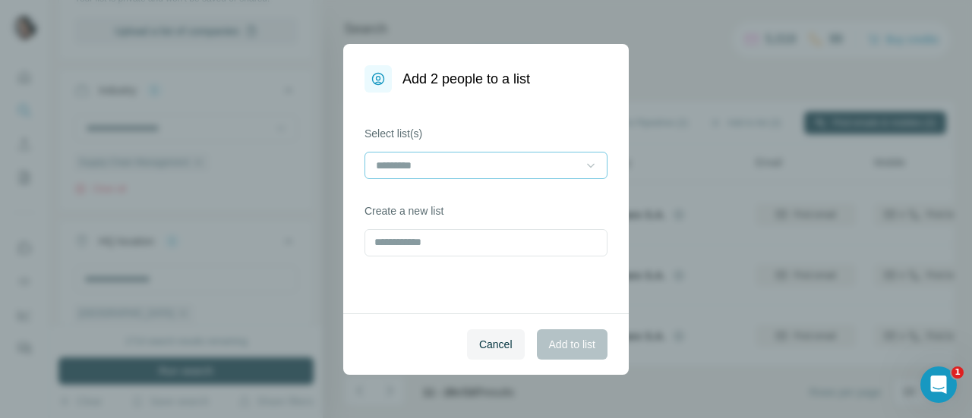
click at [587, 154] on div at bounding box center [590, 165] width 15 height 27
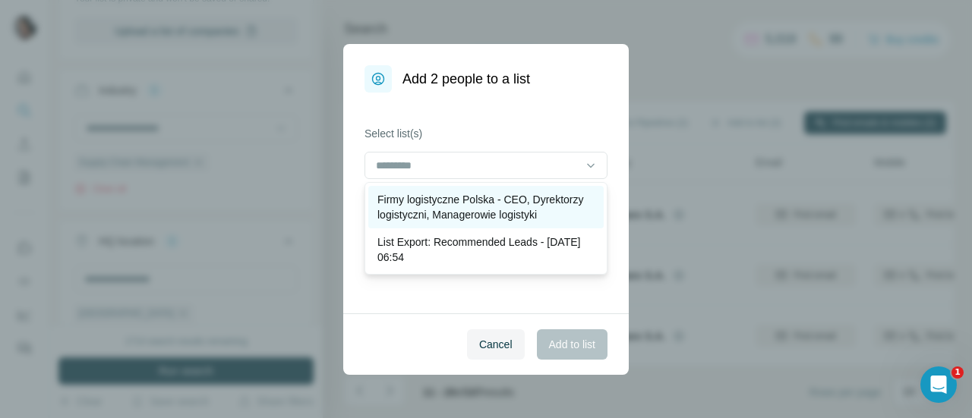
click at [497, 204] on p "Firmy logistyczne Polska - CEO, Dyrektorzy logistyczni, Managerowie logistyki" at bounding box center [485, 207] width 217 height 30
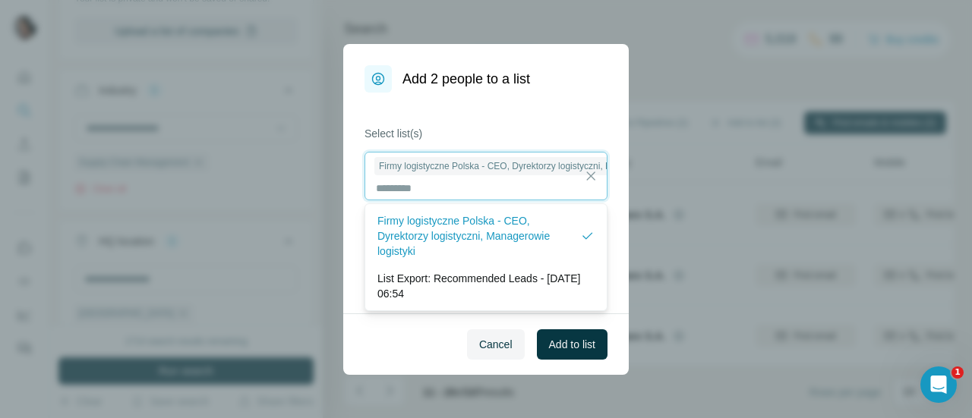
scroll to position [1, 0]
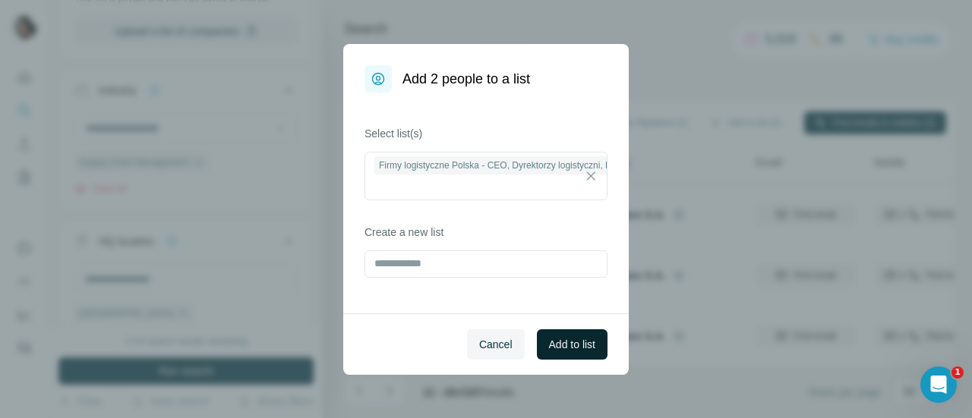
click at [582, 349] on span "Add to list" at bounding box center [572, 344] width 46 height 15
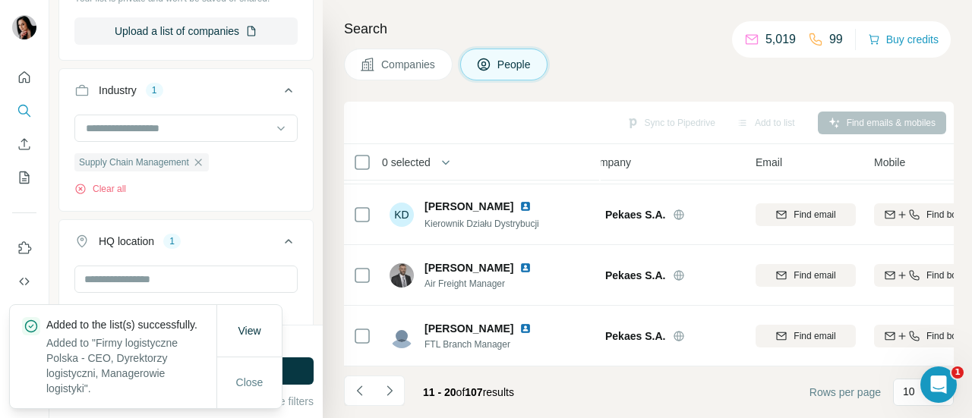
click at [415, 64] on span "Companies" at bounding box center [408, 64] width 55 height 15
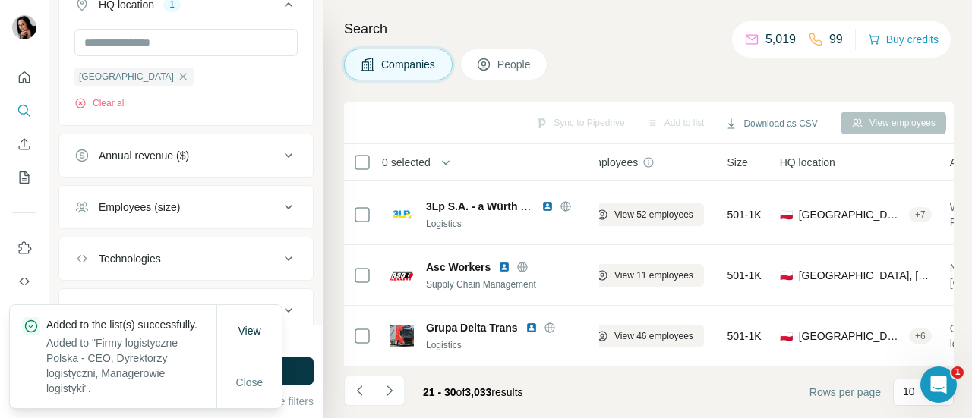
scroll to position [344, 0]
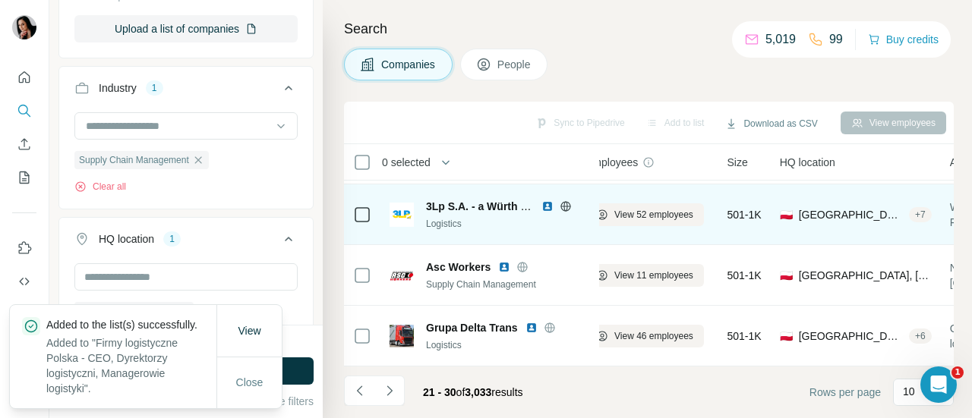
scroll to position [0, 23]
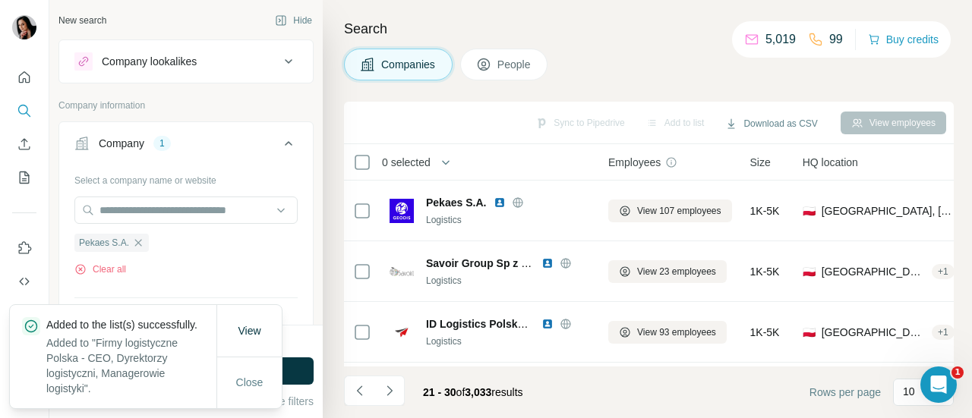
click at [660, 272] on span "View 23 employees" at bounding box center [676, 272] width 79 height 14
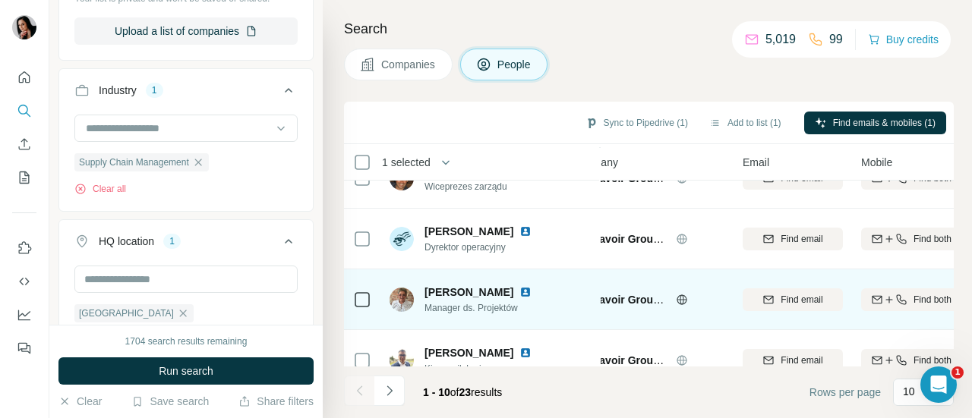
scroll to position [93, 0]
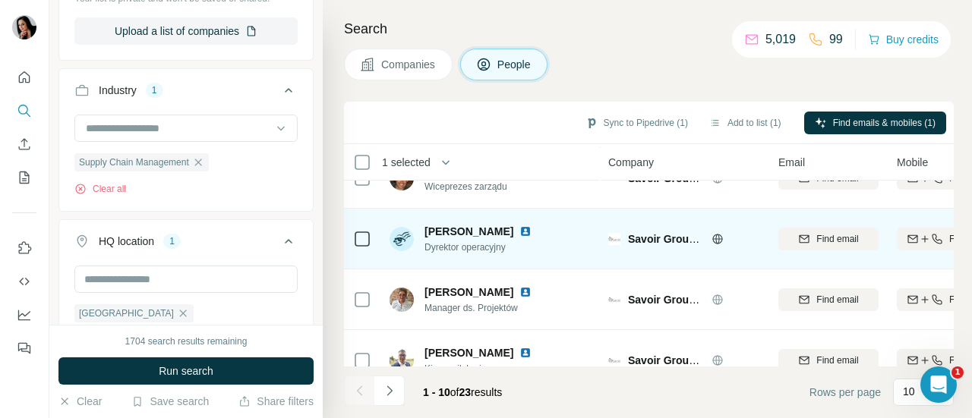
click at [364, 230] on icon at bounding box center [362, 239] width 18 height 18
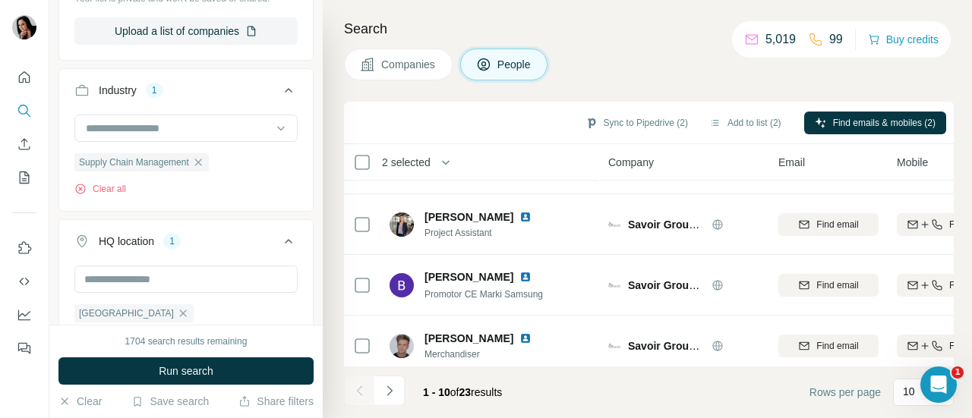
scroll to position [428, 0]
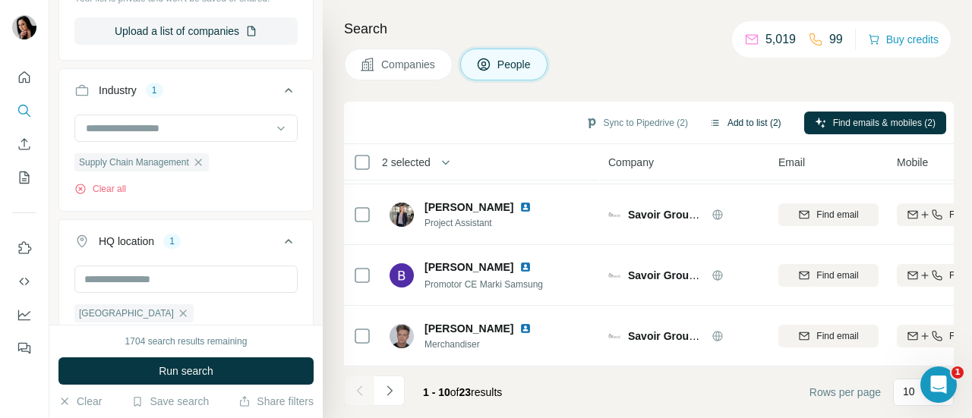
click at [755, 122] on button "Add to list (2)" at bounding box center [744, 123] width 93 height 23
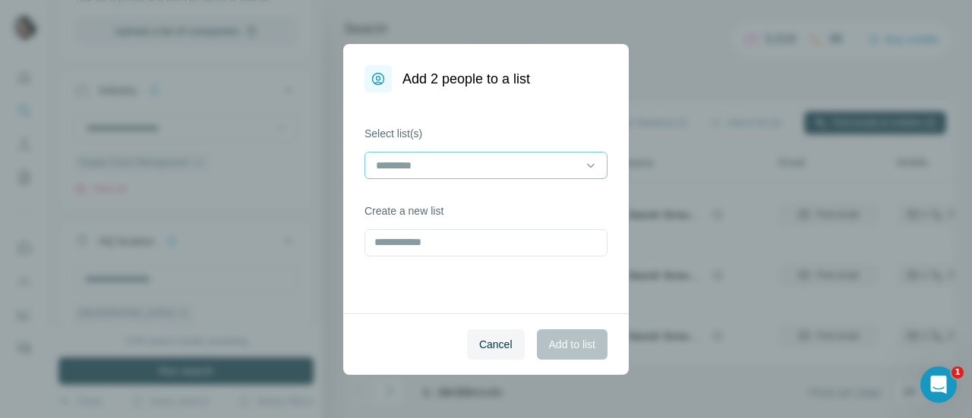
click at [566, 160] on input at bounding box center [476, 165] width 205 height 17
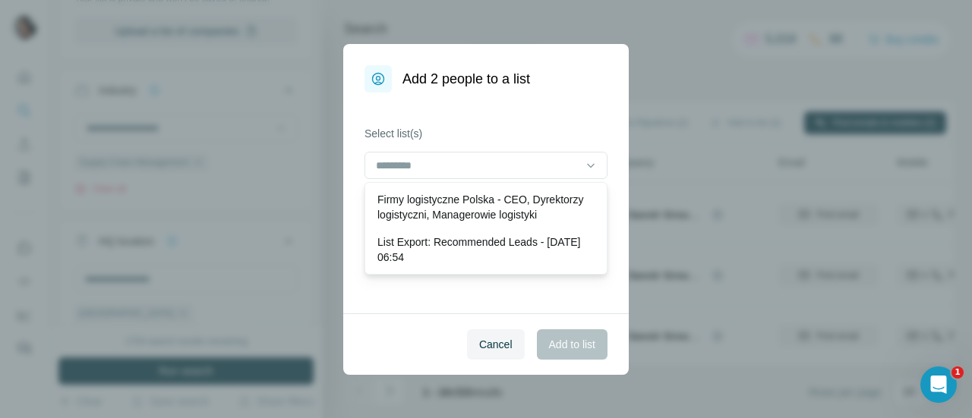
click at [506, 201] on p "Firmy logistyczne Polska - CEO, Dyrektorzy logistyczni, Managerowie logistyki" at bounding box center [485, 207] width 217 height 30
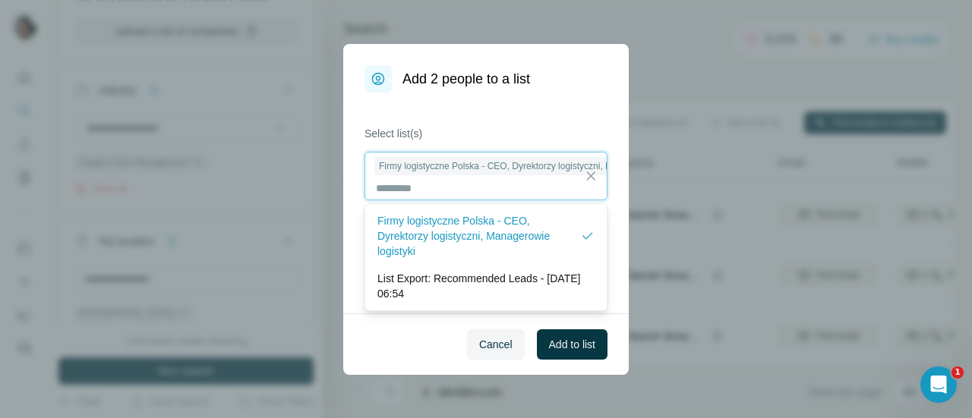
scroll to position [1, 0]
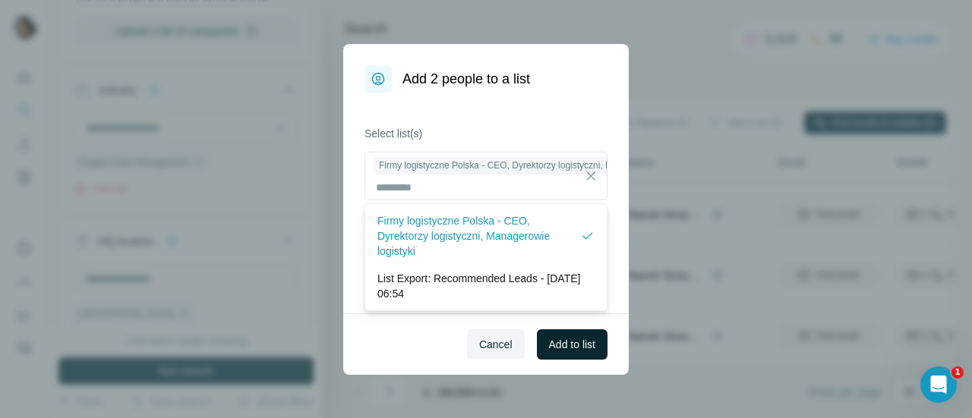
click at [571, 343] on span "Add to list" at bounding box center [572, 344] width 46 height 15
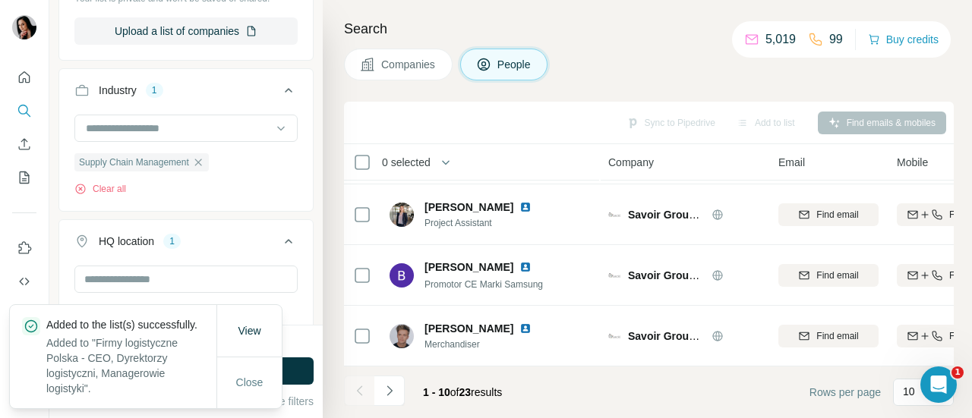
click at [408, 69] on span "Companies" at bounding box center [408, 64] width 55 height 15
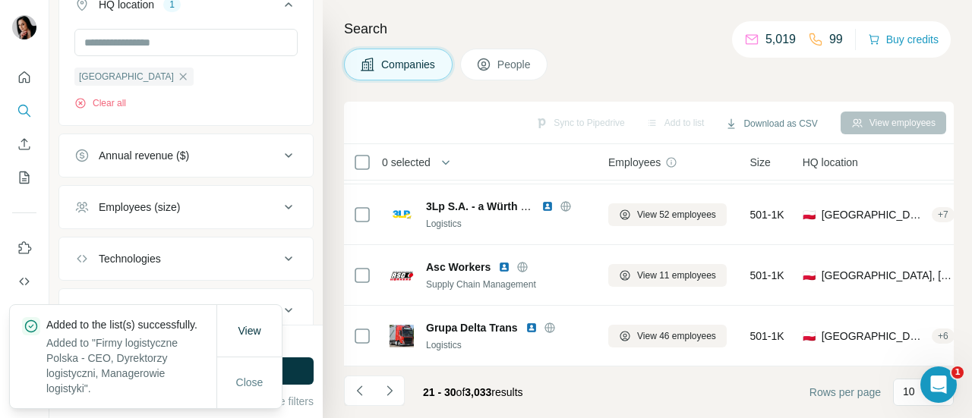
scroll to position [344, 0]
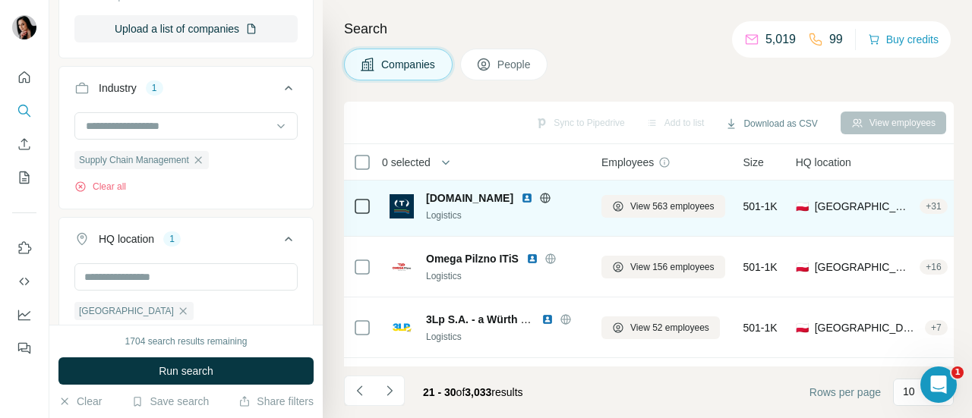
scroll to position [323, 7]
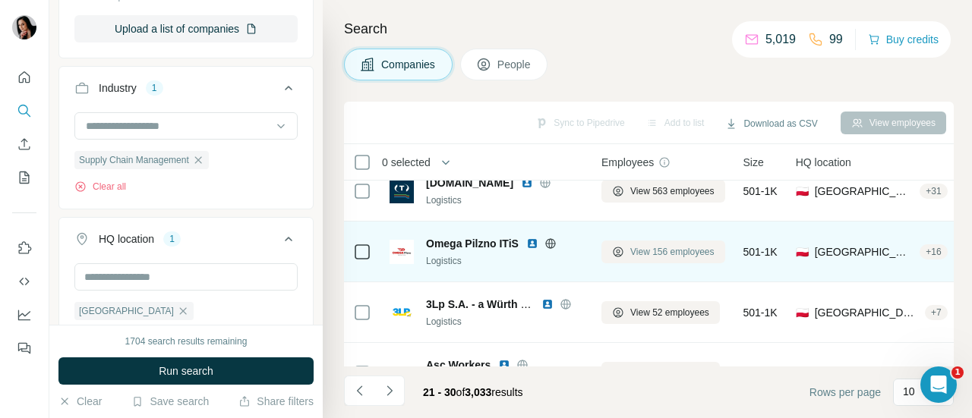
click at [638, 254] on span "View 156 employees" at bounding box center [672, 252] width 84 height 14
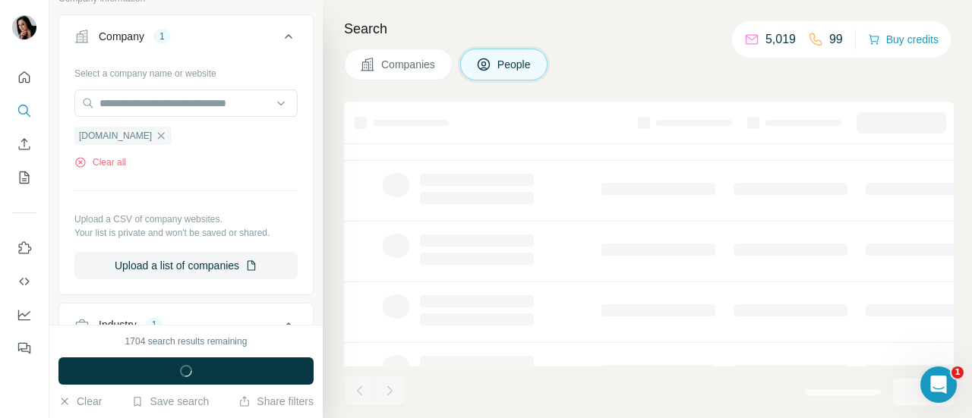
scroll to position [578, 0]
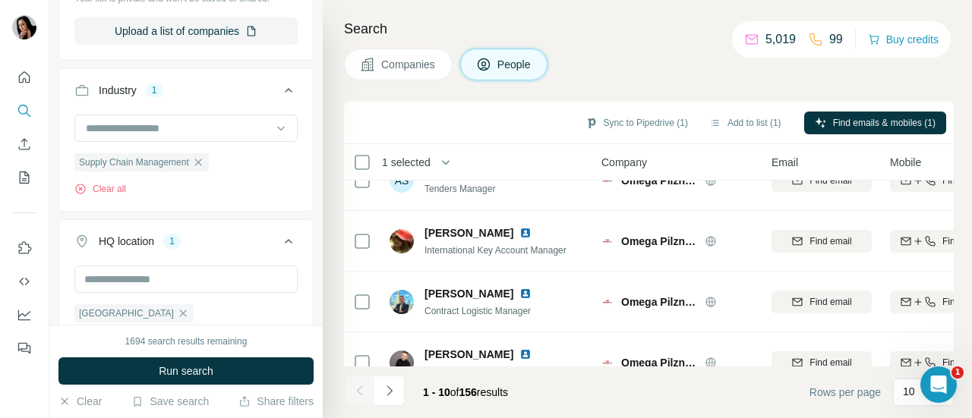
scroll to position [428, 7]
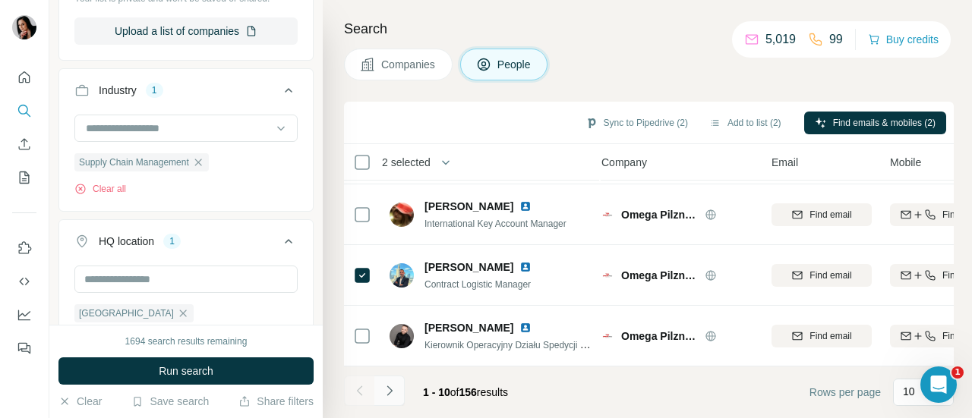
click at [398, 385] on button "Navigate to next page" at bounding box center [389, 391] width 30 height 30
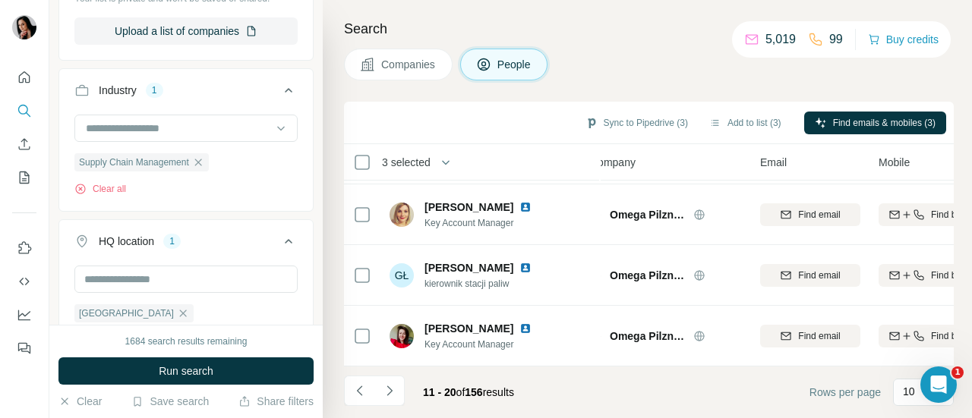
scroll to position [428, 18]
click at [758, 124] on button "Add to list (3)" at bounding box center [744, 123] width 93 height 23
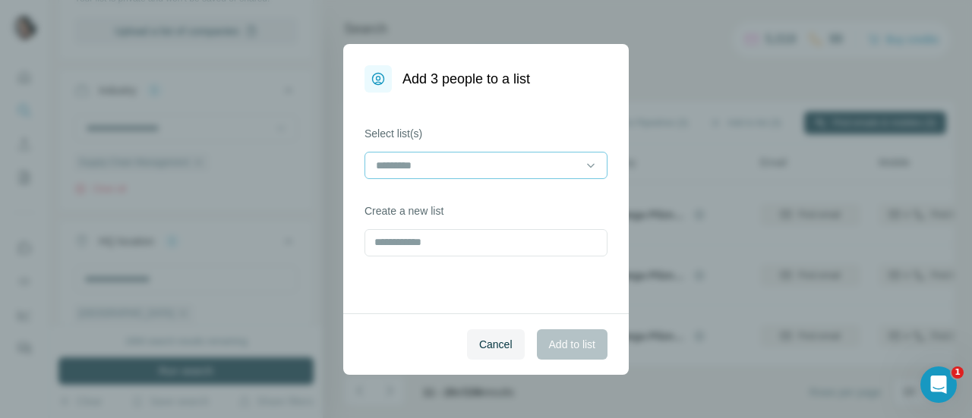
click at [538, 166] on input at bounding box center [476, 165] width 205 height 17
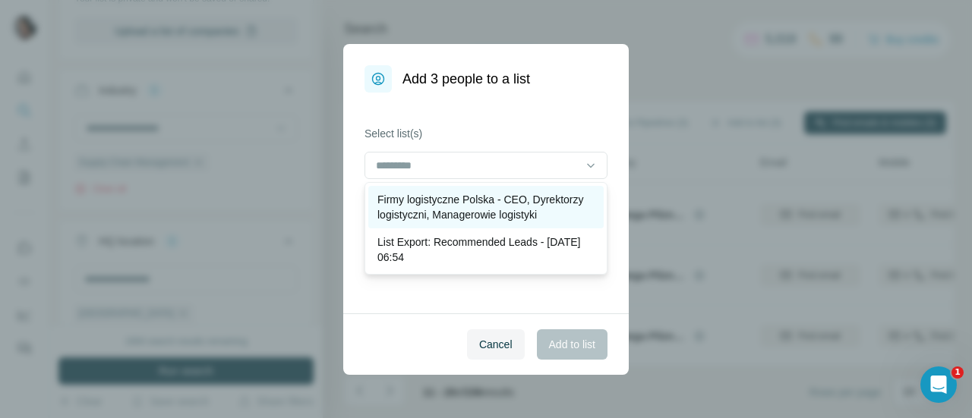
click at [512, 192] on p "Firmy logistyczne Polska - CEO, Dyrektorzy logistyczni, Managerowie logistyki" at bounding box center [485, 207] width 217 height 30
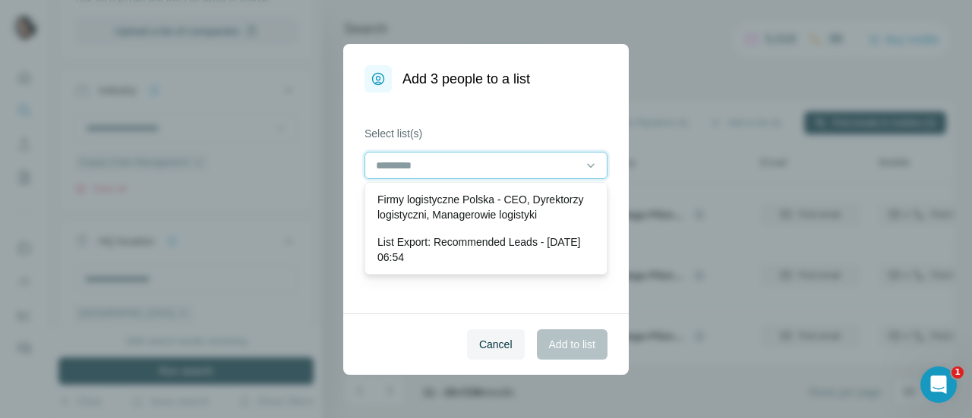
scroll to position [0, 0]
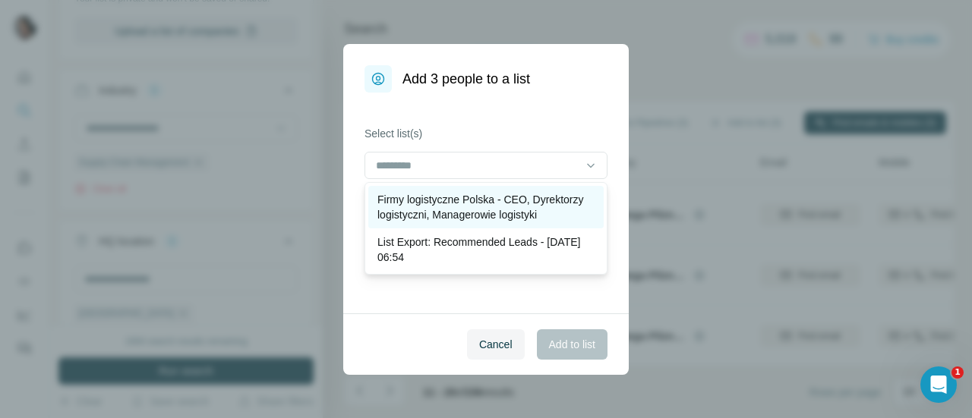
click at [550, 210] on p "Firmy logistyczne Polska - CEO, Dyrektorzy logistyczni, Managerowie logistyki" at bounding box center [485, 207] width 217 height 30
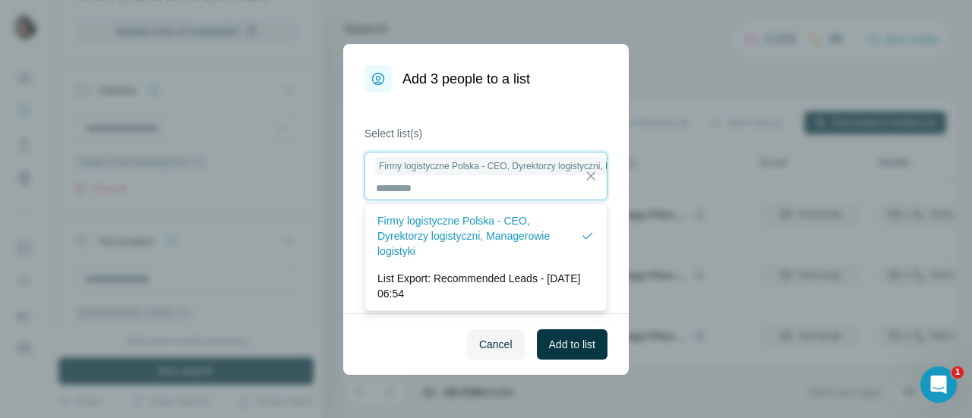
scroll to position [1, 0]
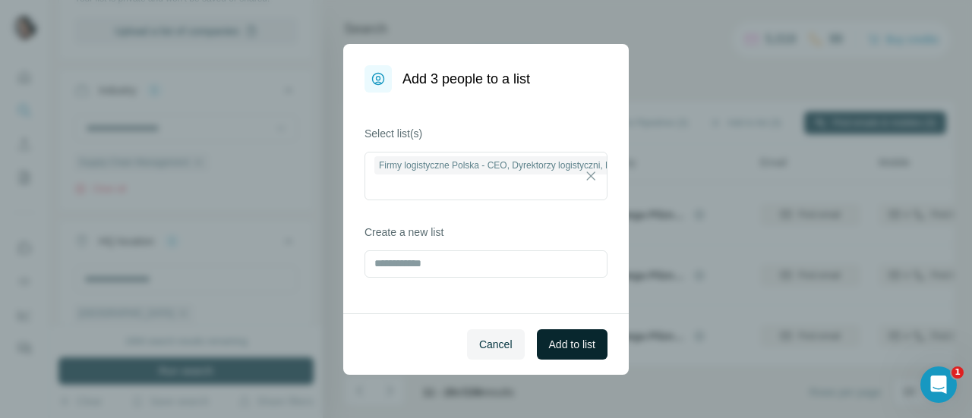
click at [568, 355] on button "Add to list" at bounding box center [572, 344] width 71 height 30
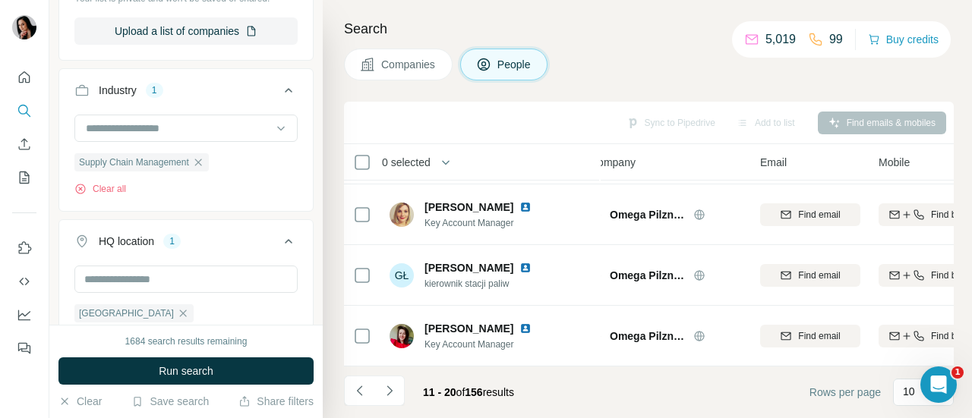
click at [401, 60] on span "Companies" at bounding box center [408, 64] width 55 height 15
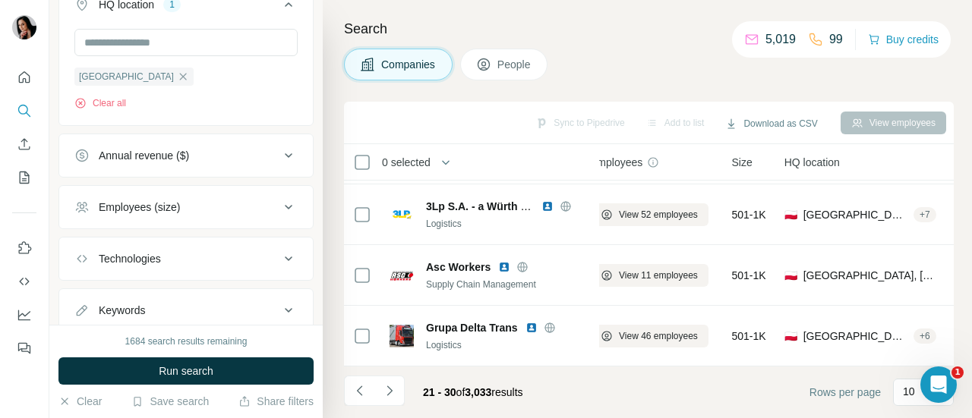
scroll to position [344, 0]
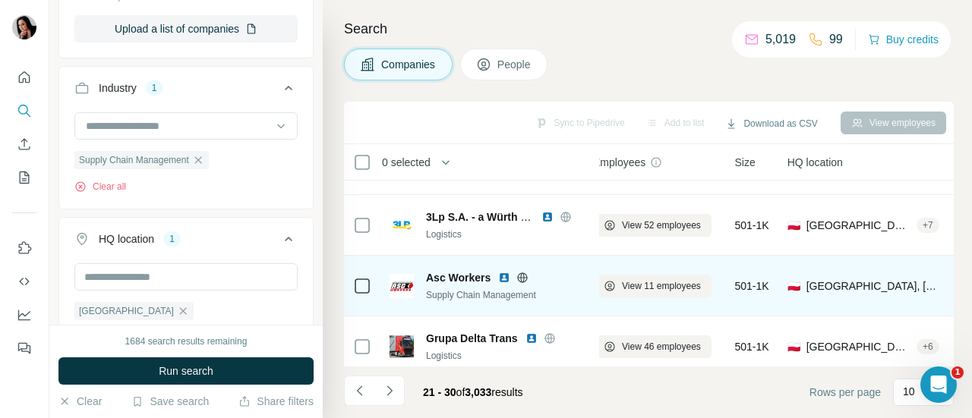
scroll to position [428, 15]
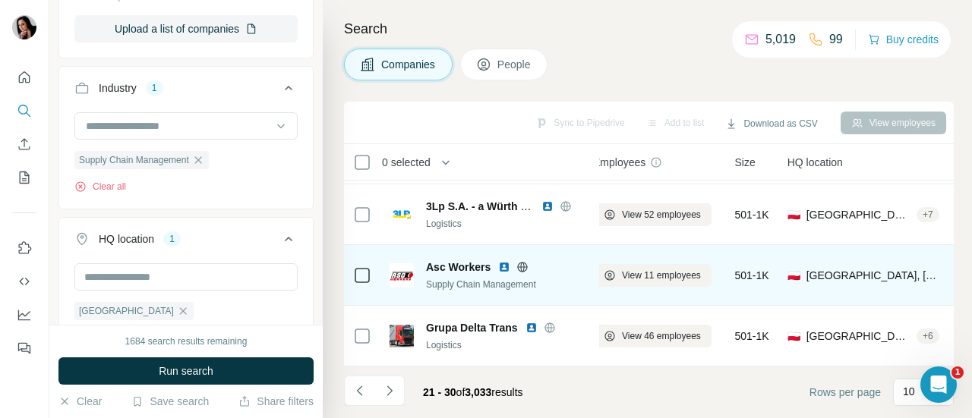
click at [522, 261] on icon at bounding box center [522, 267] width 12 height 12
click at [654, 272] on span "View 11 employees" at bounding box center [661, 276] width 79 height 14
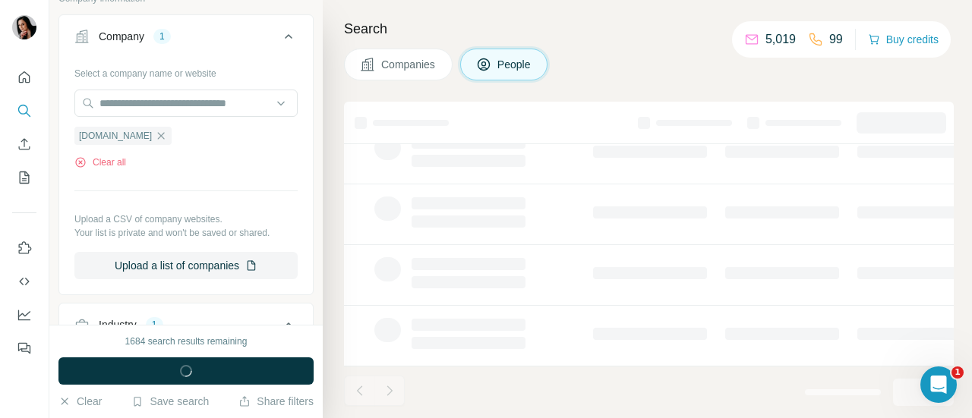
scroll to position [578, 0]
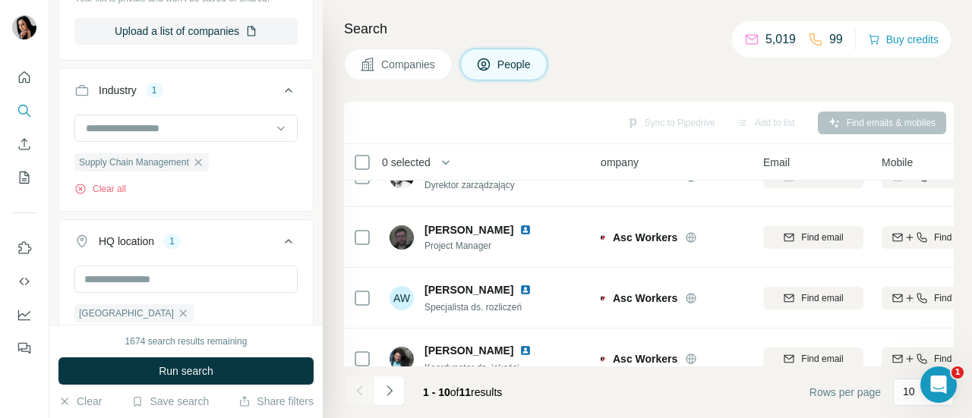
scroll to position [175, 15]
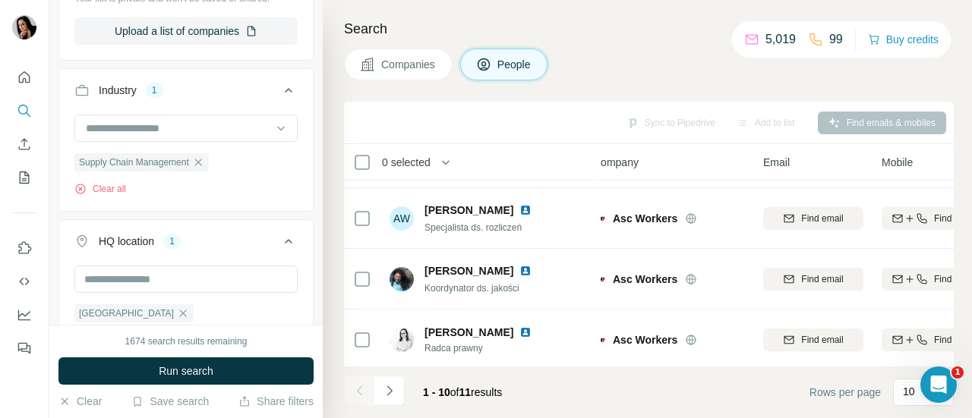
click at [396, 58] on span "Companies" at bounding box center [408, 64] width 55 height 15
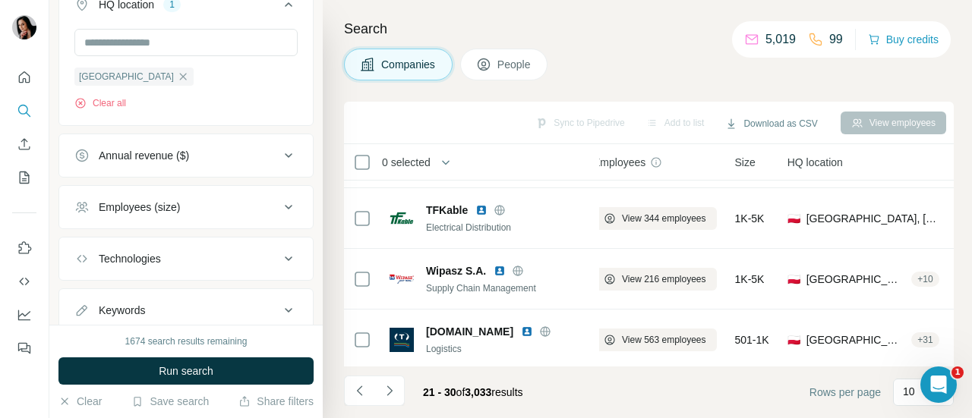
scroll to position [344, 0]
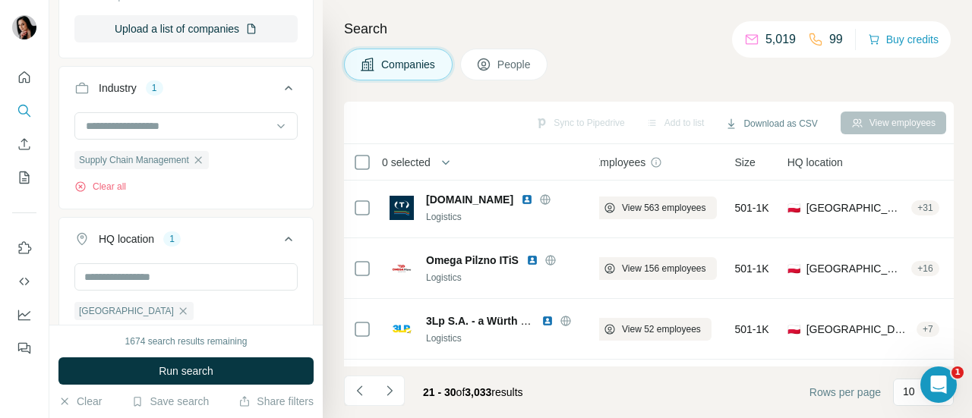
scroll to position [428, 15]
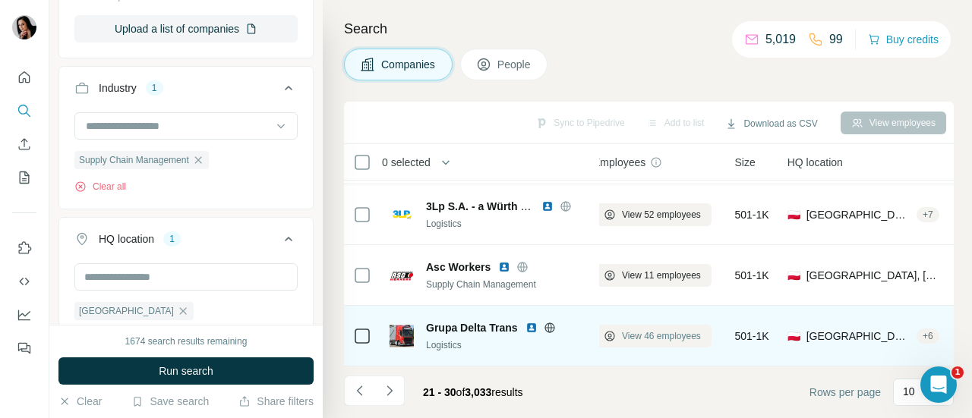
click at [623, 329] on span "View 46 employees" at bounding box center [661, 336] width 79 height 14
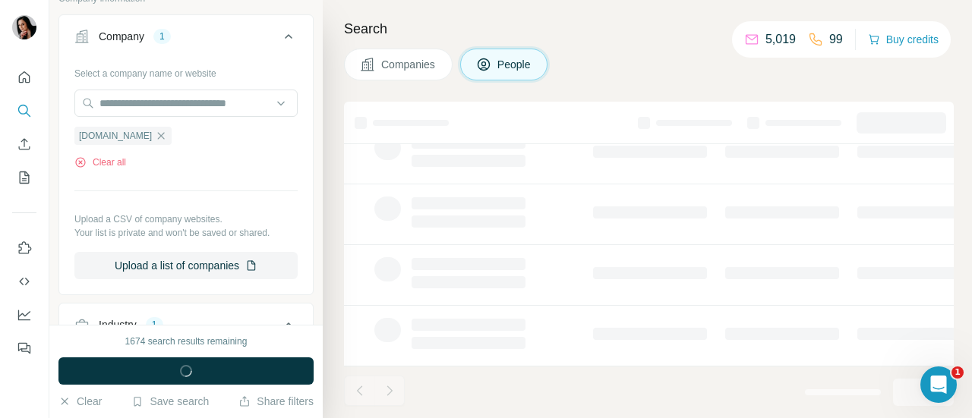
scroll to position [578, 0]
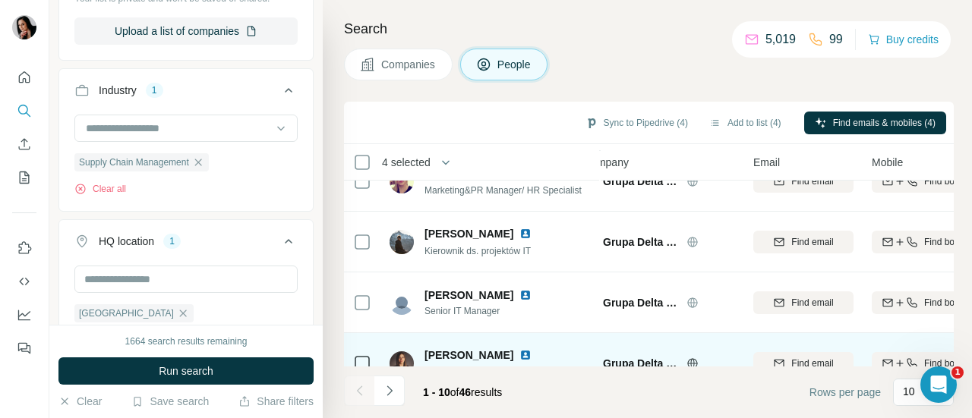
scroll to position [428, 25]
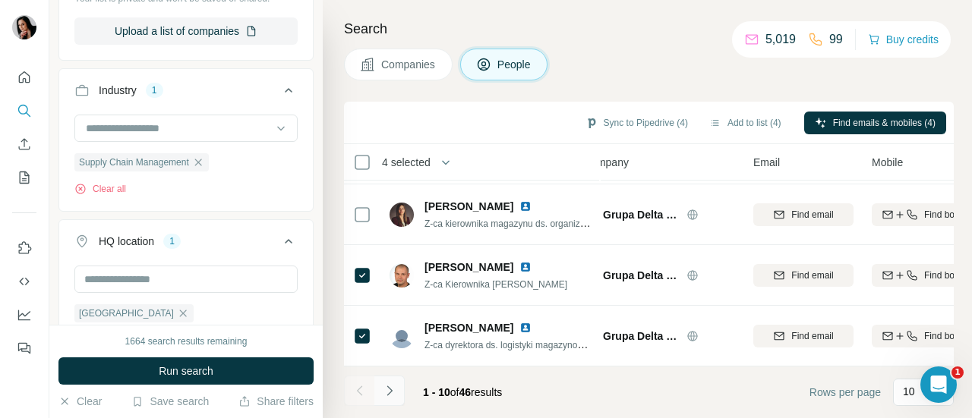
click at [396, 392] on icon "Navigate to next page" at bounding box center [389, 390] width 15 height 15
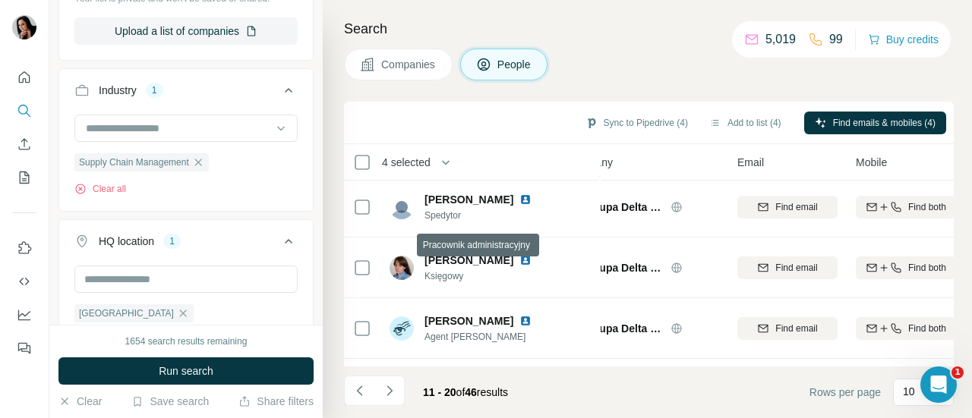
scroll to position [273, 43]
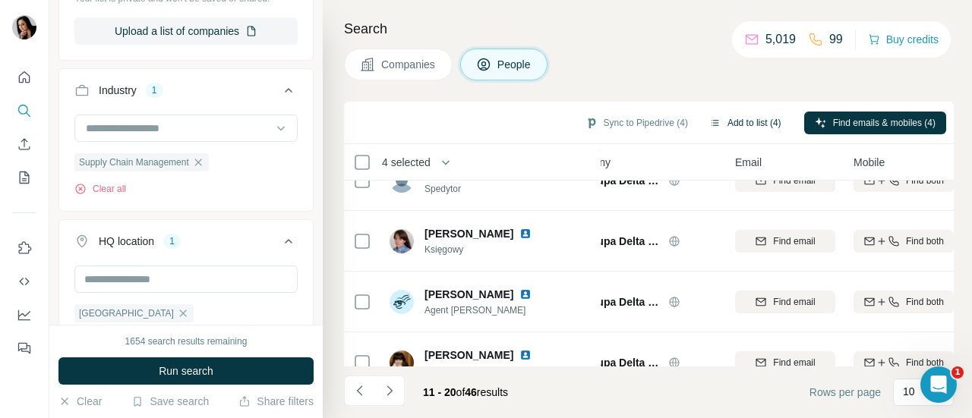
click at [726, 112] on button "Add to list (4)" at bounding box center [744, 123] width 93 height 23
